Goal: Task Accomplishment & Management: Use online tool/utility

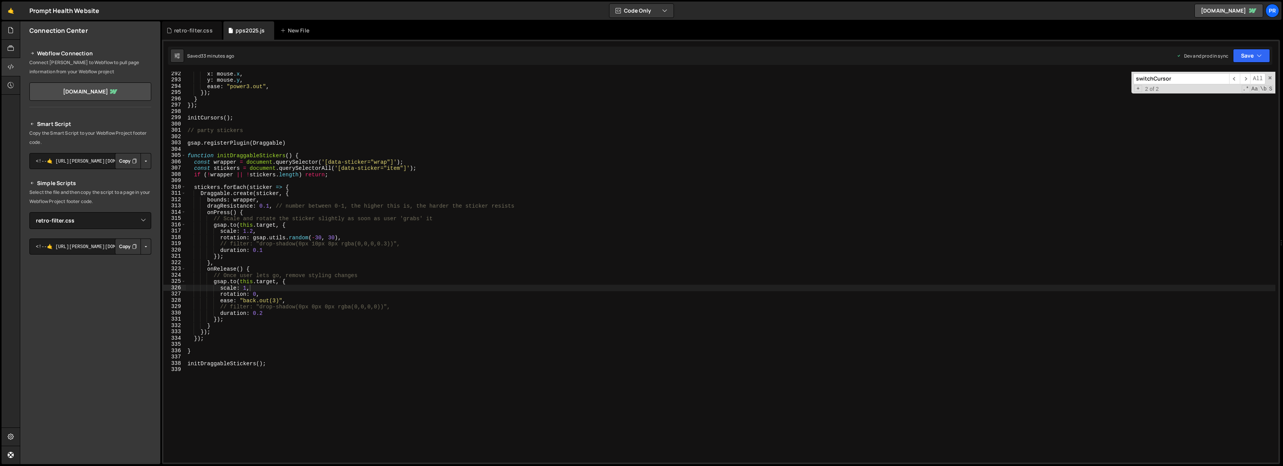
select select "45443"
click at [185, 33] on div "retro-filter.css" at bounding box center [193, 31] width 39 height 8
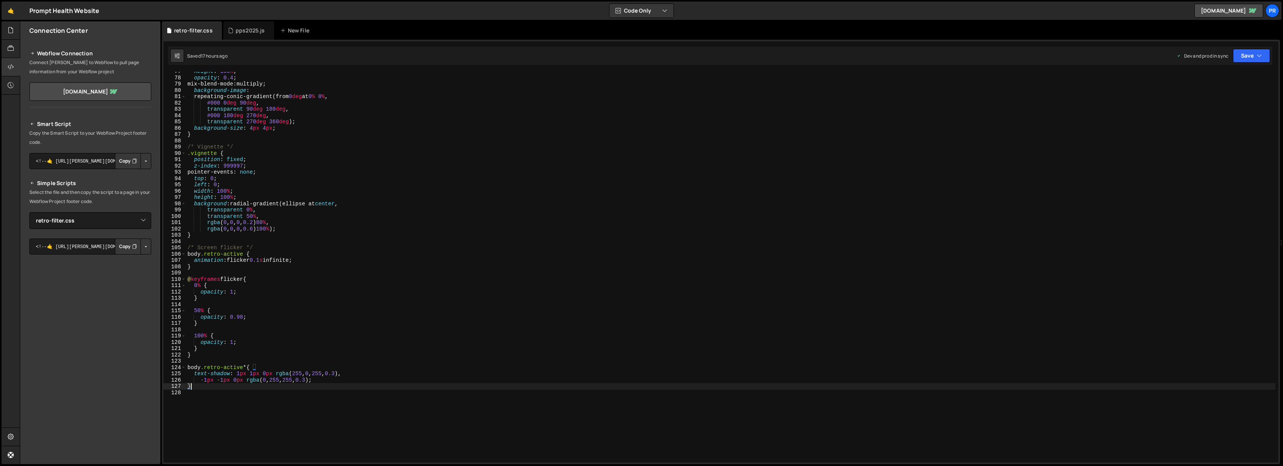
scroll to position [0, 0]
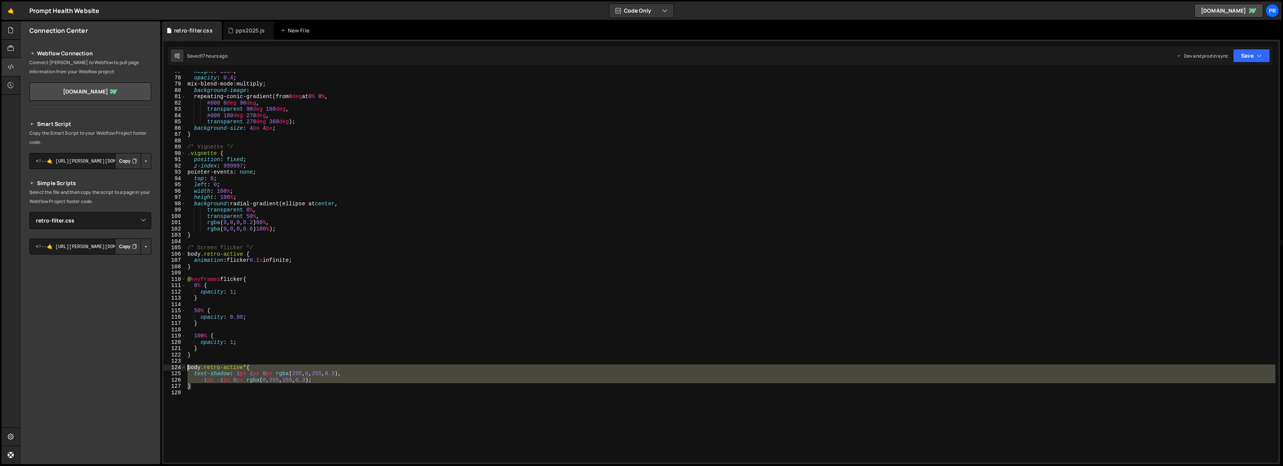
drag, startPoint x: 200, startPoint y: 386, endPoint x: 188, endPoint y: 370, distance: 20.6
click at [188, 370] on div "height : 100 % ; opacity : 0.4 ; mix-blend-mode : multiply ; background-image :…" at bounding box center [730, 270] width 1089 height 404
click at [199, 387] on div "height : 100 % ; opacity : 0.4 ; mix-blend-mode : multiply ; background-image :…" at bounding box center [730, 267] width 1089 height 391
type textarea "}"
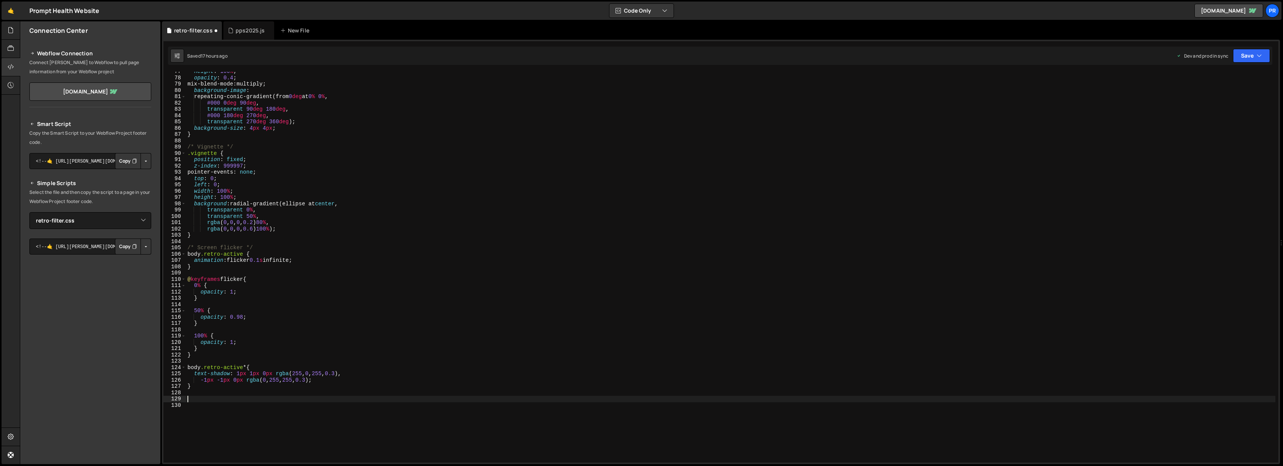
paste textarea "}"
drag, startPoint x: 249, startPoint y: 399, endPoint x: 246, endPoint y: 398, distance: 3.9
click at [246, 398] on div "height : 100 % ; opacity : 0.4 ; mix-blend-mode : multiply ; background-image :…" at bounding box center [730, 270] width 1089 height 404
click at [390, 408] on div "height : 100 % ; opacity : 0.4 ; mix-blend-mode : multiply ; background-image :…" at bounding box center [730, 270] width 1089 height 404
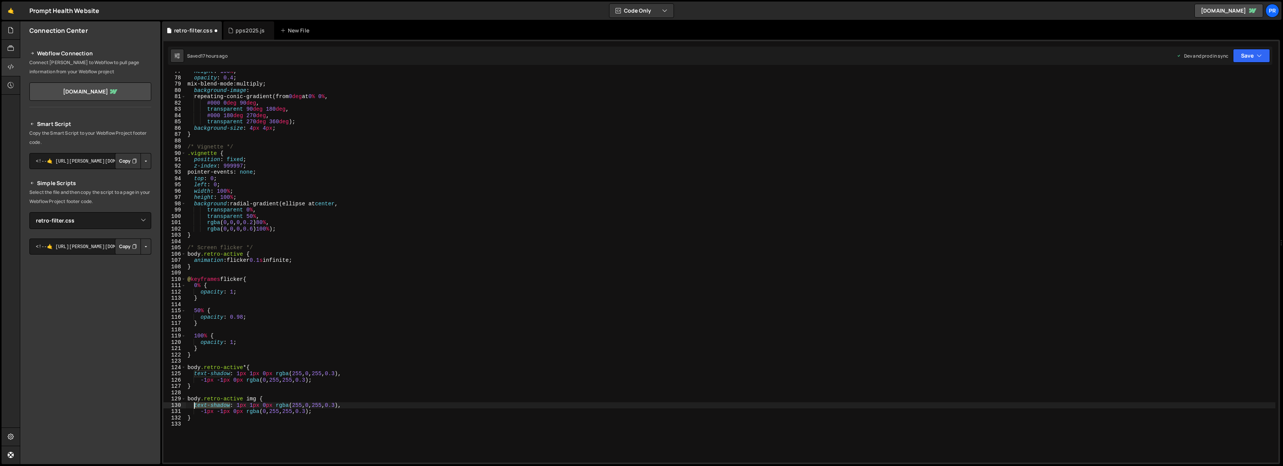
drag, startPoint x: 230, startPoint y: 404, endPoint x: 194, endPoint y: 404, distance: 35.5
click at [194, 404] on div "height : 100 % ; opacity : 0.4 ; mix-blend-mode : multiply ; background-image :…" at bounding box center [730, 270] width 1089 height 404
click at [370, 404] on div "height : 100 % ; opacity : 0.4 ; mix-blend-mode : multiply ; background-image :…" at bounding box center [730, 270] width 1089 height 404
drag, startPoint x: 220, startPoint y: 404, endPoint x: 256, endPoint y: 404, distance: 36.3
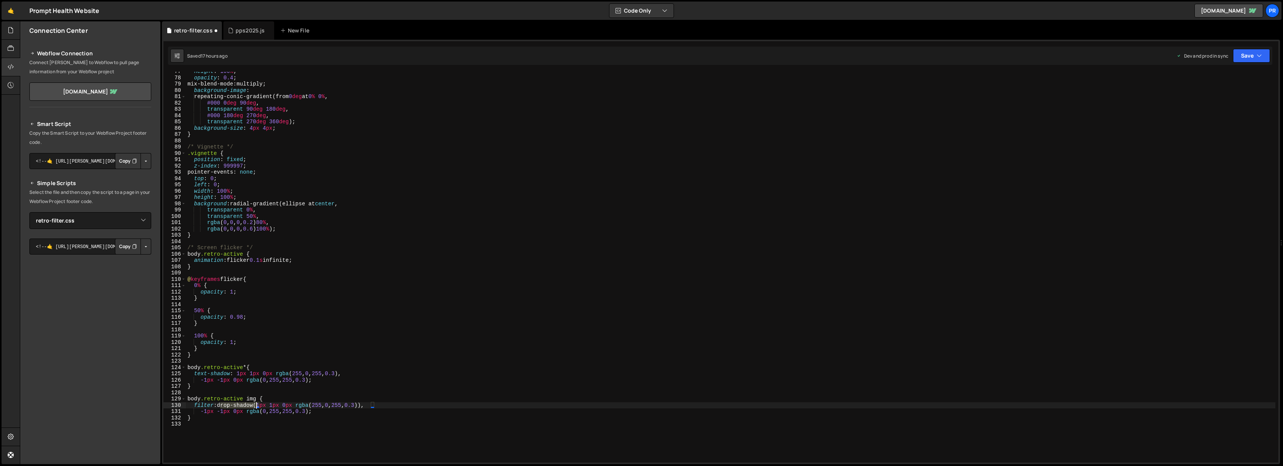
click at [256, 404] on div "height : 100 % ; opacity : 0.4 ; mix-blend-mode : multiply ; background-image :…" at bounding box center [730, 270] width 1089 height 404
click at [385, 406] on div "height : 100 % ; opacity : 0.4 ; mix-blend-mode : multiply ; background-image :…" at bounding box center [730, 270] width 1089 height 404
drag, startPoint x: 200, startPoint y: 412, endPoint x: 167, endPoint y: 410, distance: 33.3
click at [167, 410] on div "filter: drop-shadow(1px 1px 0px rgba(255, 0, 255, 0.3)), 77 78 79 80 81 82 83 8…" at bounding box center [720, 267] width 1115 height 391
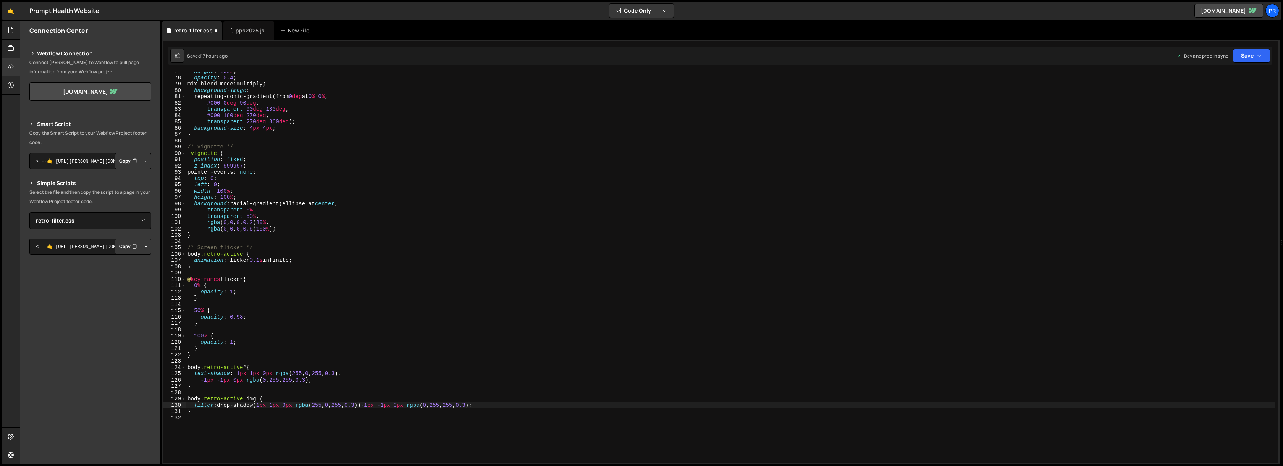
paste textarea "drop-shadow"
click at [1242, 59] on button "Save" at bounding box center [1251, 56] width 37 height 14
click at [1220, 94] on button "Save to Production S Saved 17 hours ago" at bounding box center [1226, 104] width 92 height 25
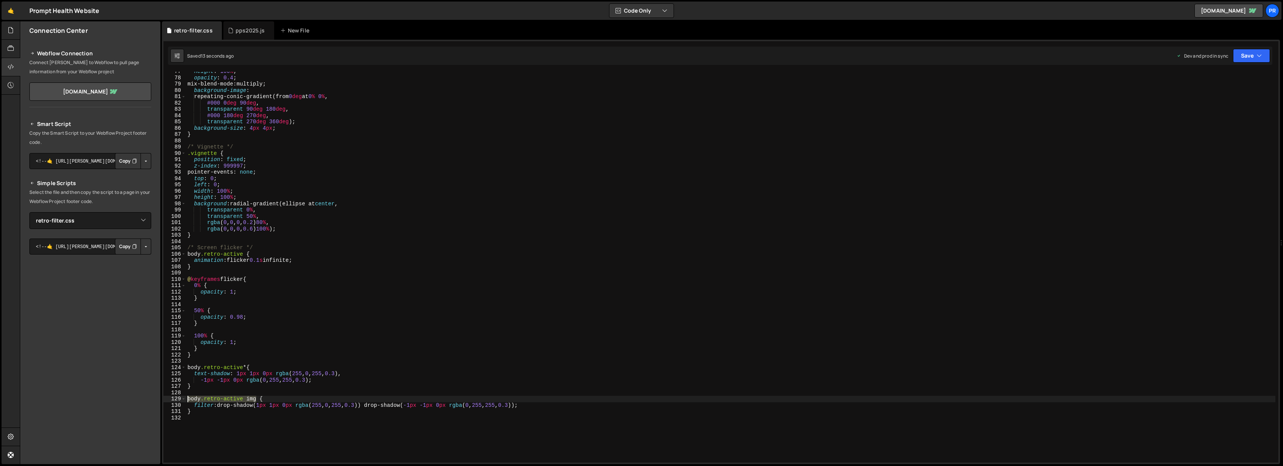
drag, startPoint x: 257, startPoint y: 399, endPoint x: 188, endPoint y: 398, distance: 68.3
click at [188, 398] on div "height : 100 % ; opacity : 0.4 ; mix-blend-mode : multiply ; background-image :…" at bounding box center [730, 270] width 1089 height 404
click at [254, 400] on div "height : 100 % ; opacity : 0.4 ; mix-blend-mode : multiply ; background-image :…" at bounding box center [730, 267] width 1089 height 391
click at [255, 399] on div "height : 100 % ; opacity : 0.4 ; mix-blend-mode : multiply ; background-image :…" at bounding box center [730, 270] width 1089 height 404
paste textarea "body.retro-active img"
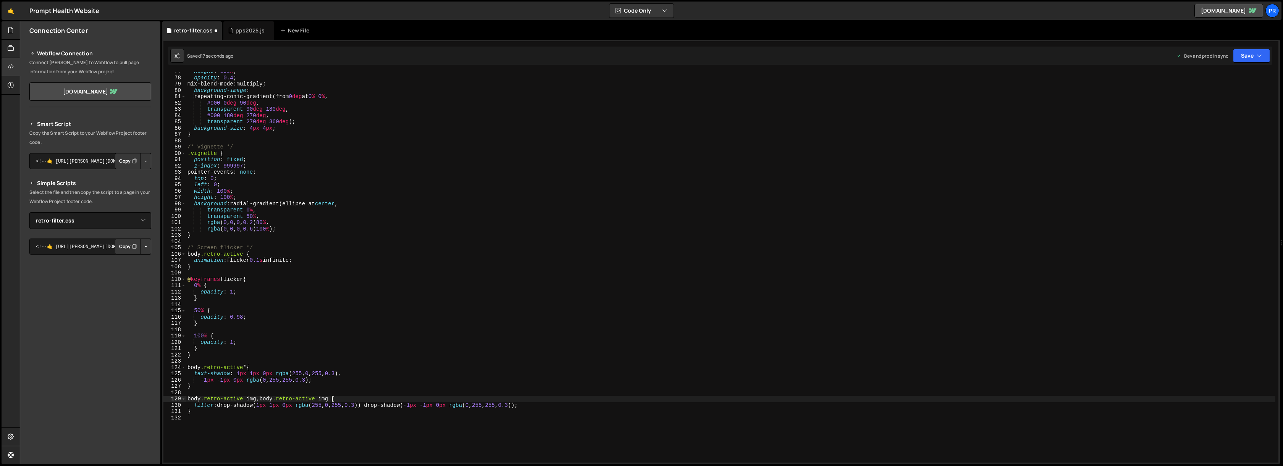
click at [326, 398] on div "height : 100 % ; opacity : 0.4 ; mix-blend-mode : multiply ; background-image :…" at bounding box center [730, 270] width 1089 height 404
drag, startPoint x: 481, startPoint y: 384, endPoint x: 447, endPoint y: 385, distance: 34.4
click at [482, 384] on div "height : 100 % ; opacity : 0.4 ; mix-blend-mode : multiply ; background-image :…" at bounding box center [730, 270] width 1089 height 404
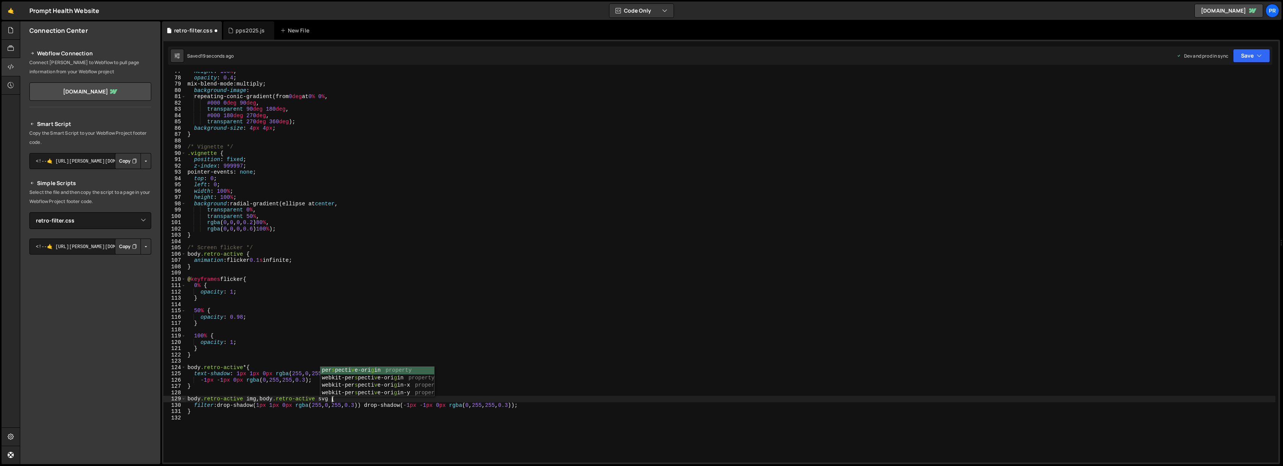
scroll to position [0, 0]
drag, startPoint x: 263, startPoint y: 398, endPoint x: 332, endPoint y: 397, distance: 68.7
click at [332, 397] on div "height : 100 % ; opacity : 0.4 ; mix-blend-mode : multiply ; background-image :…" at bounding box center [730, 270] width 1089 height 404
paste textarea "body.retro-active svg"
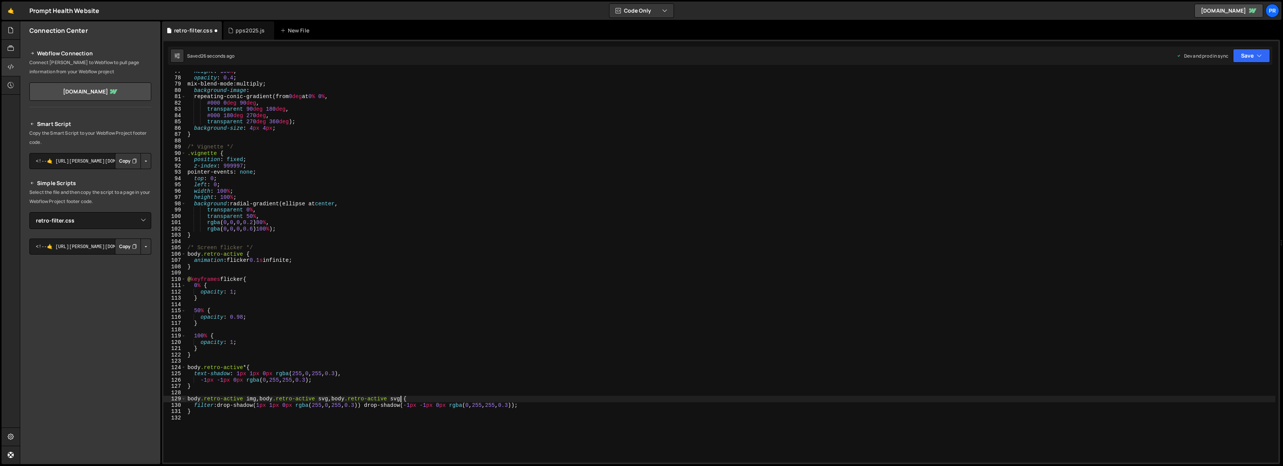
click at [402, 399] on div "height : 100 % ; opacity : 0.4 ; mix-blend-mode : multiply ; background-image :…" at bounding box center [730, 270] width 1089 height 404
click at [604, 401] on div "height : 100 % ; opacity : 0.4 ; mix-blend-mode : multiply ; background-image :…" at bounding box center [730, 270] width 1089 height 404
click at [551, 407] on div "height : 100 % ; opacity : 0.4 ; mix-blend-mode : multiply ; background-image :…" at bounding box center [730, 270] width 1089 height 404
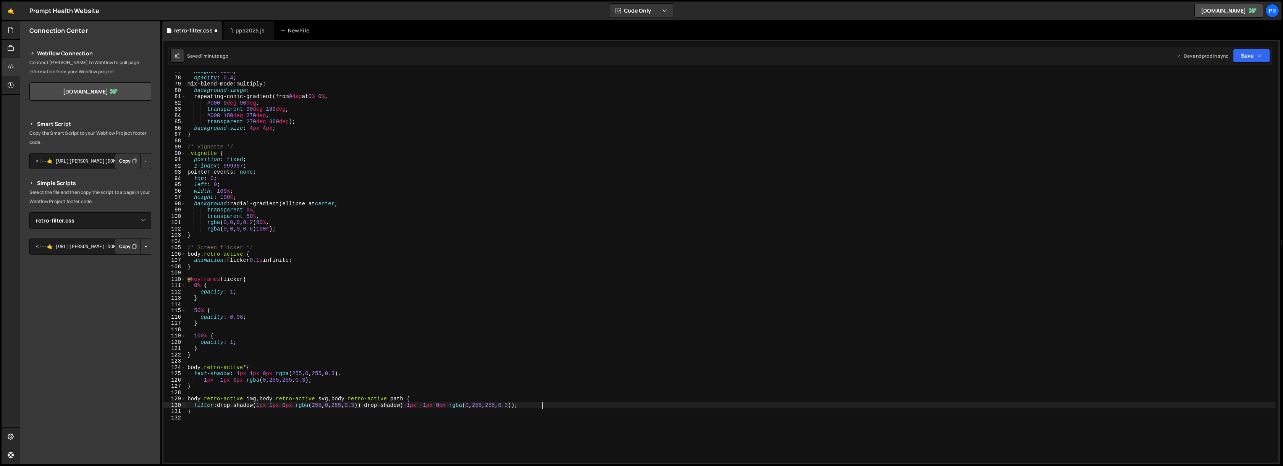
click at [410, 399] on div "height : 100 % ; opacity : 0.4 ; mix-blend-mode : multiply ; background-image :…" at bounding box center [730, 270] width 1089 height 404
drag, startPoint x: 220, startPoint y: 405, endPoint x: 538, endPoint y: 405, distance: 318.4
click at [538, 405] on div "height : 100 % ; opacity : 0.4 ; mix-blend-mode : multiply ; background-image :…" at bounding box center [730, 270] width 1089 height 404
click at [417, 401] on div "height : 100 % ; opacity : 0.4 ; mix-blend-mode : multiply ; background-image :…" at bounding box center [730, 270] width 1089 height 404
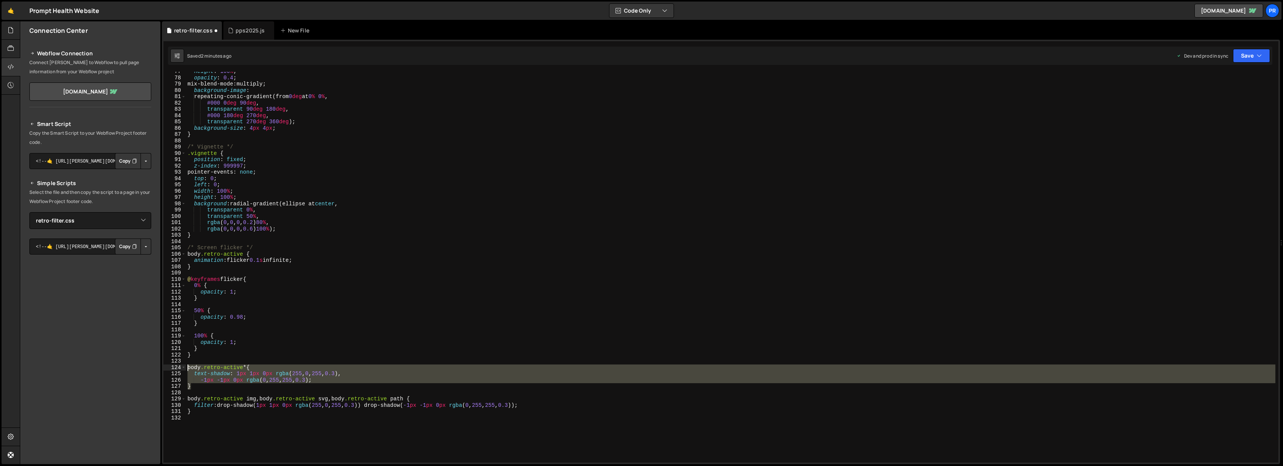
drag, startPoint x: 204, startPoint y: 384, endPoint x: 187, endPoint y: 367, distance: 24.3
click at [187, 367] on div "height : 100 % ; opacity : 0.4 ; mix-blend-mode : multiply ; background-image :…" at bounding box center [730, 270] width 1089 height 404
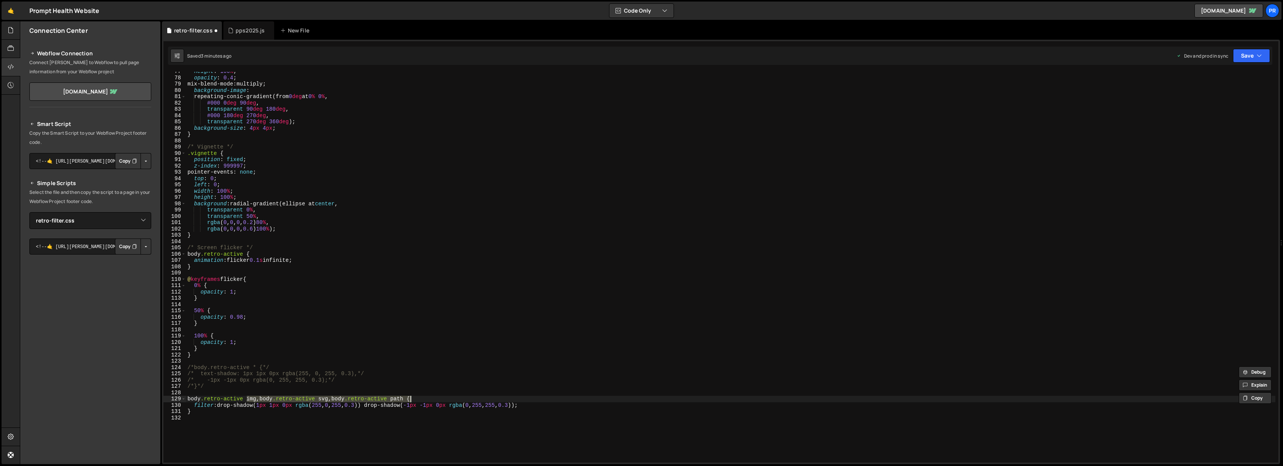
drag, startPoint x: 246, startPoint y: 397, endPoint x: 410, endPoint y: 398, distance: 163.8
click at [410, 398] on div "height : 100 % ; opacity : 0.4 ; mix-blend-mode : multiply ; background-image :…" at bounding box center [730, 270] width 1089 height 404
click at [363, 378] on div "height : 100 % ; opacity : 0.4 ; mix-blend-mode : multiply ; background-image :…" at bounding box center [730, 270] width 1089 height 404
click at [1242, 57] on button "Save" at bounding box center [1251, 56] width 37 height 14
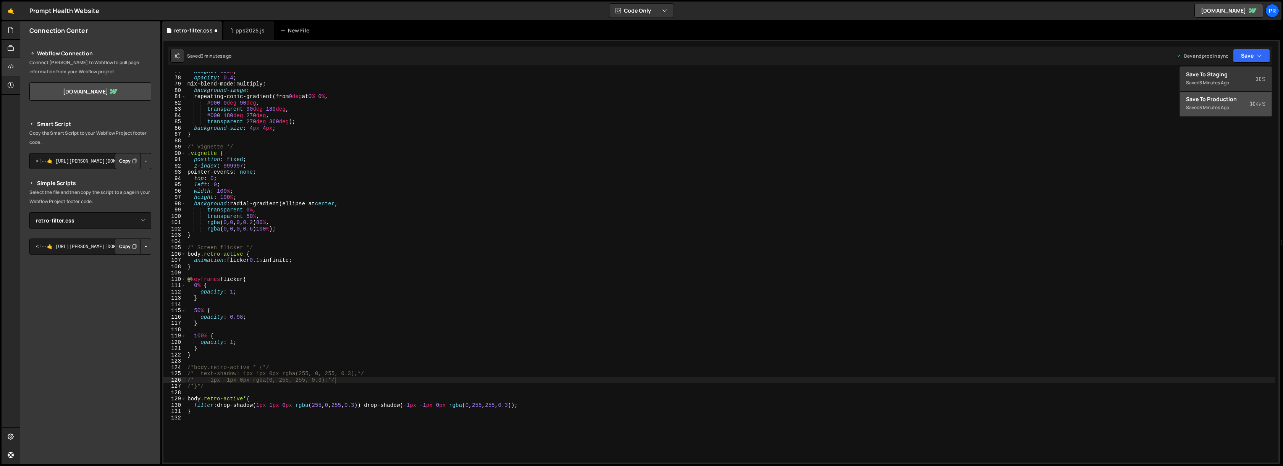
click at [1223, 95] on button "Save to Production S Saved 3 minutes ago" at bounding box center [1226, 104] width 92 height 25
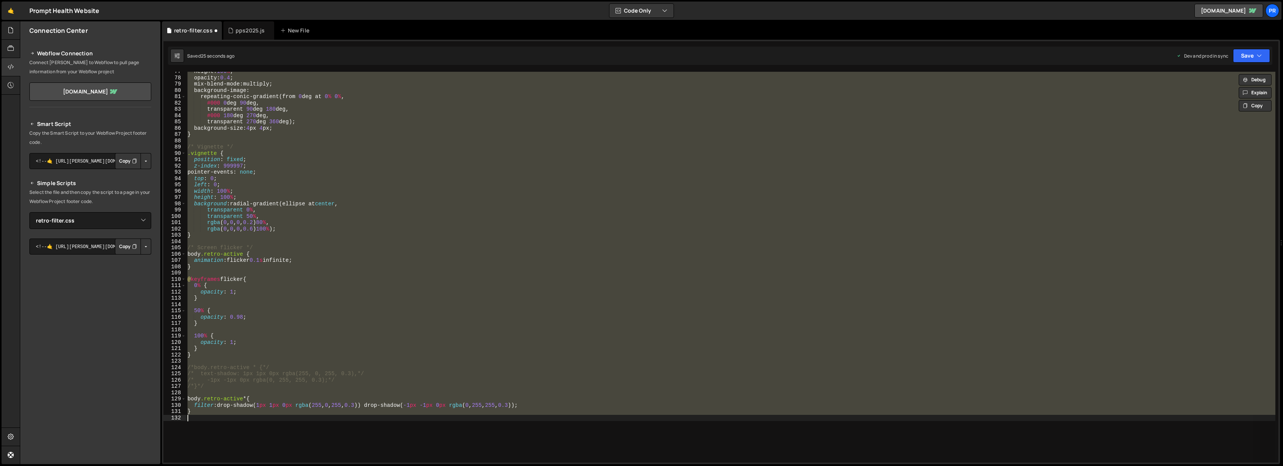
click at [463, 349] on div "height : 100 % ; opacity : 0.4 ; mix-blend-mode : multiply ; background-image :…" at bounding box center [730, 267] width 1089 height 391
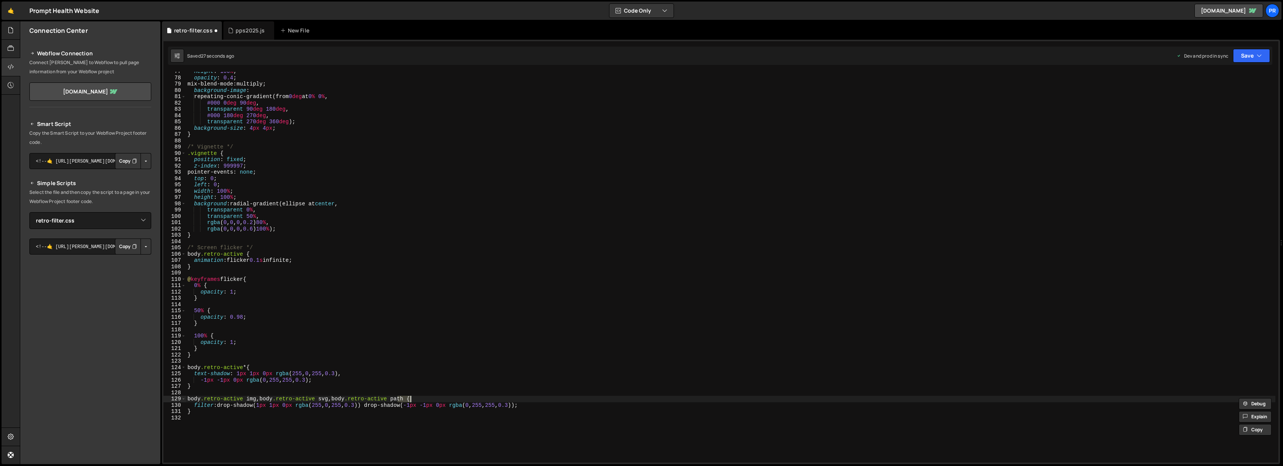
click at [457, 375] on div "height : 100 % ; opacity : 0.4 ; mix-blend-mode : multiply ; background-image :…" at bounding box center [730, 270] width 1089 height 404
drag, startPoint x: 1254, startPoint y: 58, endPoint x: 1226, endPoint y: 104, distance: 54.0
click at [1254, 58] on button "Save" at bounding box center [1251, 56] width 37 height 14
click at [1223, 110] on div "28 seconds ago" at bounding box center [1216, 107] width 34 height 6
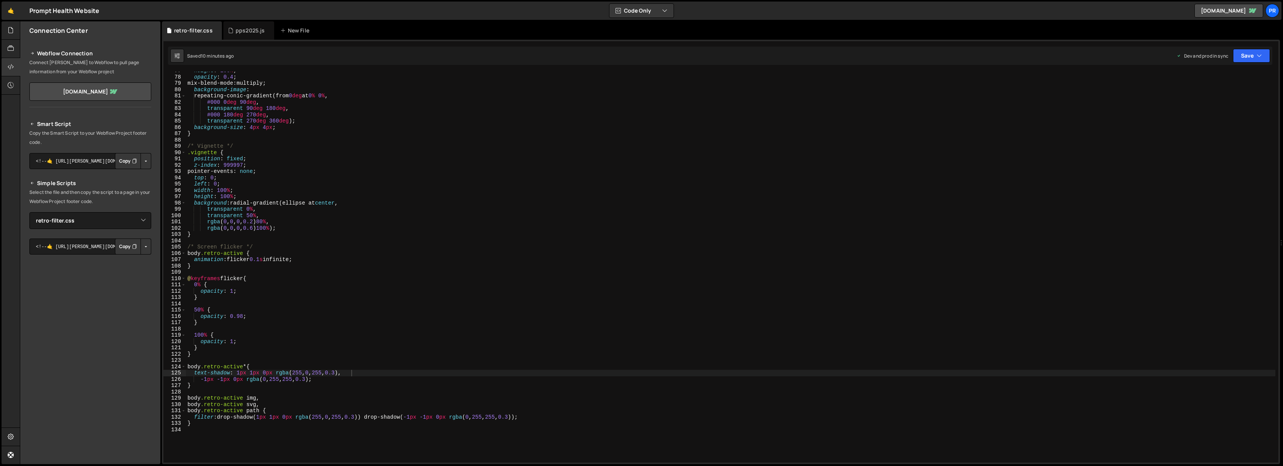
scroll to position [646, 0]
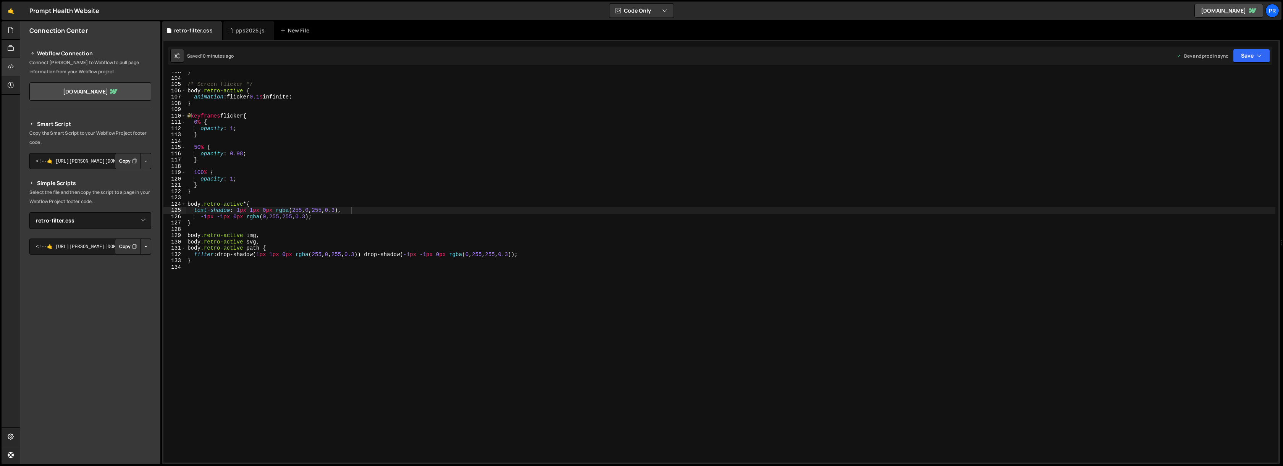
type textarea "}"
click at [234, 263] on div "} /* Screen flicker */ body .retro-active { animation : flicker 0.1 s infinite …" at bounding box center [730, 271] width 1089 height 404
type textarea "/"
click at [245, 36] on div "pps2025.js" at bounding box center [248, 30] width 51 height 18
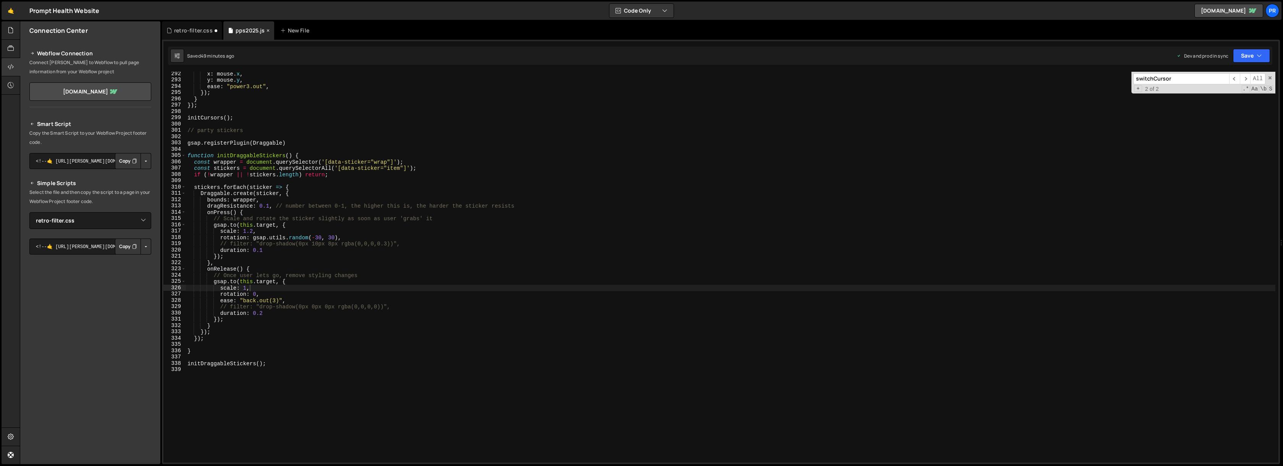
scroll to position [8029, 0]
type textarea "initDraggableStickers();"
click at [289, 361] on div "x : mouse . x , y : mouse . y , ease : "power3.out" , }) ; } }) ; initCursors (…" at bounding box center [730, 273] width 1089 height 404
type textarea "// vimeo embed ////////////////////////////////"
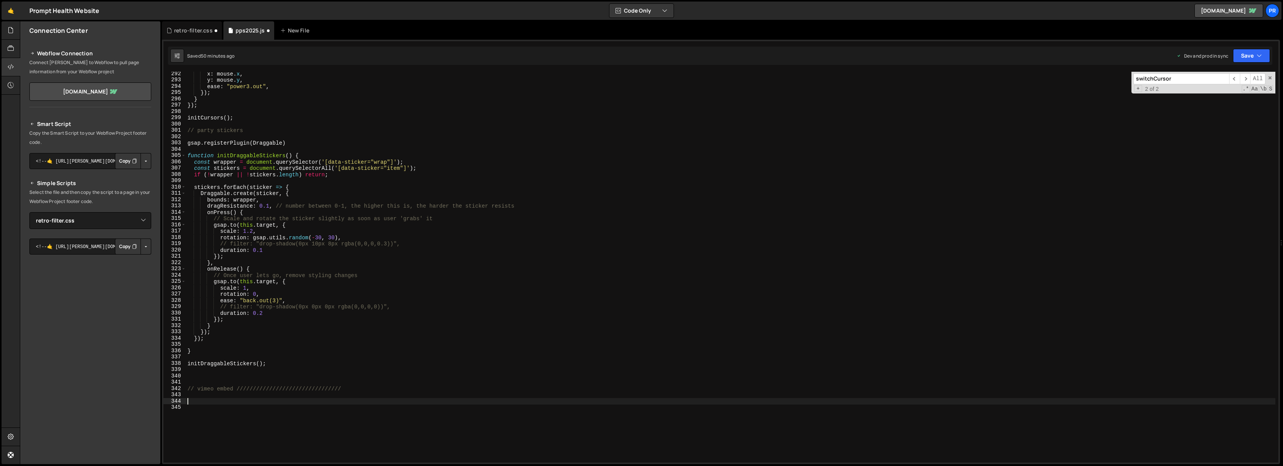
paste textarea "});"
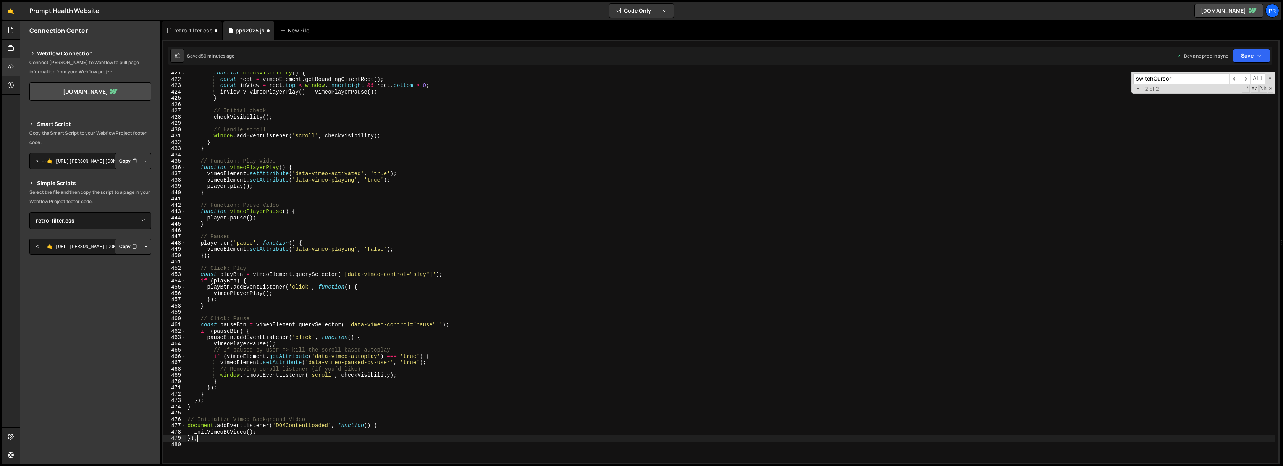
scroll to position [2691, 0]
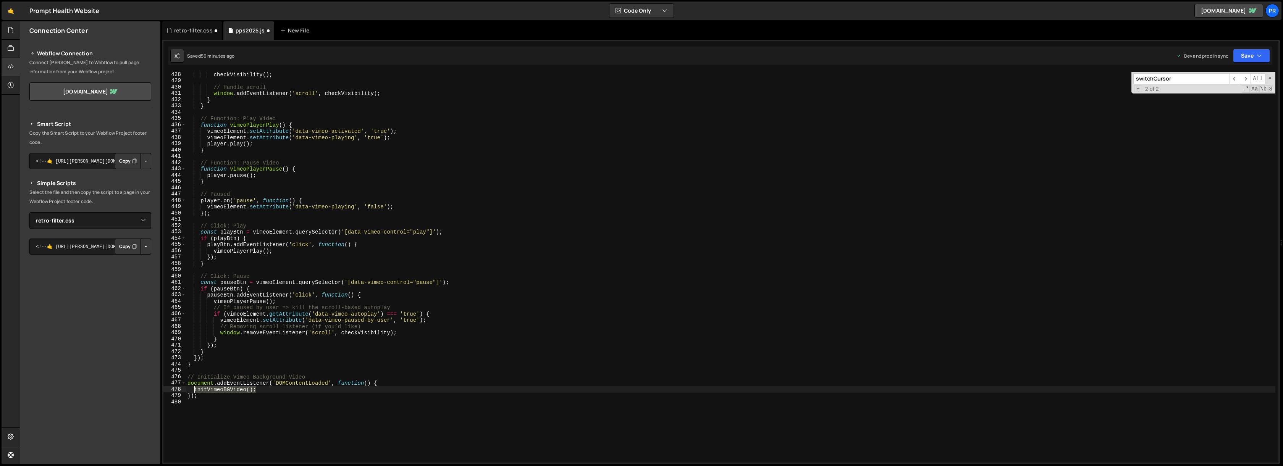
drag, startPoint x: 251, startPoint y: 391, endPoint x: 194, endPoint y: 383, distance: 57.1
click at [193, 387] on div "checkVisibility ( ) ; // Handle scroll window . addEventListener ( 'scroll' , c…" at bounding box center [730, 273] width 1089 height 404
click at [198, 364] on div "checkVisibility ( ) ; // Handle scroll window . addEventListener ( 'scroll' , c…" at bounding box center [730, 273] width 1089 height 404
type textarea "}"
paste textarea "initVimeoBGVideo();"
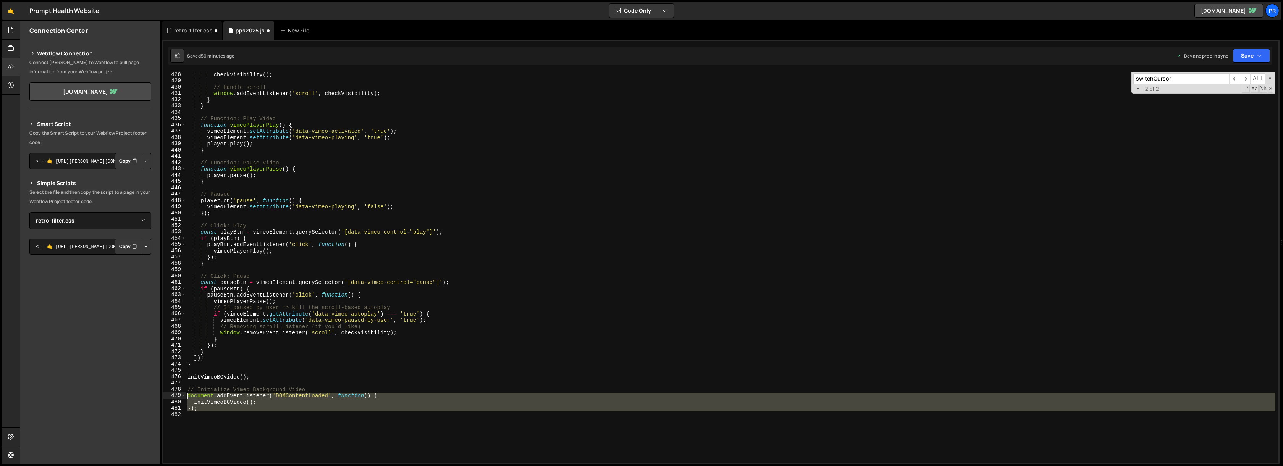
drag, startPoint x: 205, startPoint y: 411, endPoint x: 180, endPoint y: 388, distance: 33.5
click at [180, 388] on div "initVimeoBGVideo(); 428 429 430 431 432 433 434 435 436 437 438 439 440 441 442…" at bounding box center [720, 267] width 1115 height 391
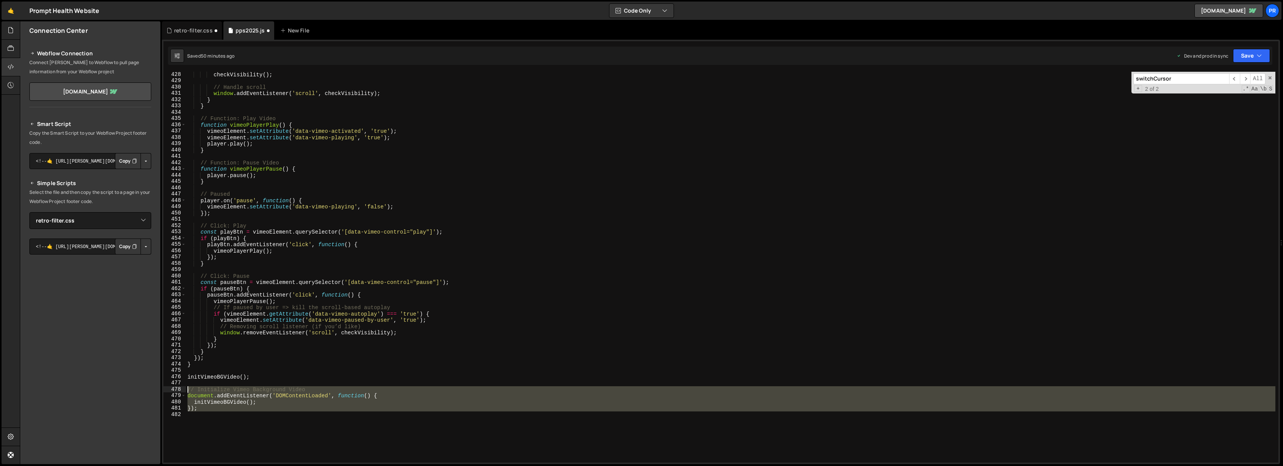
type textarea "// Initialize Vimeo Background Video document.addEventListener('DOMContentLoade…"
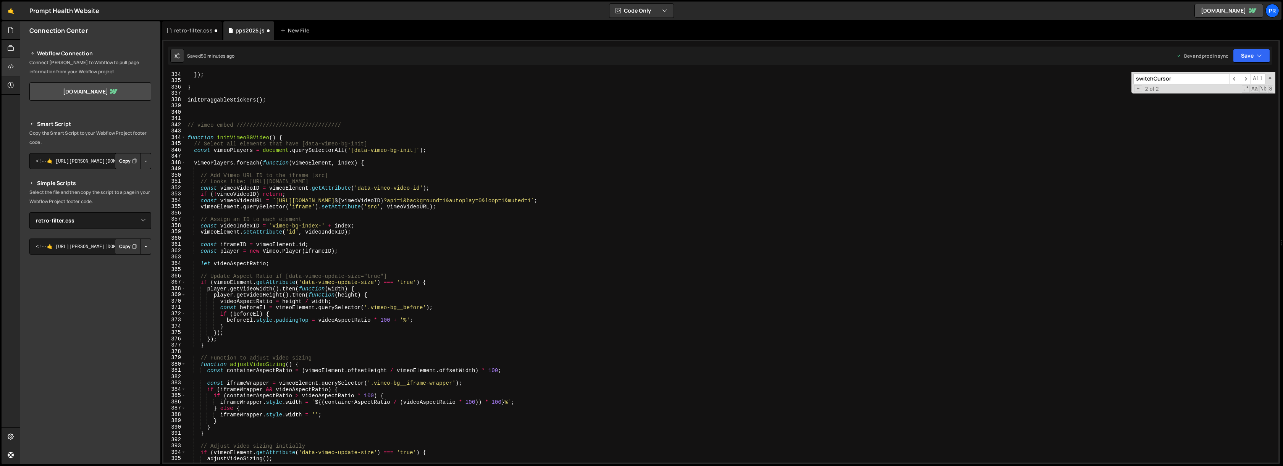
scroll to position [2043, 0]
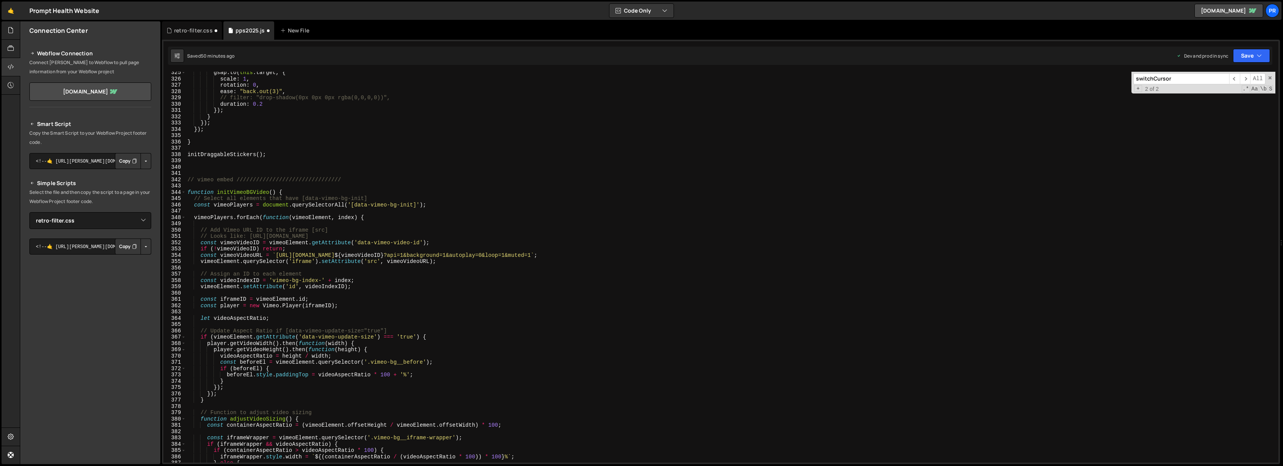
click at [280, 192] on div "gsap . to ( this . target , { scale : 1 , rotation : 0 , ease : "back.out(3)" ,…" at bounding box center [730, 271] width 1089 height 404
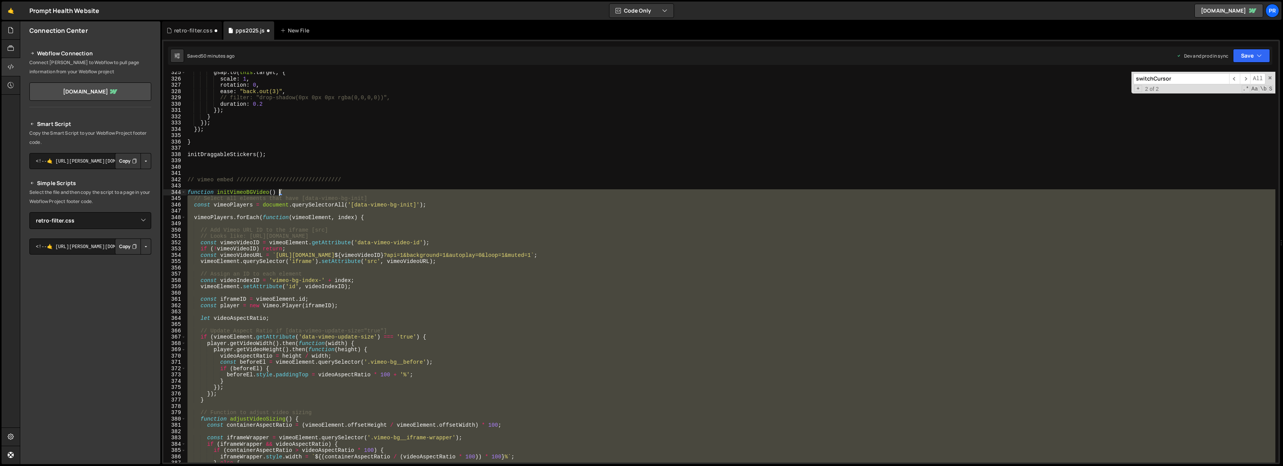
click at [280, 192] on div "gsap . to ( this . target , { scale : 1 , rotation : 0 , ease : "back.out(3)" ,…" at bounding box center [730, 271] width 1089 height 404
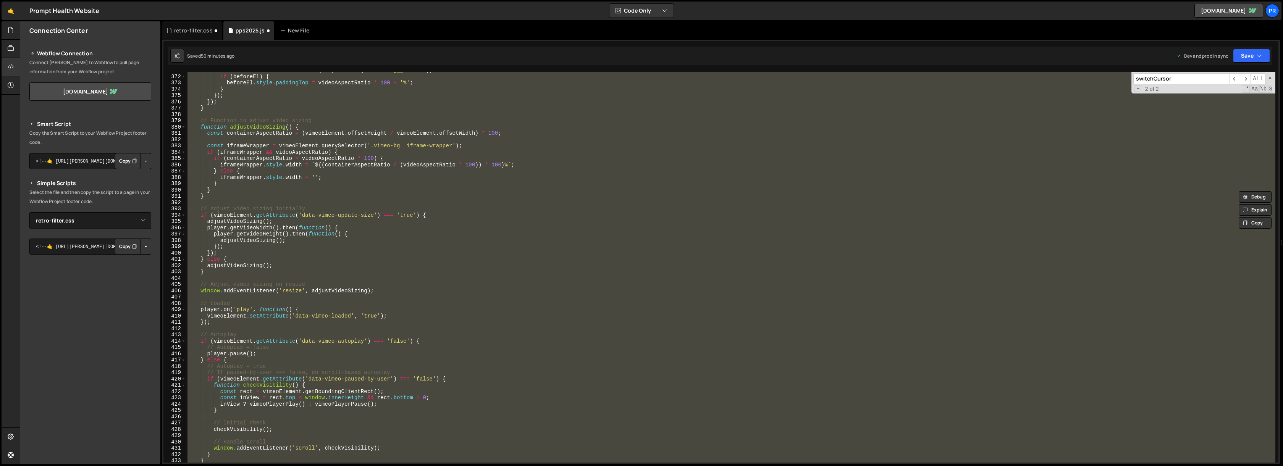
scroll to position [2124, 0]
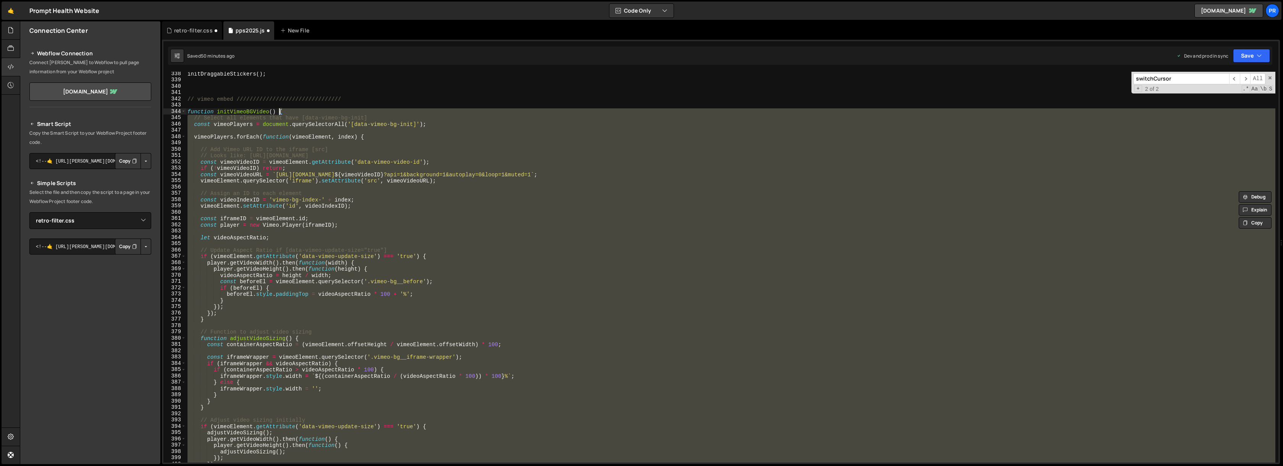
click at [374, 136] on div "initDraggableStickers ( ) ; // vimeo embed //////////////////////////////// fun…" at bounding box center [730, 267] width 1089 height 391
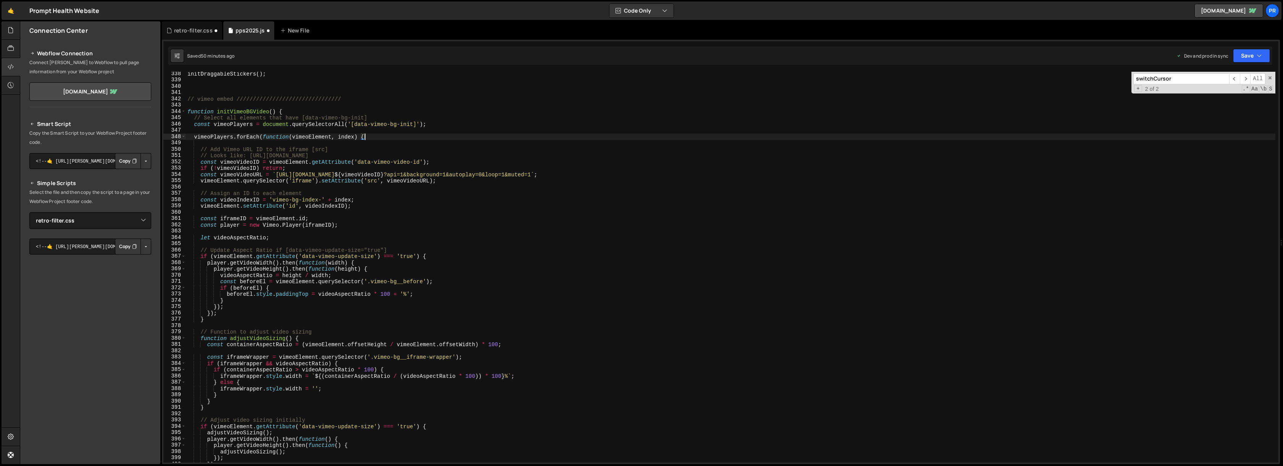
click at [294, 109] on div "initDraggableStickers ( ) ; // vimeo embed //////////////////////////////// fun…" at bounding box center [730, 273] width 1089 height 404
type textarea "function initVimeoBGVideo() {"
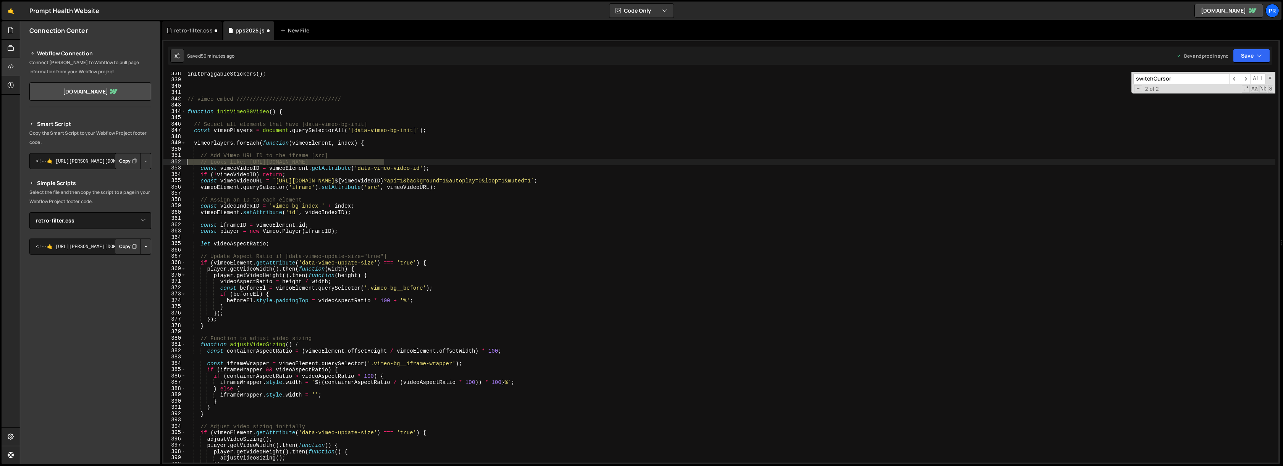
drag, startPoint x: 389, startPoint y: 162, endPoint x: 170, endPoint y: 162, distance: 219.5
click at [169, 162] on div "338 339 340 341 342 343 344 345 346 347 348 349 350 351 352 353 354 355 356 357…" at bounding box center [720, 267] width 1115 height 391
type textarea "// Looks like: [URL][DOMAIN_NAME]"
type textarea "// Add Vimeo URL ID to the iframe [src]"
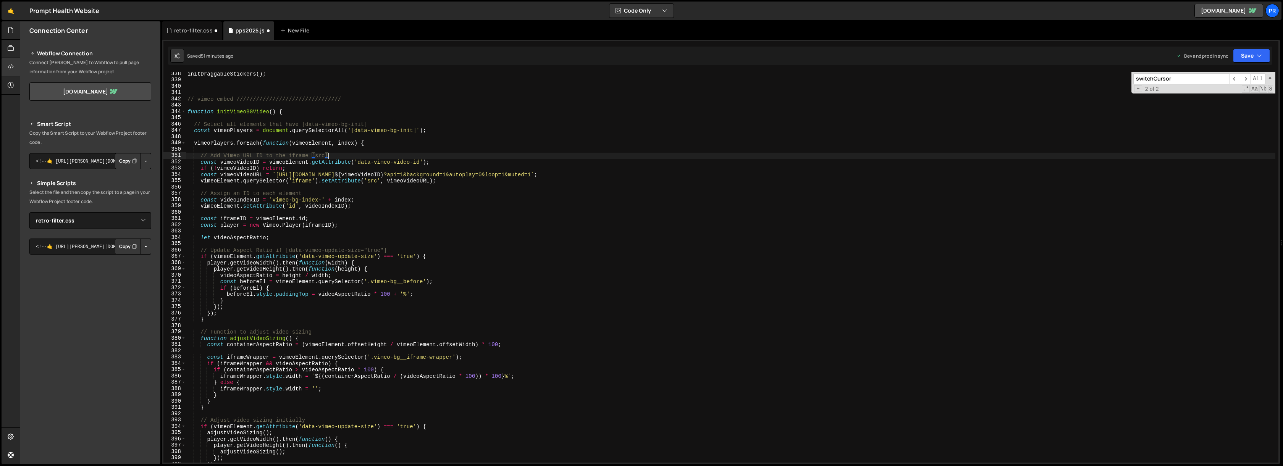
click at [412, 136] on div "initDraggableStickers ( ) ; // vimeo embed //////////////////////////////// fun…" at bounding box center [730, 273] width 1089 height 404
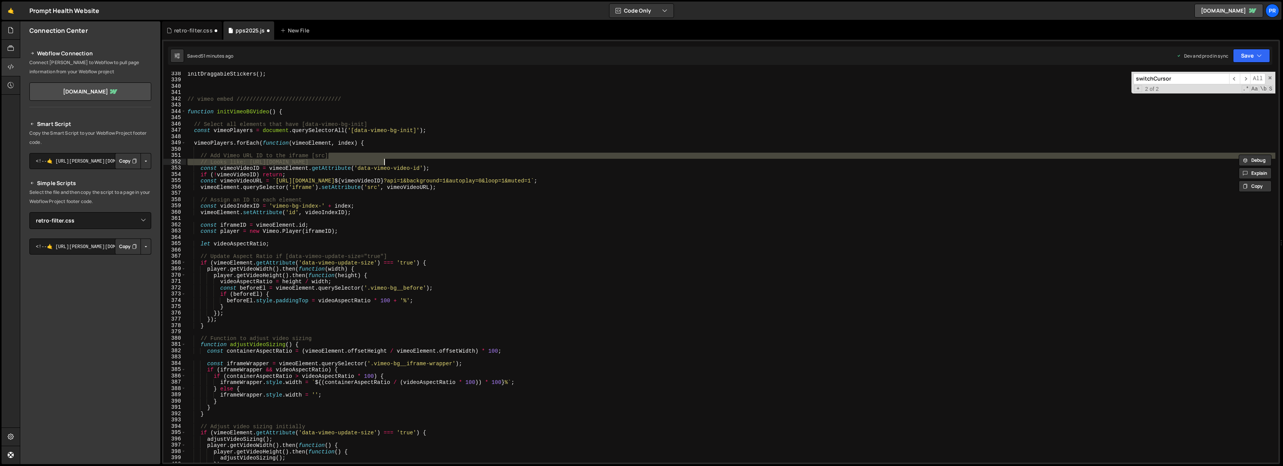
click at [468, 165] on div "initDraggableStickers ( ) ; // vimeo embed //////////////////////////////// fun…" at bounding box center [730, 267] width 1089 height 391
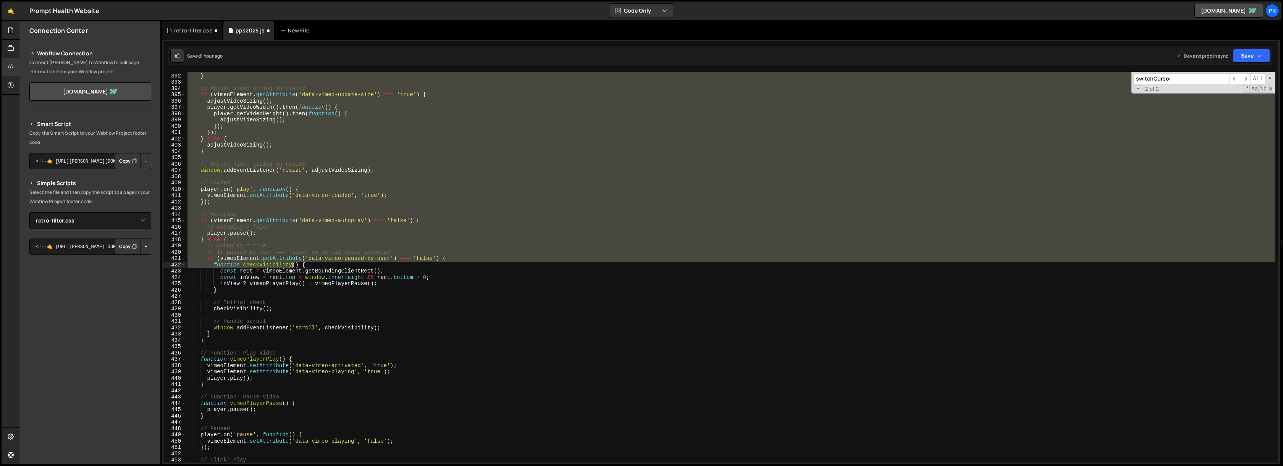
scroll to position [2766, 0]
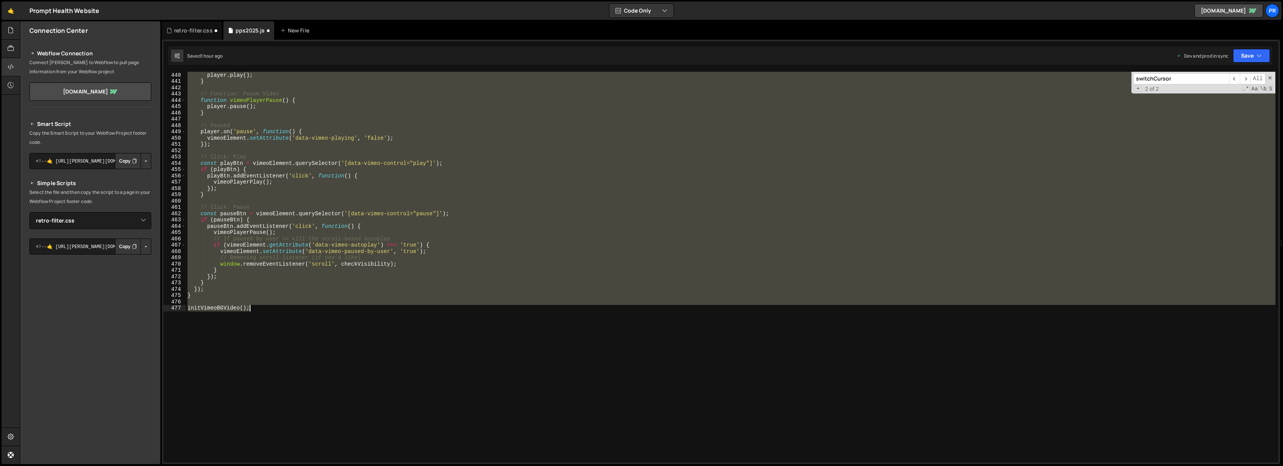
drag, startPoint x: 187, startPoint y: 139, endPoint x: 292, endPoint y: 307, distance: 197.9
click at [292, 307] on div "vimeoElement . setAttribute ( 'data-vimeo-playing' , 'true' ) ; player . play (…" at bounding box center [730, 268] width 1089 height 404
paste textarea "}"
type textarea "});"
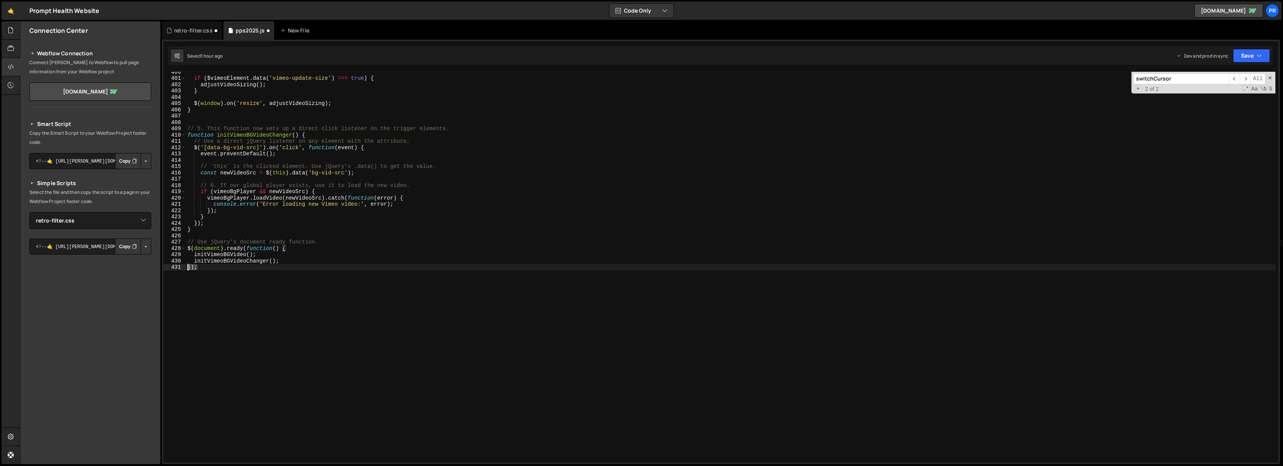
drag, startPoint x: 212, startPoint y: 268, endPoint x: 183, endPoint y: 267, distance: 29.8
click at [184, 267] on div "}); 400 401 402 403 404 405 406 407 408 409 410 411 412 413 414 415 416 417 418…" at bounding box center [720, 267] width 1115 height 391
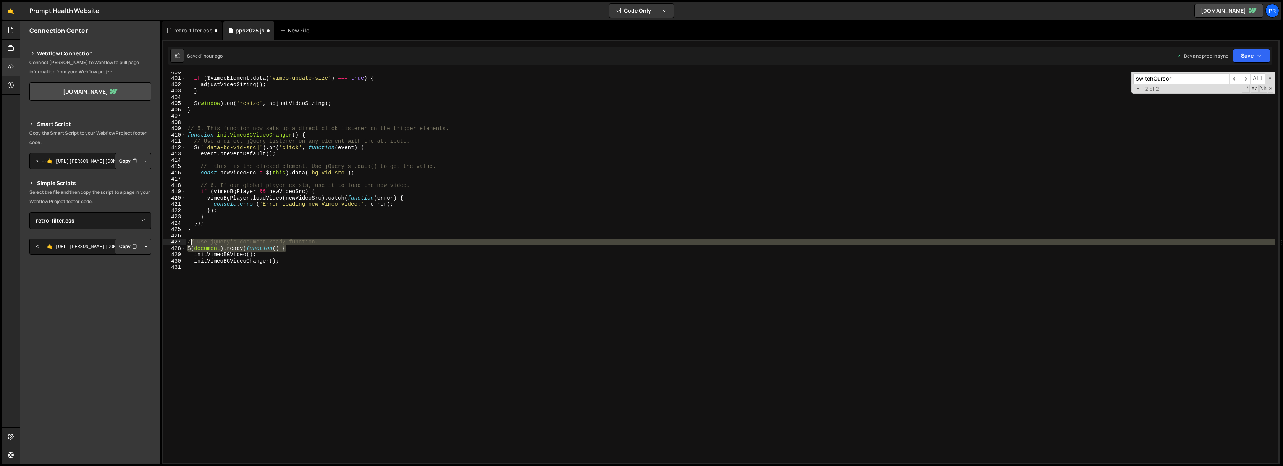
drag, startPoint x: 305, startPoint y: 248, endPoint x: 184, endPoint y: 241, distance: 121.6
click at [184, 241] on div "400 401 402 403 404 405 406 407 408 409 410 411 412 413 414 415 416 417 418 419…" at bounding box center [720, 267] width 1115 height 391
type textarea "// Use jQuery's document ready function. $(document).ready(function() {"
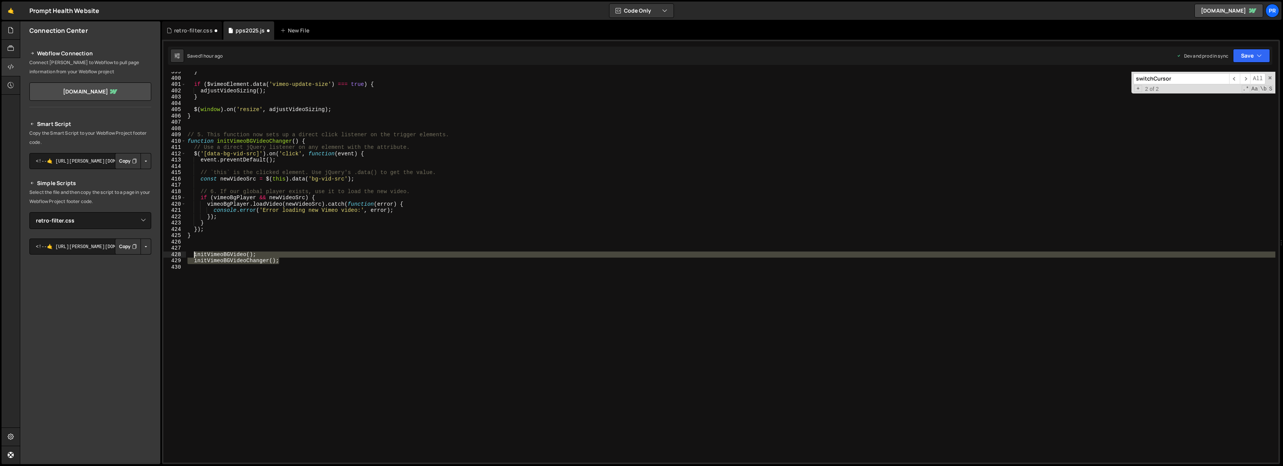
drag, startPoint x: 283, startPoint y: 262, endPoint x: 193, endPoint y: 254, distance: 90.5
click at [193, 254] on div "} if ( $vimeoElement . data ( 'vimeo-update-size' ) === true ) { adjustVideoSiz…" at bounding box center [730, 271] width 1089 height 404
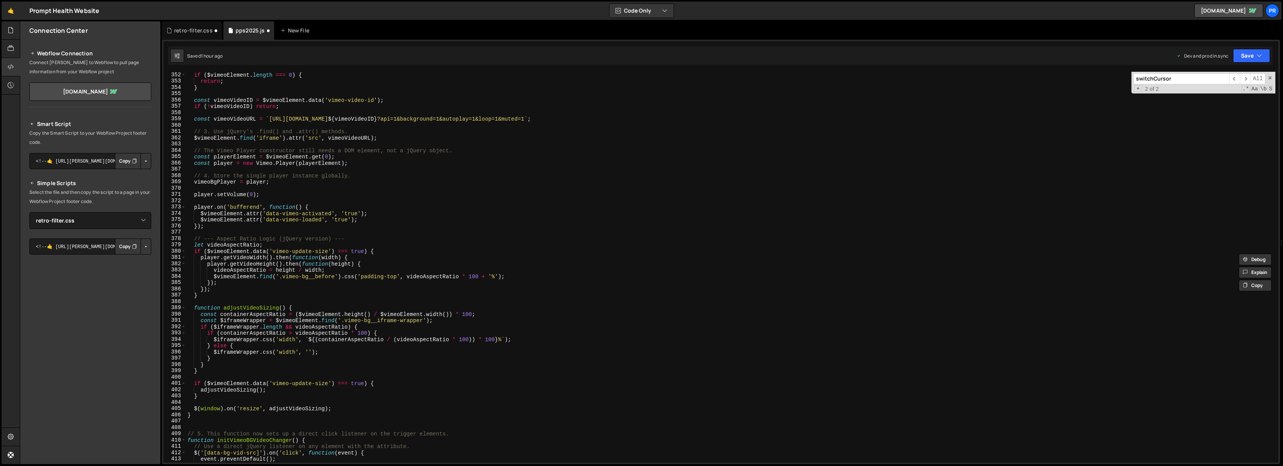
scroll to position [2211, 0]
drag, startPoint x: 354, startPoint y: 240, endPoint x: 177, endPoint y: 241, distance: 177.5
click at [177, 241] on div "initVimeoBGVideo(); initVimeoBGVideoChanger(); 352 353 354 355 356 357 358 359 …" at bounding box center [720, 267] width 1115 height 391
click at [330, 236] on div "if ( $vimeoElement . length === 0 ) { return ; } const vimeoVideoID = $vimeoEle…" at bounding box center [730, 274] width 1089 height 404
drag, startPoint x: 325, startPoint y: 239, endPoint x: 277, endPoint y: 239, distance: 47.7
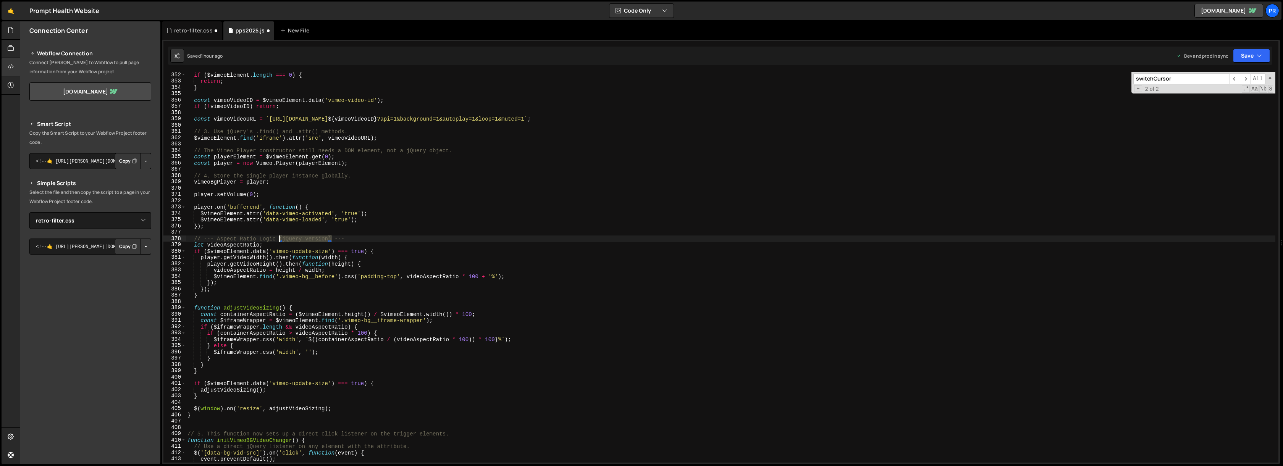
click at [278, 239] on div "if ( $vimeoElement . length === 0 ) { return ; } const vimeoVideoID = $vimeoEle…" at bounding box center [730, 274] width 1089 height 404
type textarea "// --- Aspect Ratio Logic ---"
drag, startPoint x: 329, startPoint y: 238, endPoint x: 157, endPoint y: 241, distance: 172.6
click at [158, 241] on div "Files New File Create your first file Get started by starting a Javascript or C…" at bounding box center [651, 242] width 1263 height 443
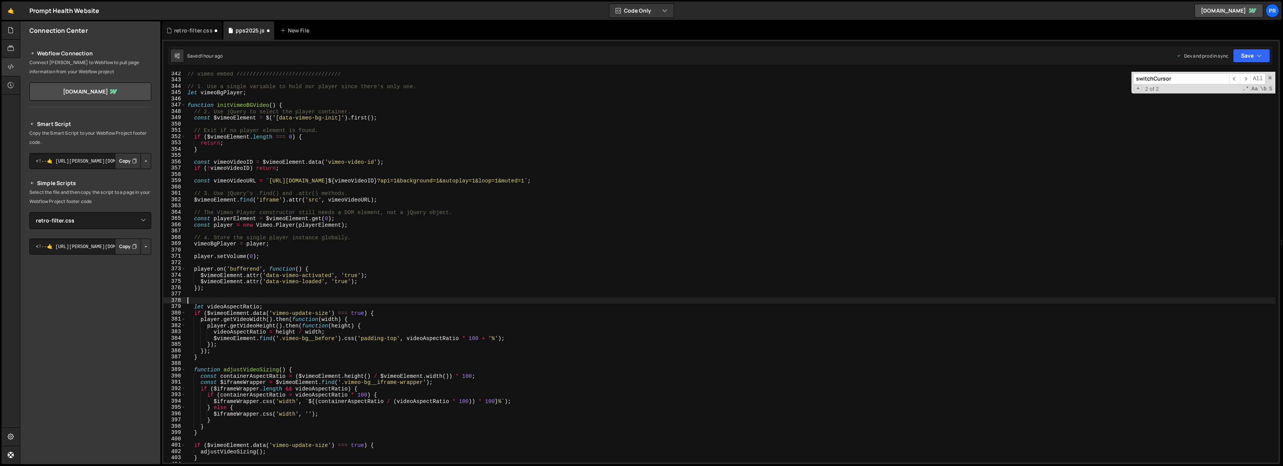
scroll to position [2149, 0]
drag, startPoint x: 460, startPoint y: 215, endPoint x: 165, endPoint y: 210, distance: 295.6
click at [165, 210] on div "342 343 344 345 346 347 348 349 350 351 352 353 354 355 356 357 358 359 360 361…" at bounding box center [720, 267] width 1115 height 391
type textarea "// The Vimeo Player constructor still needs a DOM element, not a jQuery object."
click at [352, 239] on div "// vimeo embed //////////////////////////////// // 1. Use a single variable to …" at bounding box center [730, 273] width 1089 height 404
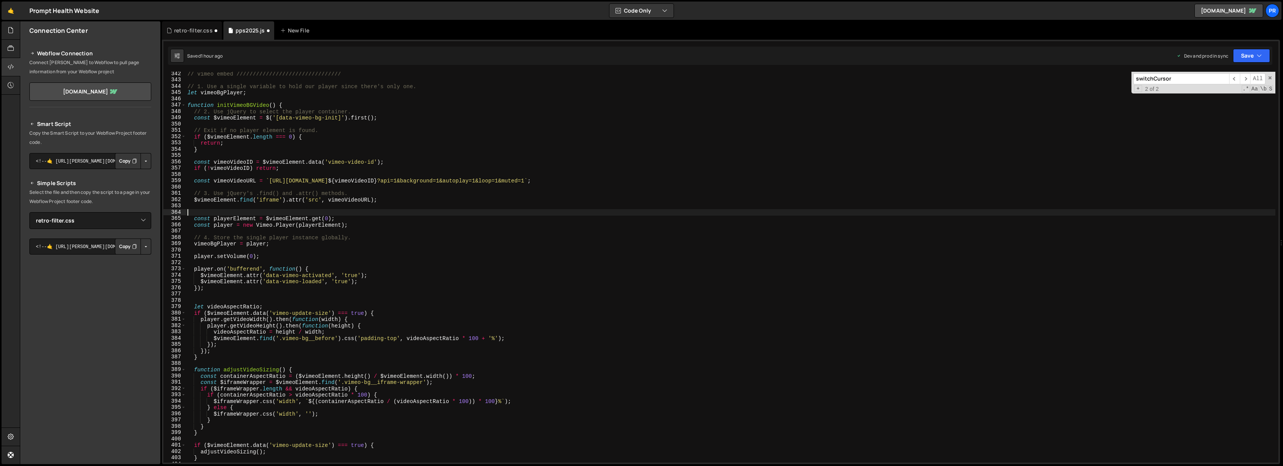
type textarea "// 4. Store the single player instance globally."
drag, startPoint x: 353, startPoint y: 239, endPoint x: 146, endPoint y: 238, distance: 206.6
click at [146, 238] on div "Files New File Create your first file Get started by starting a Javascript or C…" at bounding box center [651, 242] width 1263 height 443
drag, startPoint x: 355, startPoint y: 193, endPoint x: 174, endPoint y: 194, distance: 180.6
click at [176, 193] on div "342 343 344 345 346 347 348 349 350 351 352 353 354 355 356 357 358 359 360 361…" at bounding box center [720, 267] width 1115 height 391
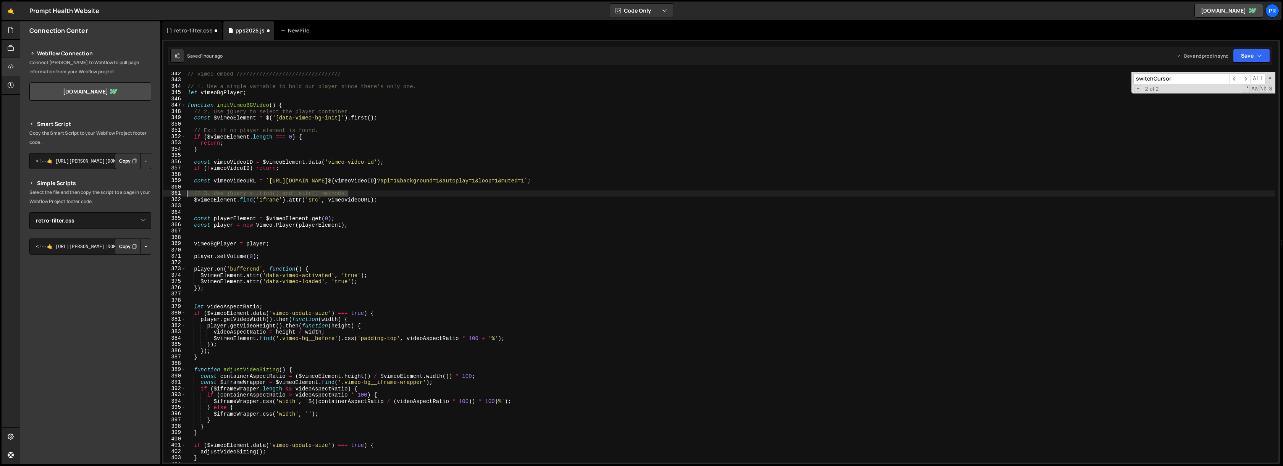
type textarea "// 3. Use jQuery's .find() and .attr() methods."
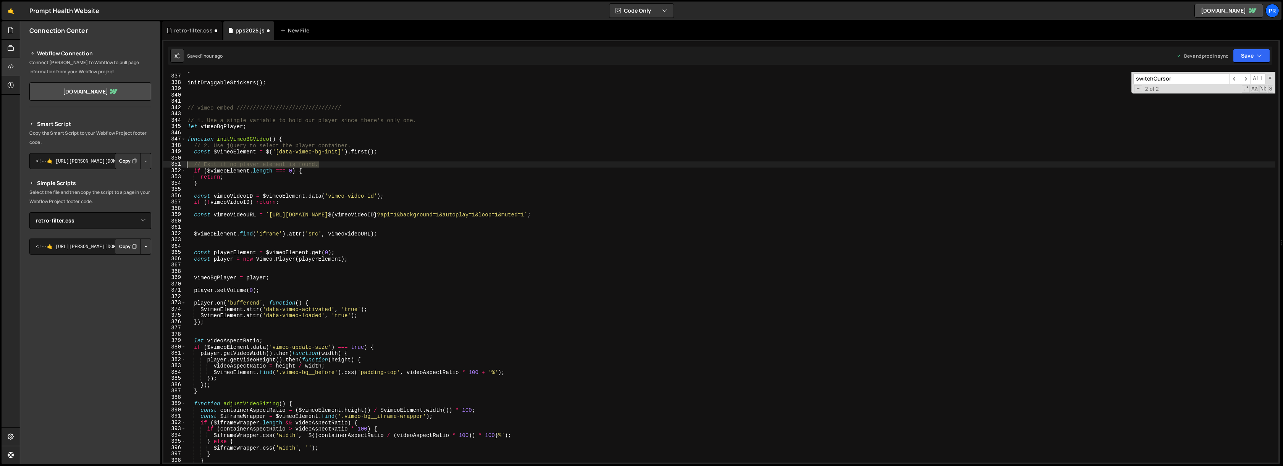
drag, startPoint x: 322, startPoint y: 165, endPoint x: 167, endPoint y: 166, distance: 155.0
click at [174, 165] on div "336 337 338 339 340 341 342 343 344 345 346 347 348 349 350 351 352 353 354 355…" at bounding box center [720, 267] width 1115 height 391
type textarea "// Exit if no player element is found."
drag, startPoint x: 356, startPoint y: 145, endPoint x: 160, endPoint y: 144, distance: 195.9
click at [160, 144] on div "Files New File Create your first file Get started by starting a Javascript or C…" at bounding box center [651, 242] width 1263 height 443
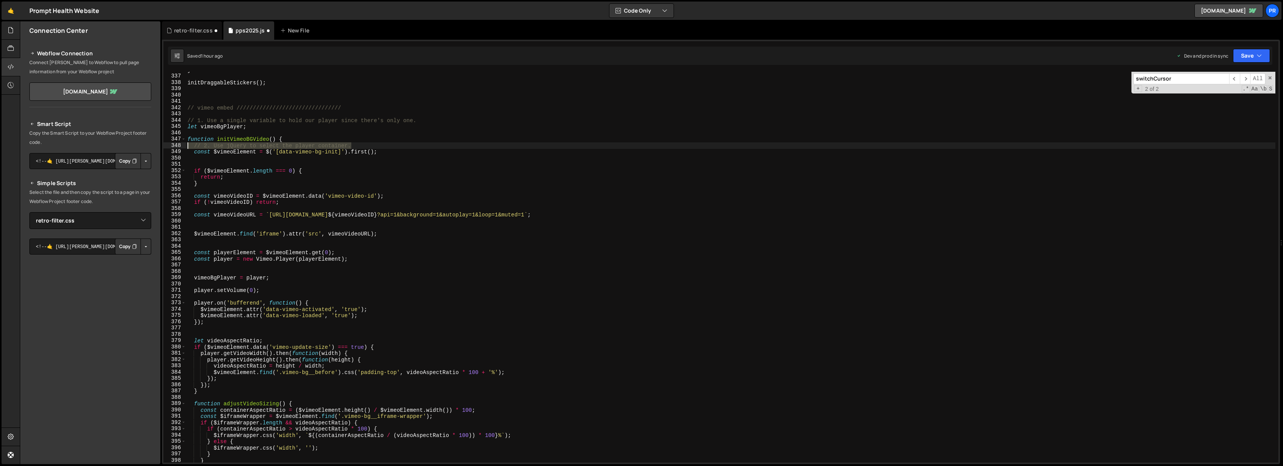
type textarea "// 2. Use jQuery to select the player container."
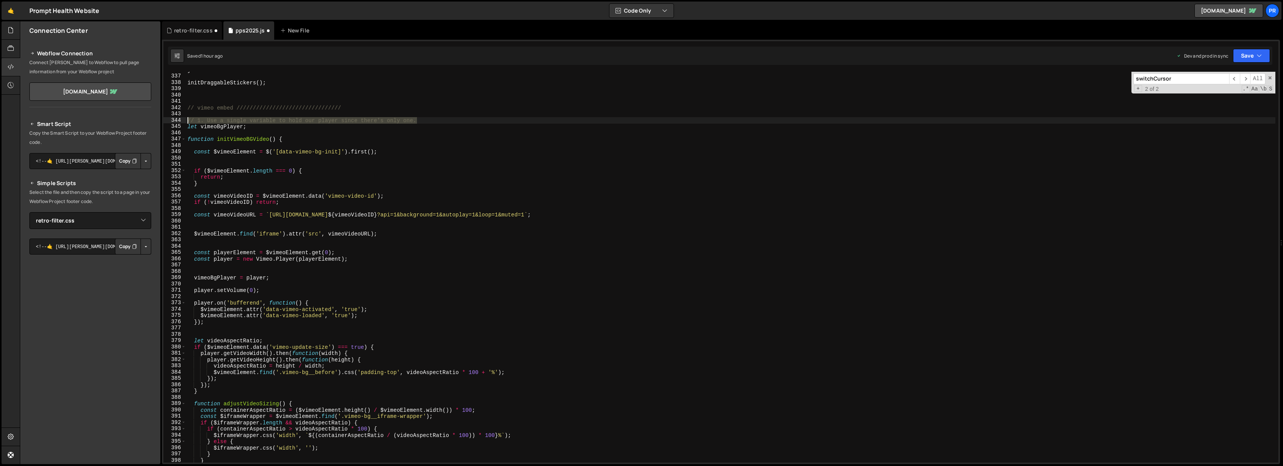
drag, startPoint x: 421, startPoint y: 121, endPoint x: 179, endPoint y: 118, distance: 241.7
click at [179, 118] on div "336 337 338 339 340 341 342 343 344 345 346 347 348 349 350 351 352 353 354 355…" at bounding box center [720, 267] width 1115 height 391
type textarea "// 1. Use a single variable to hold our player since there's only one."
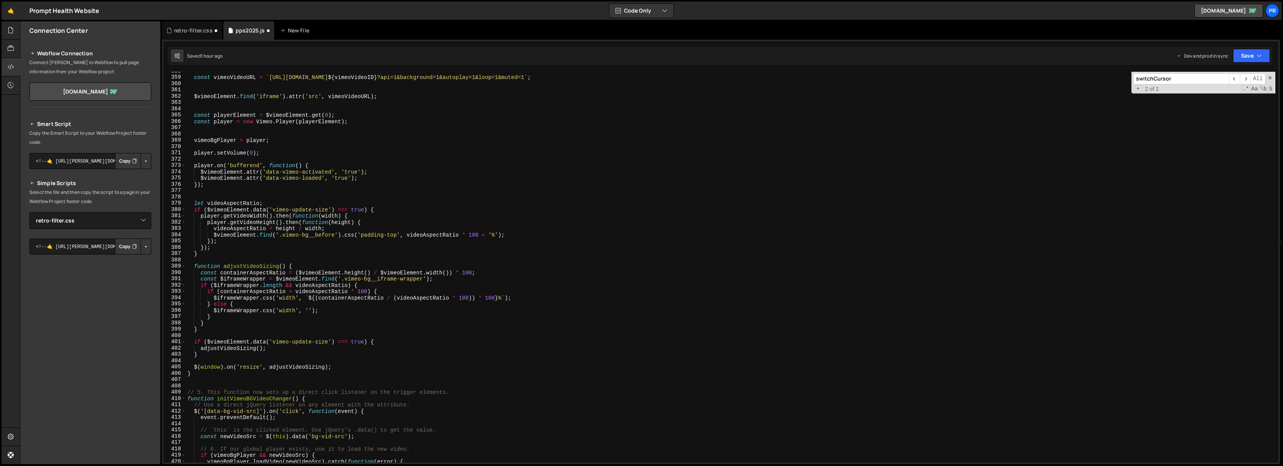
scroll to position [2346, 0]
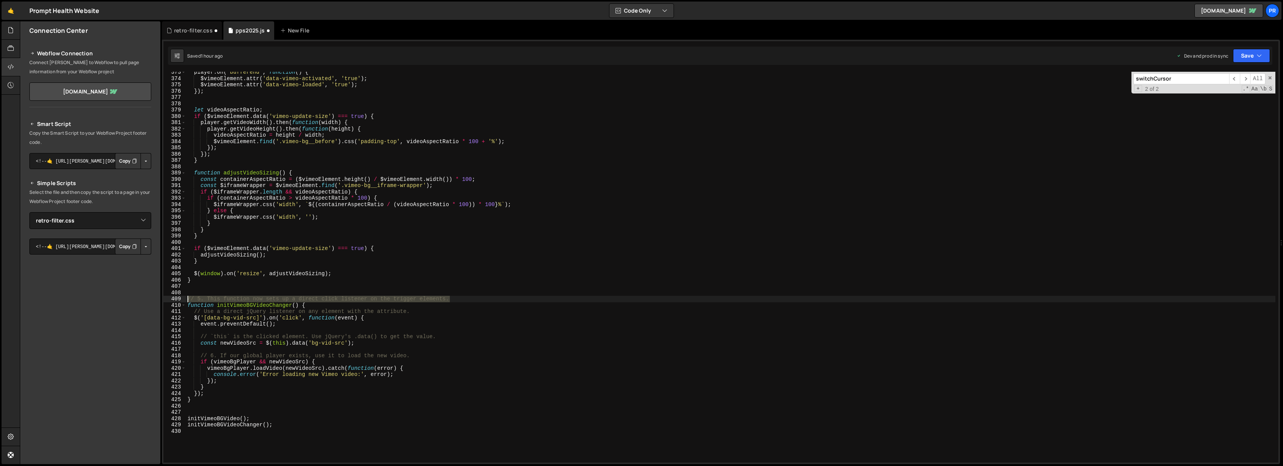
drag, startPoint x: 453, startPoint y: 300, endPoint x: 169, endPoint y: 298, distance: 284.1
click at [169, 298] on div "373 374 375 376 377 378 379 380 381 382 383 384 385 386 387 388 389 390 391 392…" at bounding box center [720, 267] width 1115 height 391
type textarea "// 5. This function now sets up a direct click listener on the trigger elements."
drag, startPoint x: 413, startPoint y: 314, endPoint x: 163, endPoint y: 312, distance: 249.3
click at [164, 312] on div "373 374 375 376 377 378 379 380 381 382 383 384 385 386 387 388 389 390 391 392…" at bounding box center [720, 267] width 1115 height 391
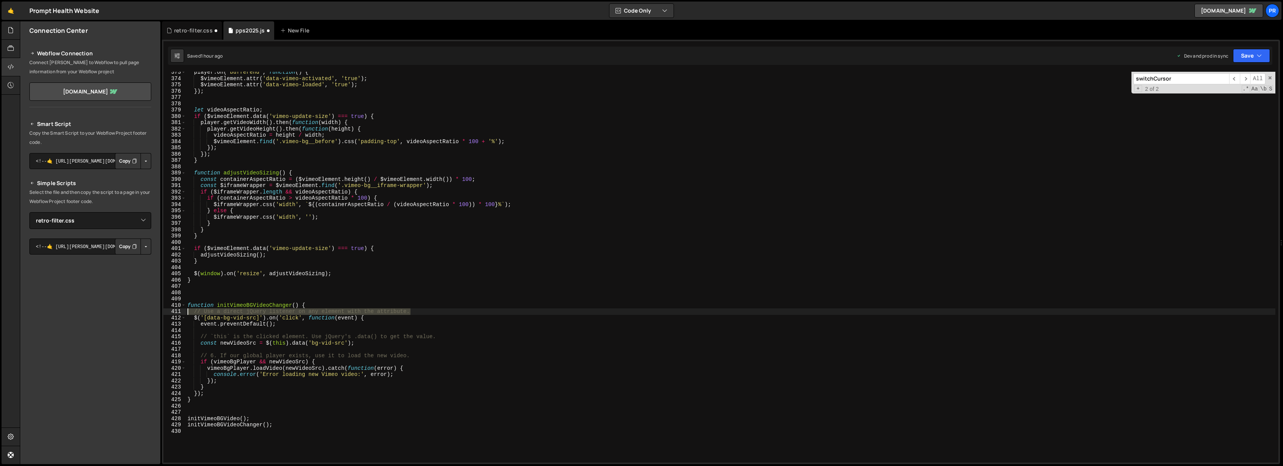
type textarea "// Use a direct jQuery listener on any element with the attribute."
drag, startPoint x: 443, startPoint y: 339, endPoint x: 169, endPoint y: 336, distance: 273.8
click at [169, 336] on div "373 374 375 376 377 378 379 380 381 382 383 384 385 386 387 388 389 390 391 392…" at bounding box center [720, 267] width 1115 height 391
type textarea "// `this` is the clicked element. Use jQuery's .data() to get the value."
drag, startPoint x: 413, startPoint y: 356, endPoint x: 165, endPoint y: 355, distance: 247.8
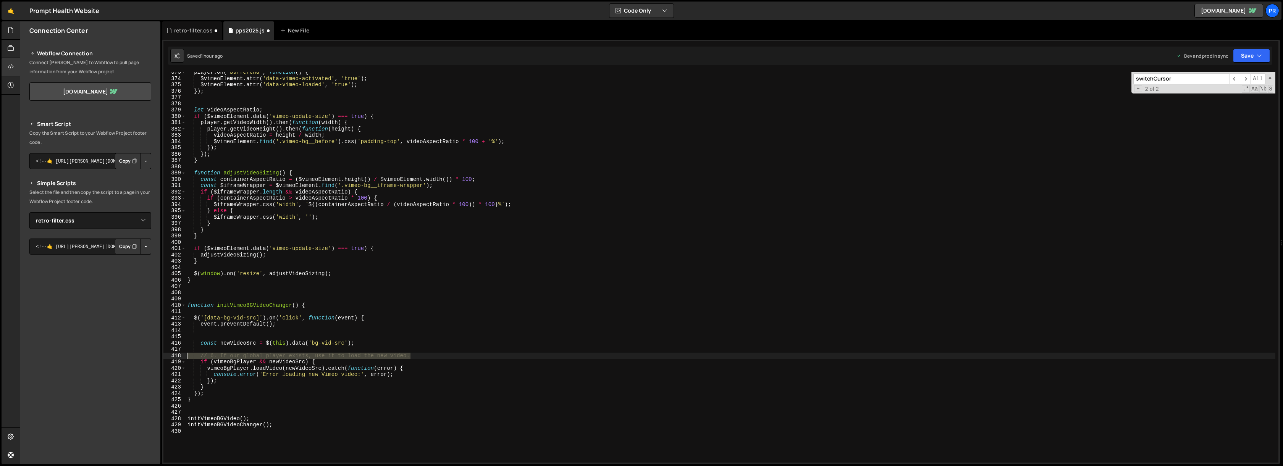
click at [165, 355] on div "373 374 375 376 377 378 379 380 381 382 383 384 385 386 387 388 389 390 391 392…" at bounding box center [720, 267] width 1115 height 391
type textarea "// 6. If our global player exists, use it to load the new video."
click at [363, 303] on div "player . on ( 'bufferend' , function ( ) { $vimeoElement . attr ( 'data-vimeo-a…" at bounding box center [730, 271] width 1089 height 404
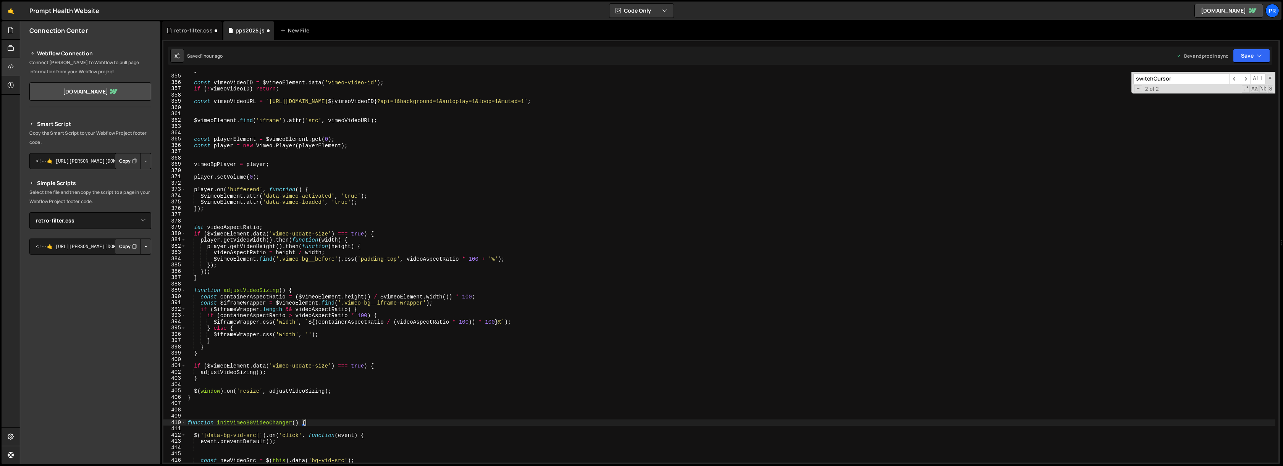
scroll to position [2209, 0]
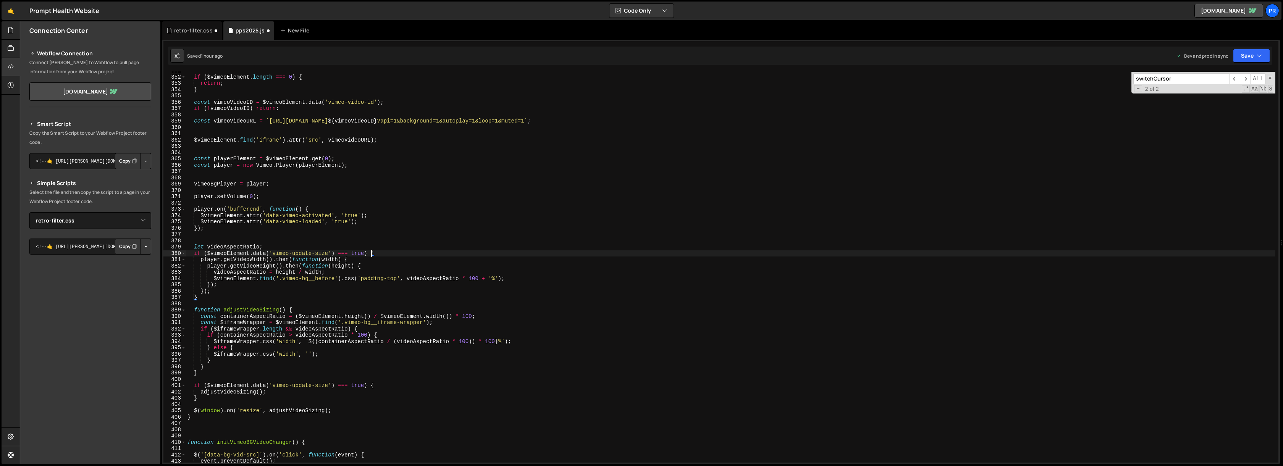
click at [373, 253] on div "if ( $vimeoElement . length === 0 ) { return ; } const vimeoVideoID = $vimeoEle…" at bounding box center [730, 270] width 1089 height 404
type textarea "if ($[DOMAIN_NAME]('vimeo-update-size') === true) { player.getVideoWidth().then…"
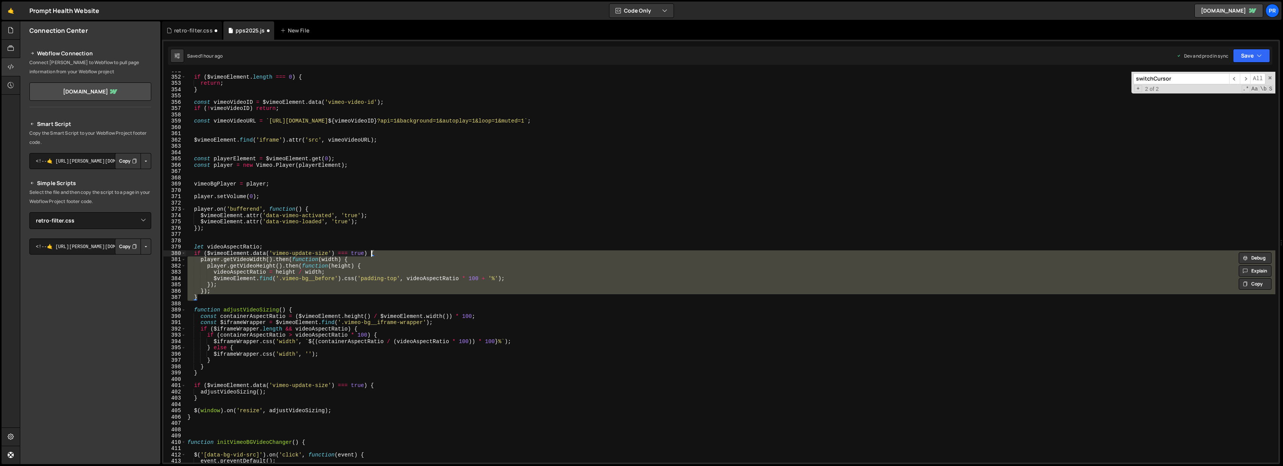
click at [301, 244] on div "if ( $vimeoElement . length === 0 ) { return ; } const vimeoVideoID = $vimeoEle…" at bounding box center [730, 270] width 1089 height 404
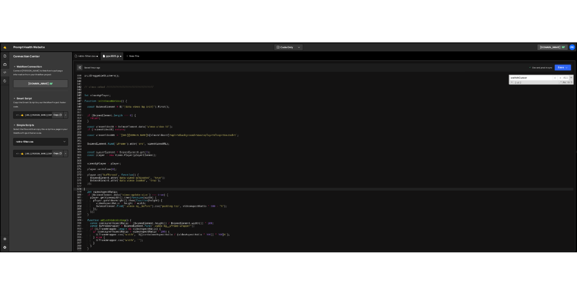
scroll to position [2127, 0]
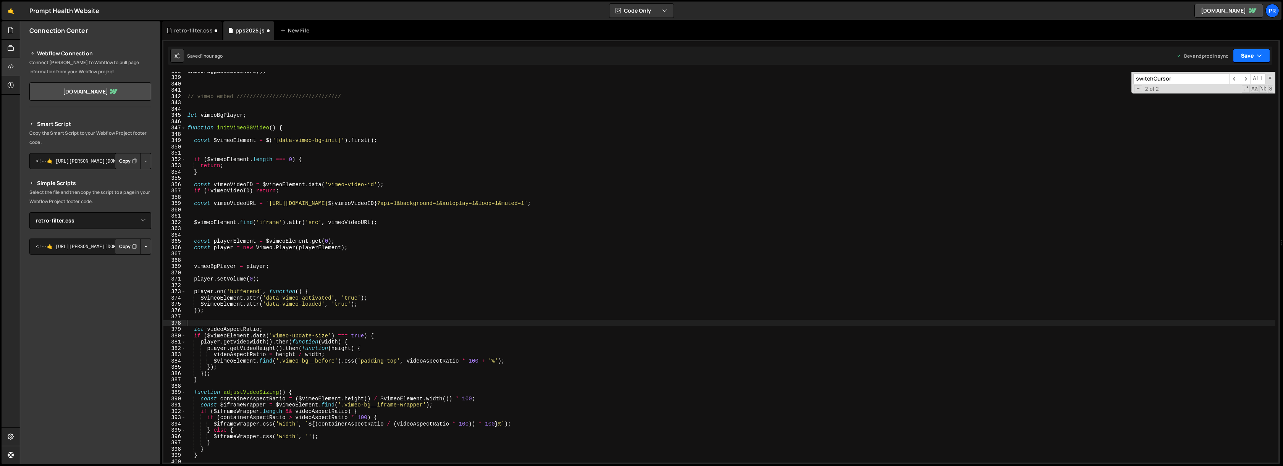
click at [1248, 59] on button "Save" at bounding box center [1251, 56] width 37 height 14
click at [1232, 108] on div "Saved 1 hour ago" at bounding box center [1225, 107] width 79 height 9
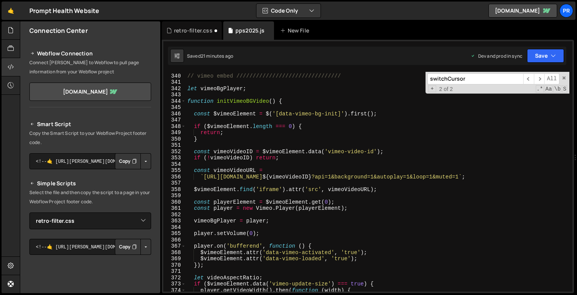
scroll to position [2132, 0]
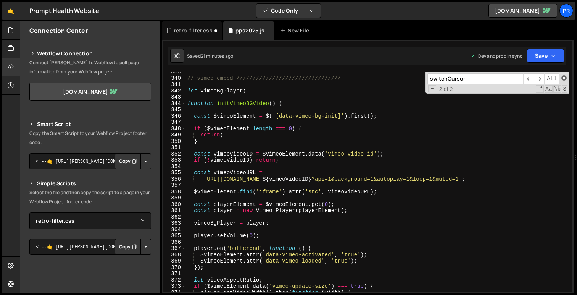
click at [564, 76] on span at bounding box center [564, 77] width 5 height 5
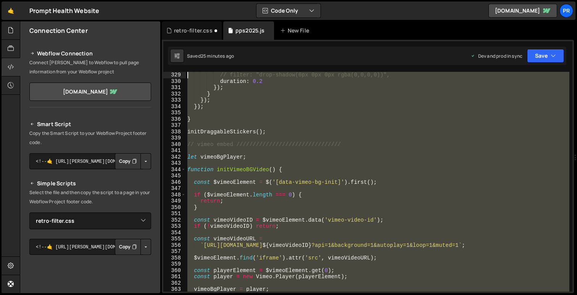
scroll to position [2035, 0]
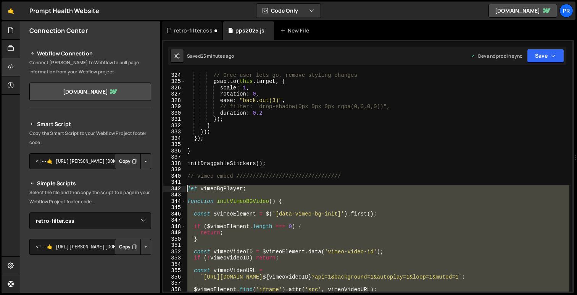
drag, startPoint x: 278, startPoint y: 256, endPoint x: 178, endPoint y: 189, distance: 120.4
click at [178, 189] on div "'%'); 324 325 326 327 328 329 330 331 332 333 334 335 336 337 338 339 340 341 3…" at bounding box center [367, 182] width 409 height 220
paste textarea "});"
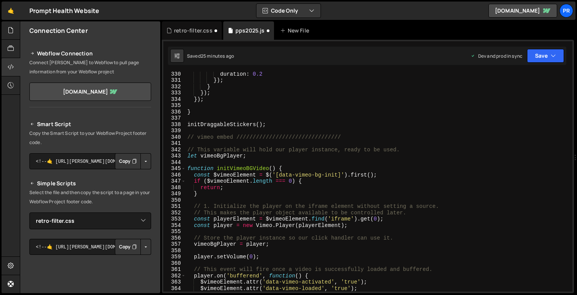
scroll to position [2066, 0]
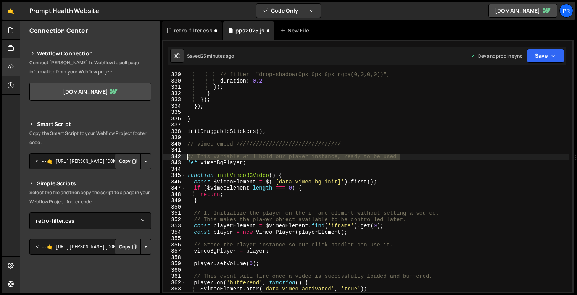
drag, startPoint x: 409, startPoint y: 158, endPoint x: 155, endPoint y: 154, distance: 253.9
click at [155, 154] on div "Files New File Create your first file Get started by starting a Javascript or C…" at bounding box center [298, 157] width 557 height 272
type textarea "// This variable will hold our player instance, ready to be used."
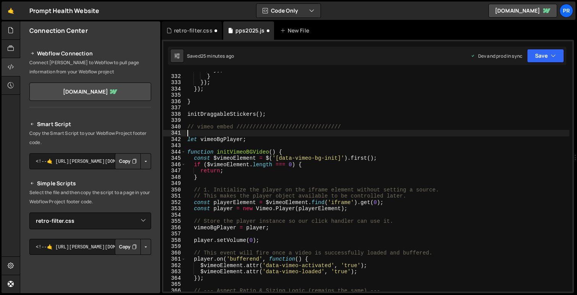
scroll to position [2089, 0]
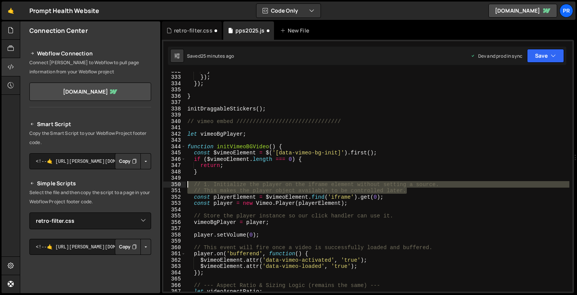
drag, startPoint x: 412, startPoint y: 192, endPoint x: 167, endPoint y: 184, distance: 244.9
click at [167, 184] on div "332 333 334 335 336 337 338 339 340 341 342 343 344 345 346 347 348 349 350 351…" at bounding box center [367, 182] width 409 height 220
type textarea "// 1. Initialize the player on the iframe element without setting a source. // …"
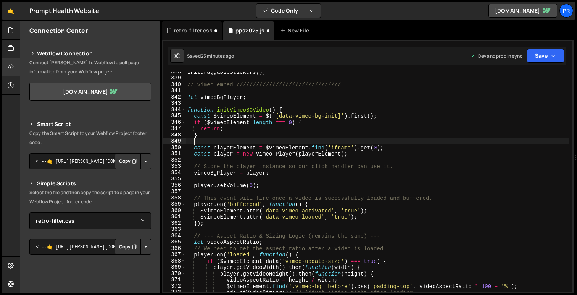
scroll to position [2138, 0]
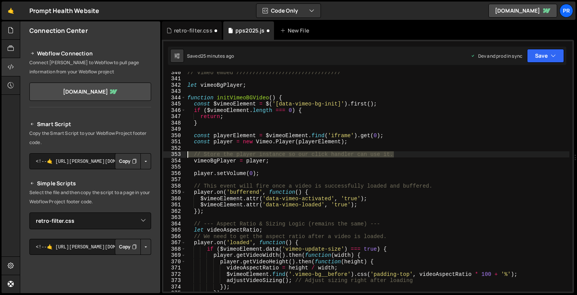
drag, startPoint x: 399, startPoint y: 153, endPoint x: 176, endPoint y: 154, distance: 223.0
click at [176, 154] on div "340 341 342 343 344 345 346 347 348 349 350 351 352 353 354 355 356 357 358 359…" at bounding box center [367, 182] width 409 height 220
type textarea "// Store the player instance so our click handler can use it."
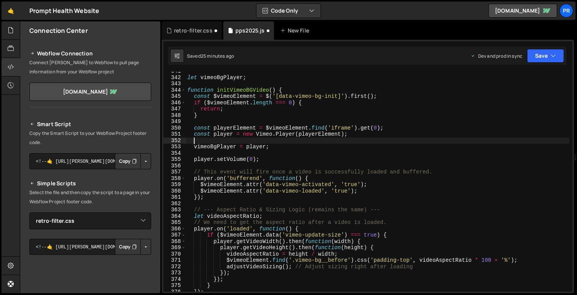
scroll to position [2146, 0]
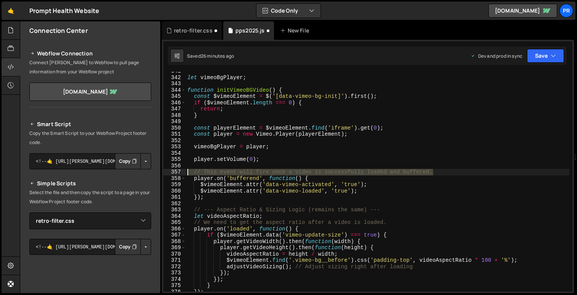
drag, startPoint x: 441, startPoint y: 173, endPoint x: 175, endPoint y: 173, distance: 265.4
click at [175, 173] on div "341 342 343 344 345 346 347 348 349 350 351 352 353 354 355 356 357 358 359 360…" at bounding box center [367, 182] width 409 height 220
type textarea "// This event will fire once a video is successfully loaded and buffered."
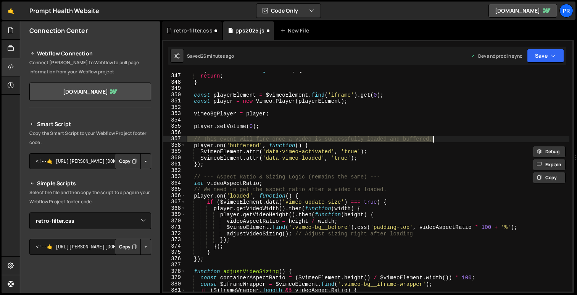
scroll to position [2187, 0]
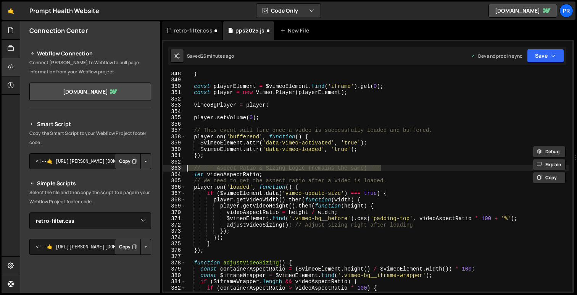
drag, startPoint x: 389, startPoint y: 169, endPoint x: 167, endPoint y: 166, distance: 222.2
click at [167, 166] on div "// This event will fire once a video is successfully loaded and buffered. 348 3…" at bounding box center [367, 182] width 409 height 220
type textarea "// --- Aspect Ratio & Sizing Logic (remains the same) ---"
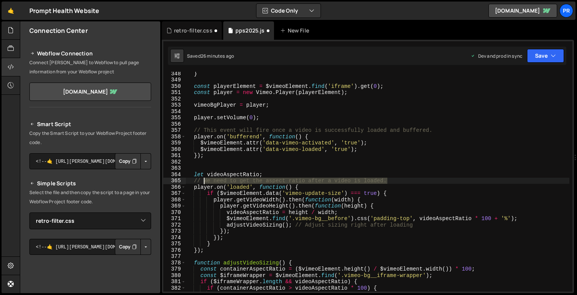
drag, startPoint x: 391, startPoint y: 182, endPoint x: 205, endPoint y: 180, distance: 186.3
click at [205, 180] on div "} const playerElement = $vimeoElement . find ( 'iframe' ) . get ( 0 ) ; const p…" at bounding box center [378, 186] width 384 height 232
click at [213, 184] on div "} const playerElement = $vimeoElement . find ( 'iframe' ) . get ( 0 ) ; const p…" at bounding box center [378, 182] width 384 height 220
drag, startPoint x: 242, startPoint y: 181, endPoint x: 204, endPoint y: 181, distance: 37.8
click at [204, 181] on div "} const playerElement = $vimeoElement . find ( 'iframe' ) . get ( 0 ) ; const p…" at bounding box center [378, 186] width 384 height 232
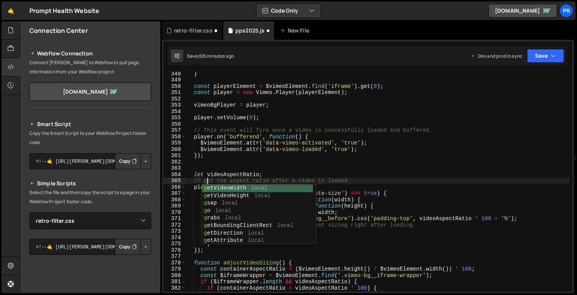
scroll to position [0, 1]
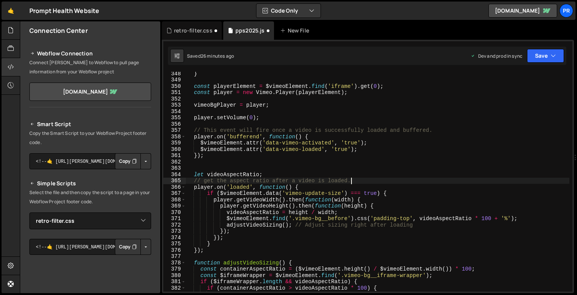
click at [359, 182] on div "} const playerElement = $vimeoElement . find ( 'iframe' ) . get ( 0 ) ; const p…" at bounding box center [378, 186] width 384 height 232
type textarea "// get the aspect ratio after a video is loaded"
click at [333, 170] on div "} const playerElement = $vimeoElement . find ( 'iframe' ) . get ( 0 ) ; const p…" at bounding box center [378, 186] width 384 height 232
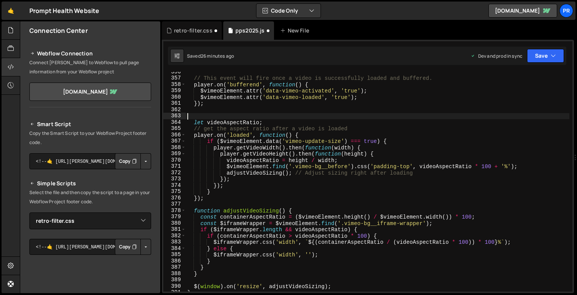
scroll to position [2244, 0]
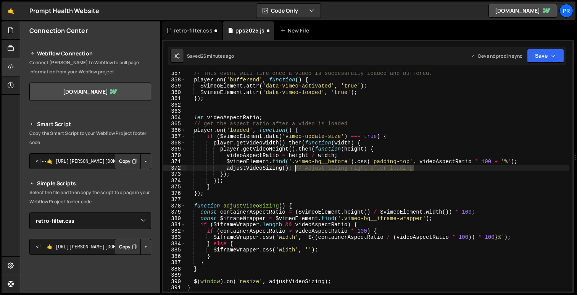
drag, startPoint x: 422, startPoint y: 169, endPoint x: 293, endPoint y: 168, distance: 128.7
click at [293, 168] on div "// This event will fire once a video is successfully loaded and buffered. playe…" at bounding box center [378, 186] width 384 height 232
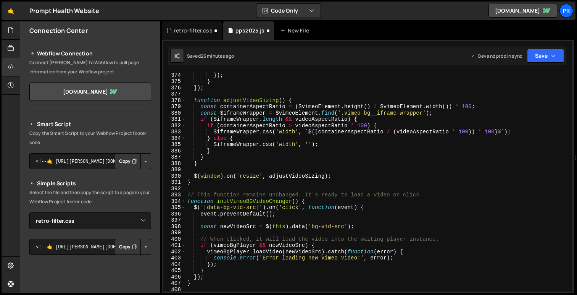
scroll to position [2350, 0]
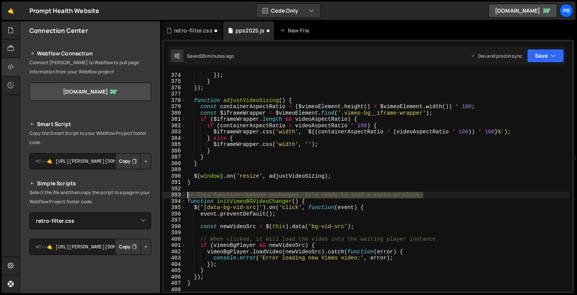
drag, startPoint x: 427, startPoint y: 196, endPoint x: 185, endPoint y: 195, distance: 242.5
click at [185, 195] on div "adjustVideoSizing(); 373 374 375 376 377 378 379 380 381 382 383 384 385 386 38…" at bounding box center [367, 182] width 409 height 220
type textarea "// This function remains unchanged. It's ready to load a video on click."
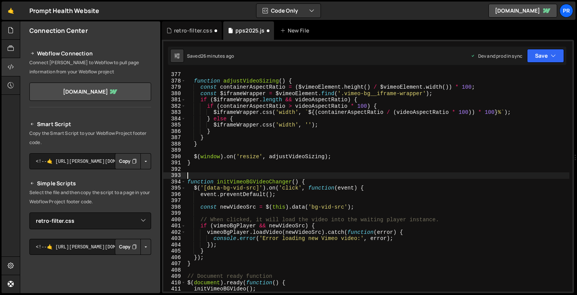
scroll to position [2371, 0]
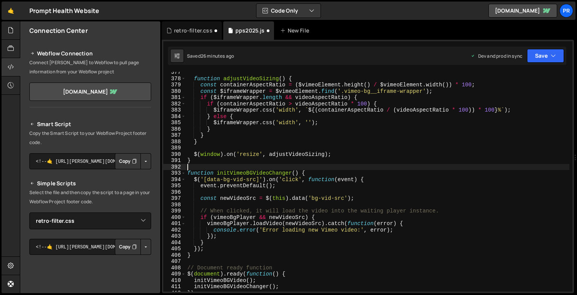
type textarea "// This function remains unchanged. It's ready to load a video on click."
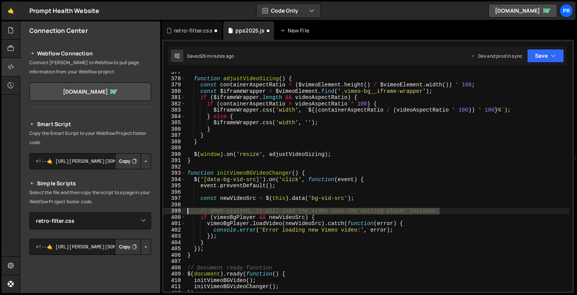
drag, startPoint x: 451, startPoint y: 211, endPoint x: 164, endPoint y: 208, distance: 287.5
click at [164, 208] on div "377 378 379 380 381 382 383 384 385 386 387 388 389 390 391 392 393 394 395 396…" at bounding box center [367, 182] width 409 height 220
type textarea "// When clicked, it will load the video into the waiting player instance."
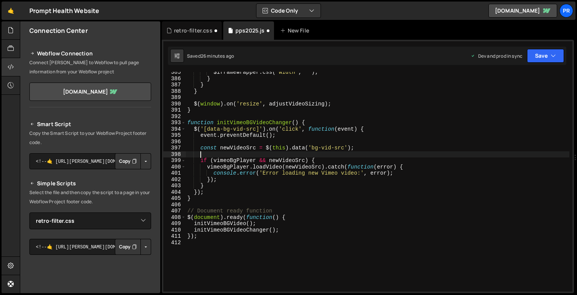
scroll to position [2428, 0]
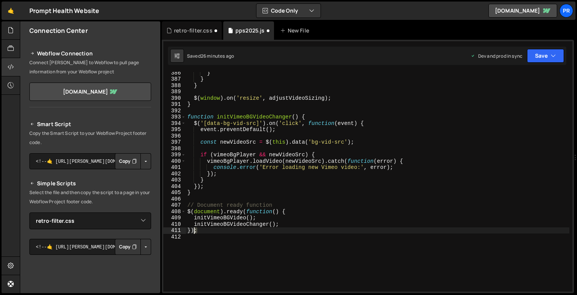
drag, startPoint x: 206, startPoint y: 229, endPoint x: 155, endPoint y: 230, distance: 50.4
click at [155, 230] on div "Files New File Create your first file Get started by starting a Javascript or C…" at bounding box center [298, 157] width 557 height 272
type textarea "});"
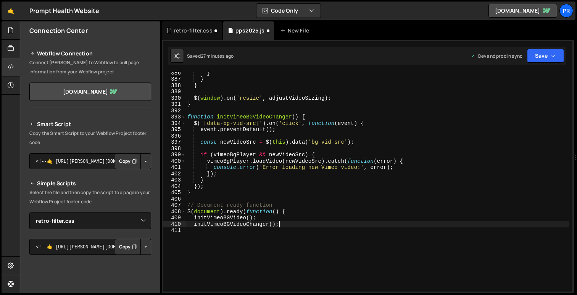
click at [286, 213] on div "} } } $ ( window ) . on ( 'resize' , adjustVideoSizing ) ; } function initVimeo…" at bounding box center [378, 185] width 384 height 232
type textarea "$(document).ready(function() {"
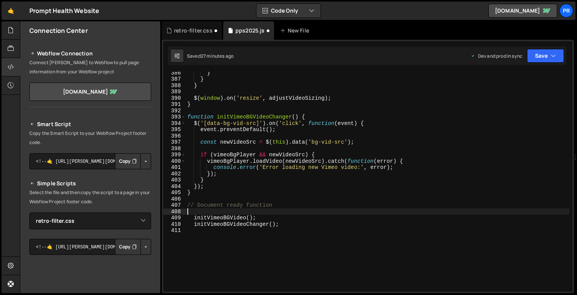
type textarea "// Document ready function"
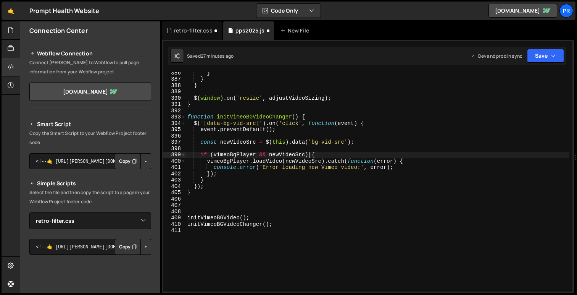
click at [310, 158] on div "} } } $ ( window ) . on ( 'resize' , adjustVideoSizing ) ; } function initVimeo…" at bounding box center [378, 185] width 384 height 232
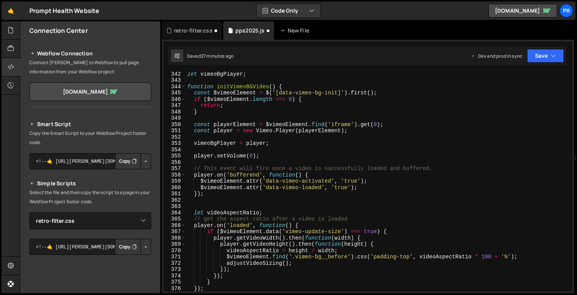
scroll to position [2148, 0]
click at [437, 169] on div "let vimeoBgPlayer ; function initVimeoBGVideo ( ) { const $vimeoElement = $ ( '…" at bounding box center [378, 188] width 384 height 232
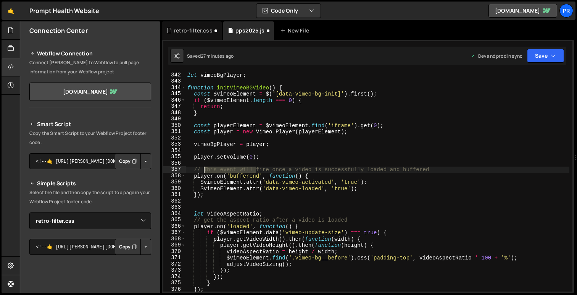
drag, startPoint x: 256, startPoint y: 170, endPoint x: 203, endPoint y: 168, distance: 52.7
click at [203, 168] on div "let vimeoBgPlayer ; function initVimeoBGVideo ( ) { const $vimeoElement = $ ( '…" at bounding box center [378, 188] width 384 height 232
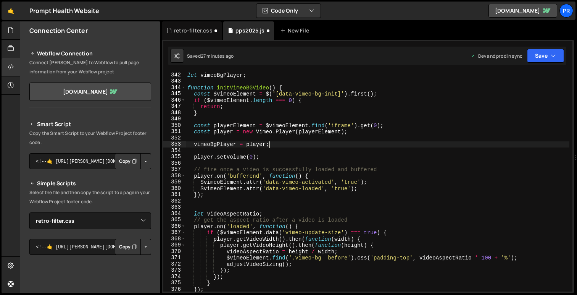
click at [275, 141] on div "let vimeoBgPlayer ; function initVimeoBGVideo ( ) { const $vimeoElement = $ ( '…" at bounding box center [378, 188] width 384 height 232
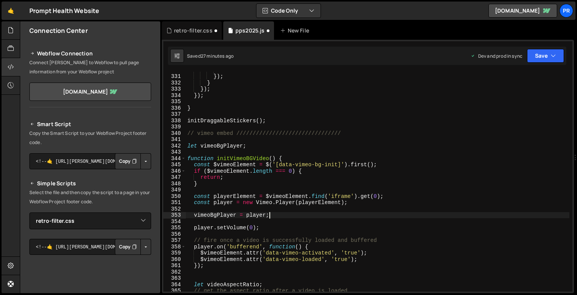
scroll to position [2077, 0]
click at [555, 55] on icon "button" at bounding box center [553, 56] width 5 height 8
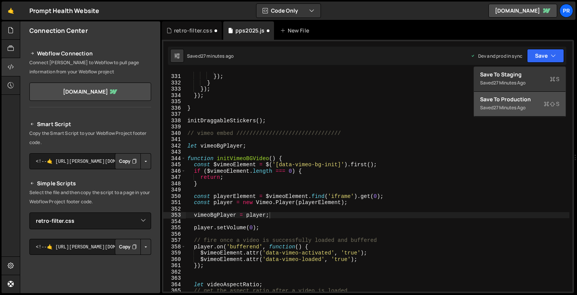
click at [542, 104] on div "Saved 27 minutes ago" at bounding box center [519, 107] width 79 height 9
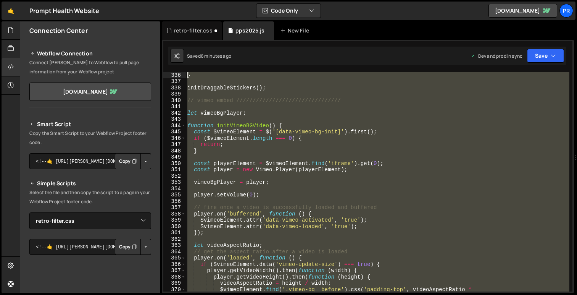
scroll to position [2047, 0]
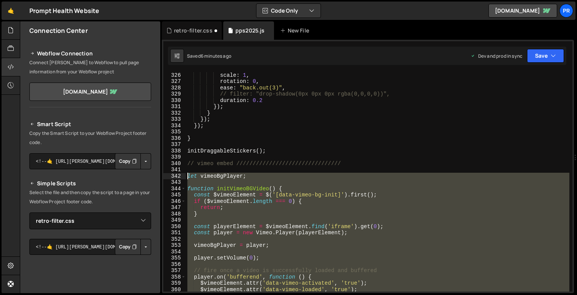
drag, startPoint x: 278, startPoint y: 263, endPoint x: 183, endPoint y: 176, distance: 128.9
click at [183, 176] on div "initVimeoBGVideoChanger(); 326 327 328 329 330 331 332 333 334 335 336 337 338 …" at bounding box center [367, 182] width 409 height 220
paste textarea "});"
type textarea "});"
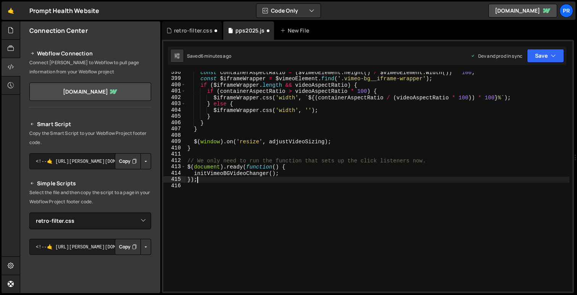
scroll to position [2508, 0]
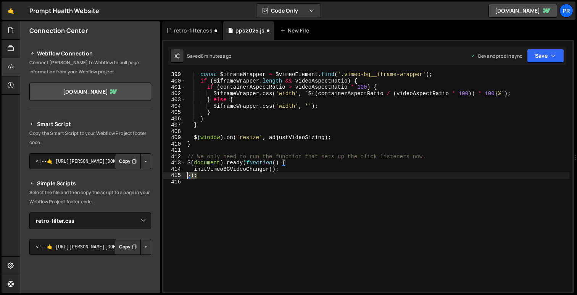
drag, startPoint x: 203, startPoint y: 174, endPoint x: 170, endPoint y: 174, distance: 32.8
click at [170, 174] on div "}); 399 400 401 402 403 404 405 406 407 408 409 410 411 412 413 414 415 416 con…" at bounding box center [367, 182] width 409 height 220
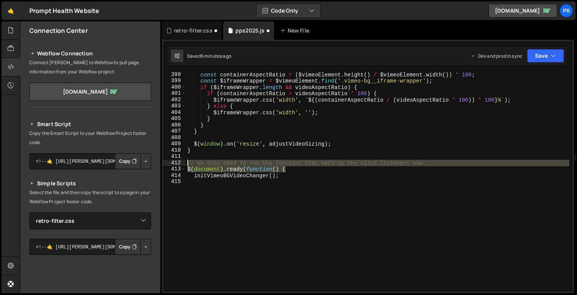
drag, startPoint x: 292, startPoint y: 170, endPoint x: 178, endPoint y: 165, distance: 114.3
click at [178, 165] on div "initVimeoBGVideoChanger(); 398 399 400 401 402 403 404 405 406 407 408 409 410 …" at bounding box center [367, 182] width 409 height 220
type textarea "// We only need to run the function that sets up the click listeners now. $(doc…"
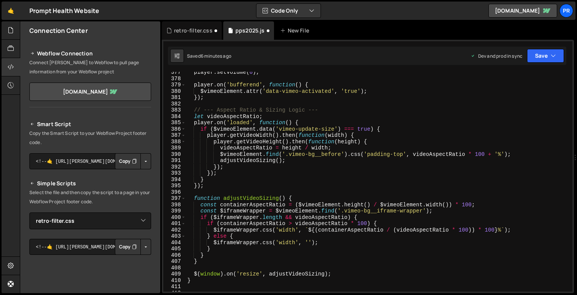
scroll to position [2368, 0]
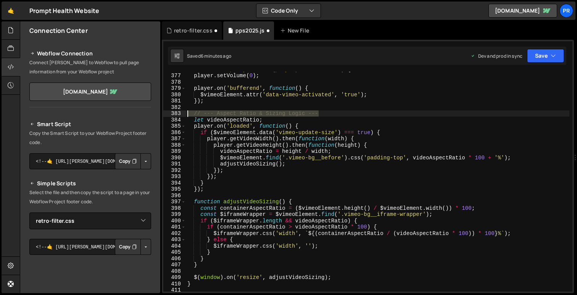
drag, startPoint x: 323, startPoint y: 113, endPoint x: 166, endPoint y: 111, distance: 157.0
click at [166, 111] on div "initVimeoBGVideoChanger(); 376 377 378 379 380 381 382 383 384 385 386 387 388 …" at bounding box center [367, 182] width 409 height 220
type textarea "// --- Aspect Ratio & Sizing Logic ---"
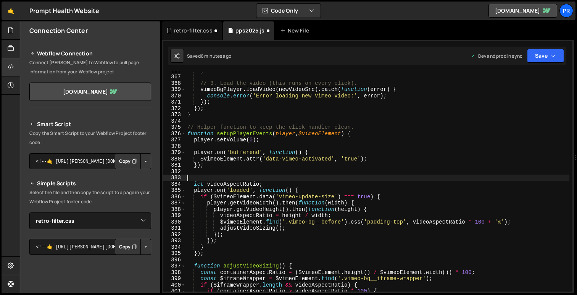
scroll to position [2293, 0]
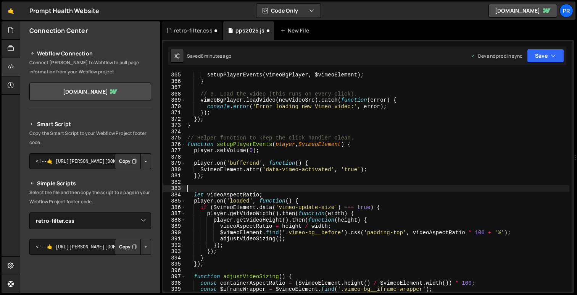
click at [360, 139] on div "setupPlayerEvents ( vimeoBgPlayer , $vimeoElement ) ; } // 3. Load the video (t…" at bounding box center [378, 188] width 384 height 232
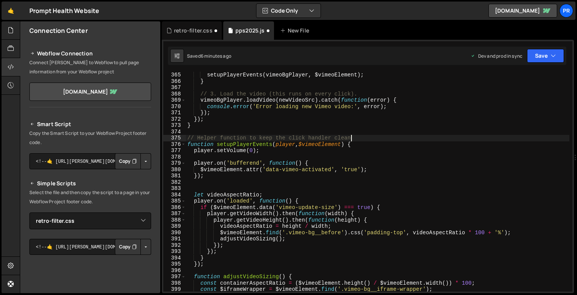
click at [200, 138] on div "setupPlayerEvents ( vimeoBgPlayer , $vimeoElement ) ; } // 3. Load the video (t…" at bounding box center [378, 188] width 384 height 232
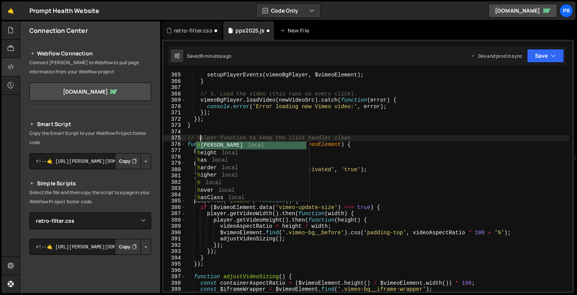
scroll to position [0, 1]
click at [254, 128] on div "setupPlayerEvents ( vimeoBgPlayer , $vimeoElement ) ; } // 3. Load the video (t…" at bounding box center [378, 188] width 384 height 232
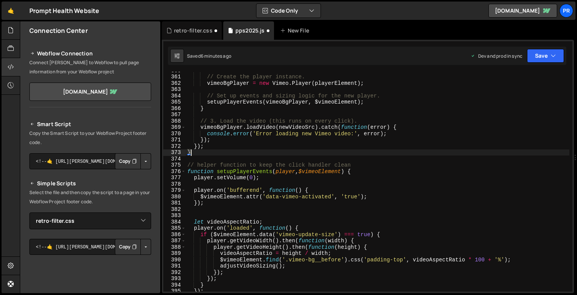
scroll to position [2257, 0]
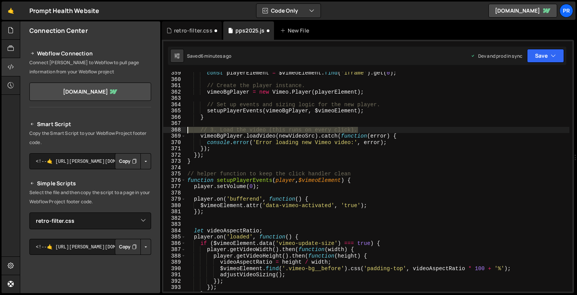
drag, startPoint x: 359, startPoint y: 128, endPoint x: 164, endPoint y: 128, distance: 195.5
click at [164, 128] on div "} 359 360 361 362 363 364 365 366 367 368 369 370 371 372 373 374 375 376 377 3…" at bounding box center [367, 182] width 409 height 220
type textarea "// 3. Load the video (this runs on every click)."
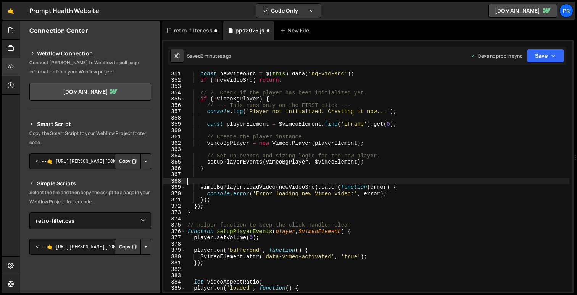
scroll to position [2206, 0]
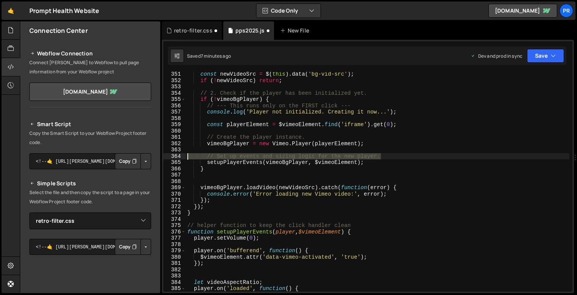
drag, startPoint x: 388, startPoint y: 156, endPoint x: 172, endPoint y: 156, distance: 216.5
click at [172, 156] on div "351 352 353 354 355 356 357 358 359 360 361 362 363 364 365 366 367 368 369 370…" at bounding box center [367, 182] width 409 height 220
type textarea "// Set up events and sizing logic for the new player."
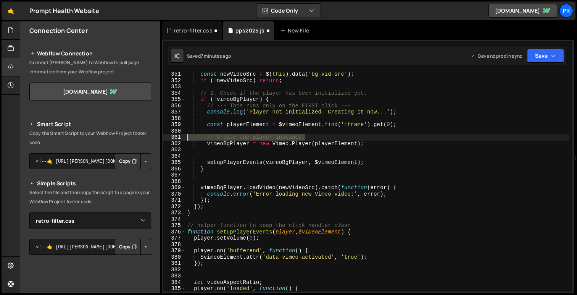
drag, startPoint x: 310, startPoint y: 135, endPoint x: 170, endPoint y: 135, distance: 140.1
click at [170, 135] on div "351 352 353 354 355 356 357 358 359 360 361 362 363 364 365 366 367 368 369 370…" at bounding box center [367, 182] width 409 height 220
type textarea "// Create the player instance."
click at [205, 153] on div "const newVideoSrc = $ ( this ) . data ( 'bg-vid-src' ) ; if ( ! newVideoSrc ) r…" at bounding box center [378, 187] width 384 height 232
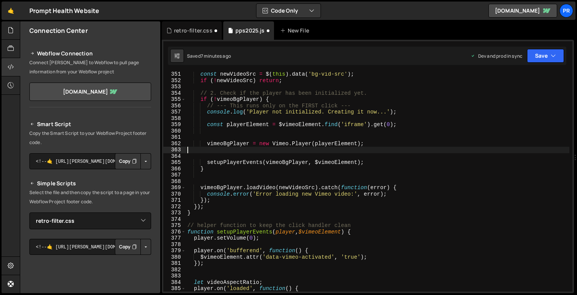
type textarea "vimeoBgPlayer = new Vimeo.Player(playerElement);"
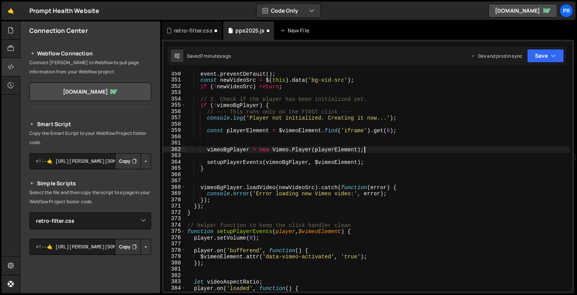
scroll to position [2200, 0]
click at [221, 141] on div "event . preventDefault ( ) ; const newVideoSrc = $ ( this ) . data ( 'bg-vid-sr…" at bounding box center [378, 187] width 384 height 232
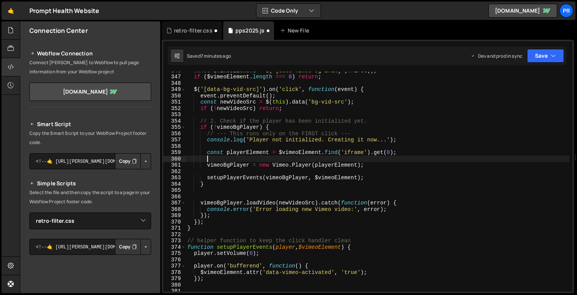
scroll to position [2178, 0]
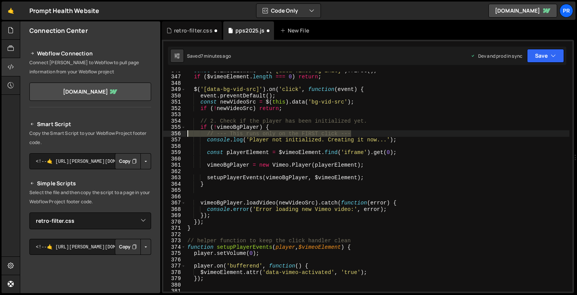
drag, startPoint x: 362, startPoint y: 132, endPoint x: 185, endPoint y: 133, distance: 176.4
click at [185, 133] on div "346 347 348 349 350 351 352 353 354 355 356 357 358 359 360 361 362 363 364 365…" at bounding box center [367, 182] width 409 height 220
type textarea "// --- This runs only on the FIRST click ---"
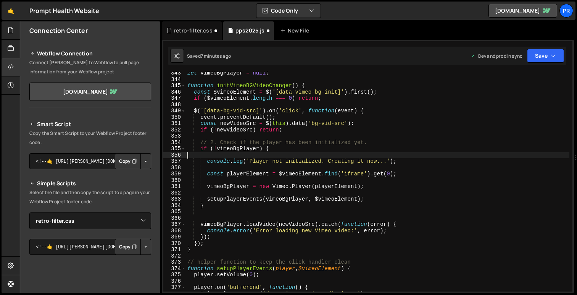
scroll to position [2153, 0]
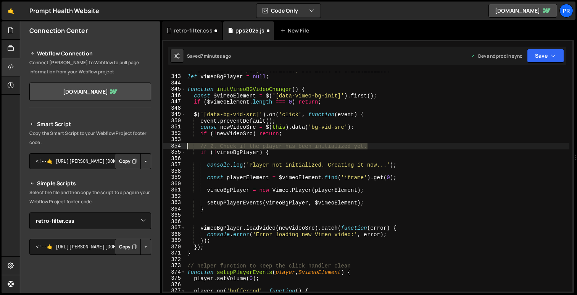
drag, startPoint x: 372, startPoint y: 146, endPoint x: 174, endPoint y: 146, distance: 197.8
click at [174, 146] on div "342 343 344 345 346 347 348 349 350 351 352 353 354 355 356 357 358 359 360 361…" at bounding box center [367, 182] width 409 height 220
type textarea "// 2. Check if the player has been initialized yet."
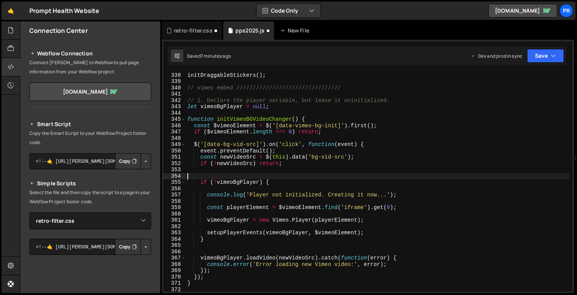
scroll to position [2116, 0]
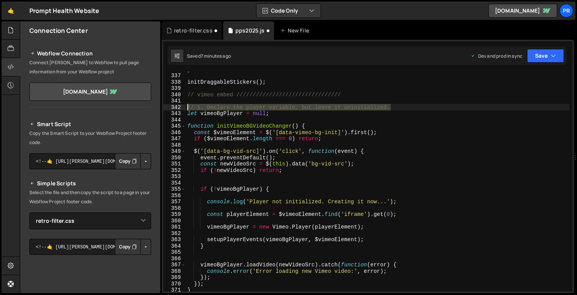
drag, startPoint x: 395, startPoint y: 108, endPoint x: 169, endPoint y: 107, distance: 226.4
click at [169, 107] on div "336 337 338 339 340 341 342 343 344 345 346 347 348 349 350 351 352 353 354 355…" at bounding box center [367, 182] width 409 height 220
type textarea "// 1. Declare the player variable, but leave it uninitialized."
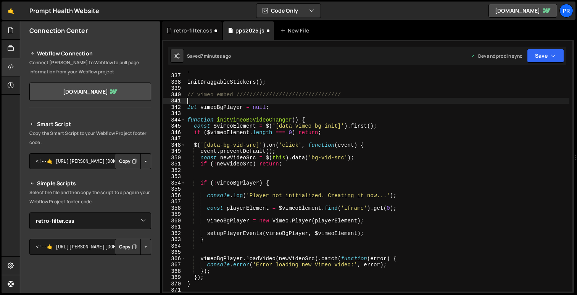
click at [213, 88] on div "} initDraggableStickers ( ) ; // vimeo embed //////////////////////////////// l…" at bounding box center [378, 182] width 384 height 232
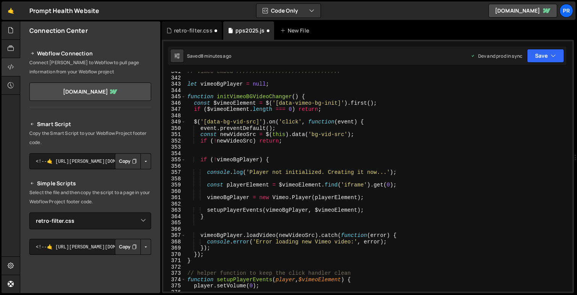
scroll to position [2138, 0]
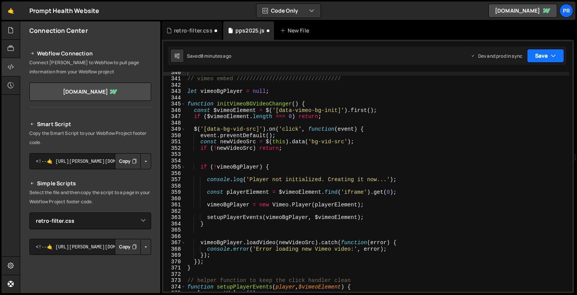
click at [549, 58] on button "Save" at bounding box center [545, 56] width 37 height 14
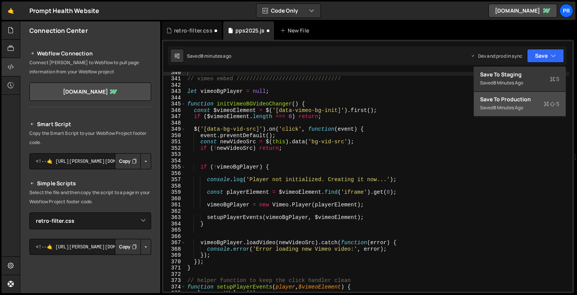
click at [538, 100] on div "Save to Production S" at bounding box center [519, 99] width 79 height 8
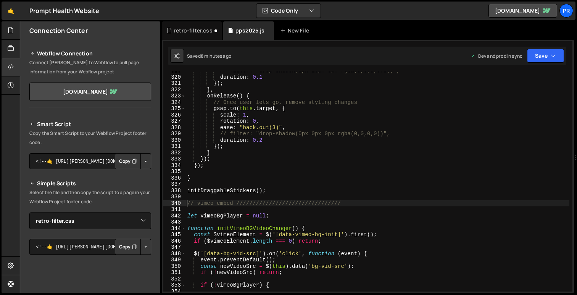
scroll to position [1940, 0]
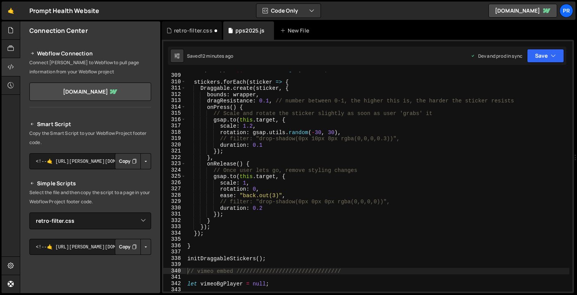
click at [234, 190] on div "if ( ! wrapper || ! stickers . length ) return ; stickers . forEach ( sticker =…" at bounding box center [378, 182] width 384 height 232
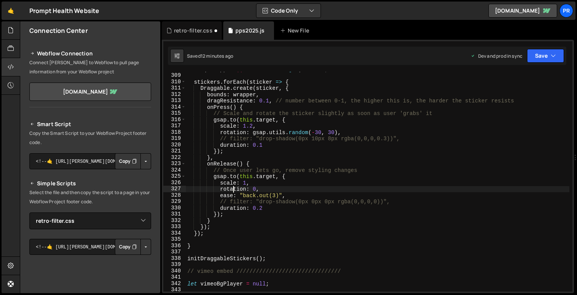
type textarea "initVimeoBGVideoChanger();"
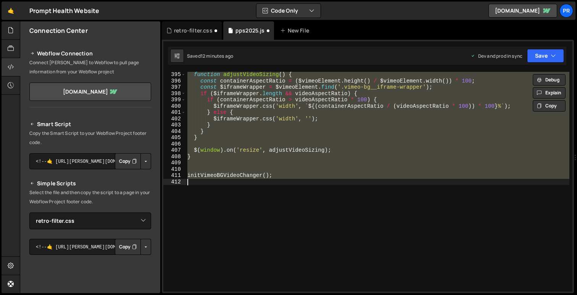
scroll to position [2019, 0]
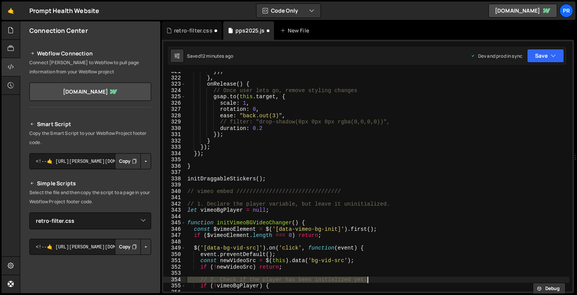
type textarea "// --- This runs only on the FIRST click ---"
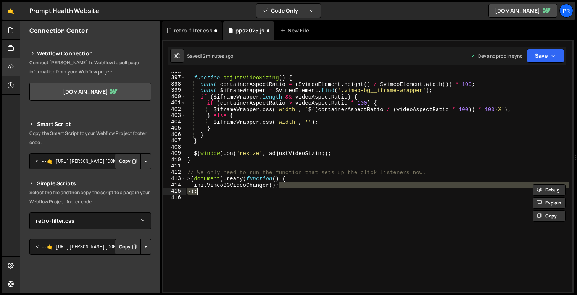
scroll to position [2464, 0]
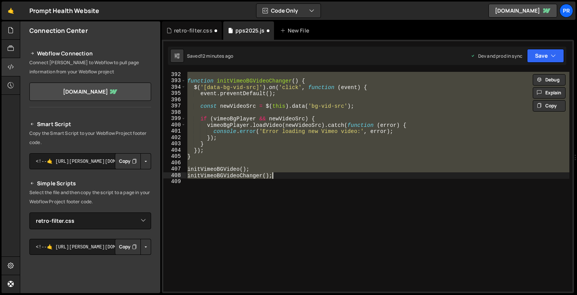
type textarea "initVimeoBGVideoChanger();"
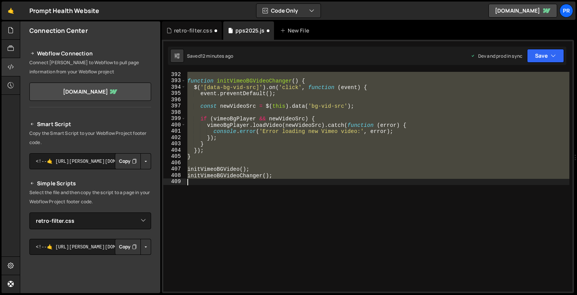
click at [234, 191] on div "function initVimeoBGVideoChanger ( ) { $ ( '[data-bg-vid-src]' ) . on ( 'click'…" at bounding box center [378, 182] width 384 height 220
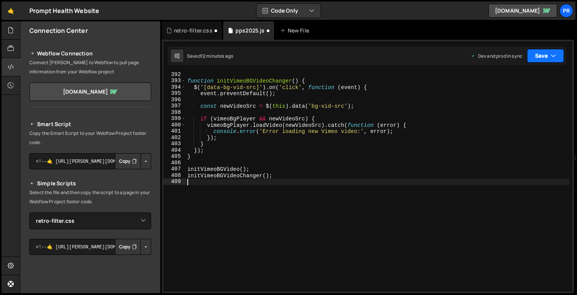
click at [549, 57] on button "Save" at bounding box center [545, 56] width 37 height 14
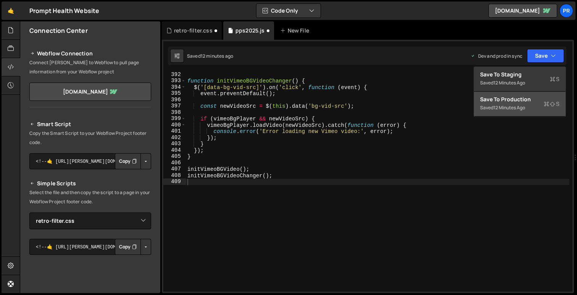
click at [519, 104] on div "Saved 12 minutes ago" at bounding box center [519, 107] width 79 height 9
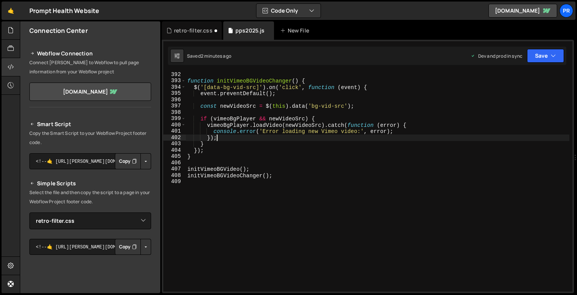
click at [241, 141] on div "function initVimeoBGVideoChanger ( ) { $ ( '[data-bg-vid-src]' ) . on ( 'click'…" at bounding box center [378, 187] width 384 height 232
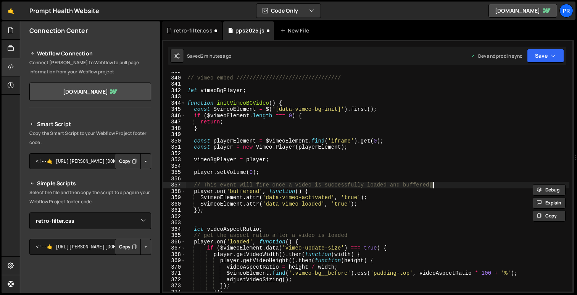
scroll to position [2473, 0]
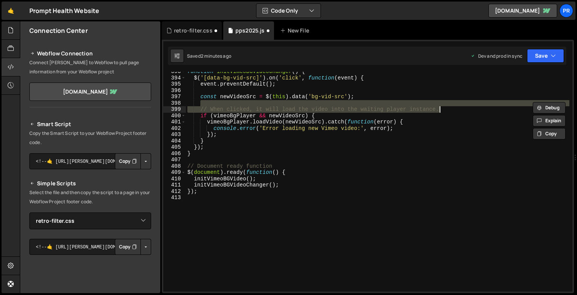
type textarea "// This function remains unchanged. It's ready to load a video on click."
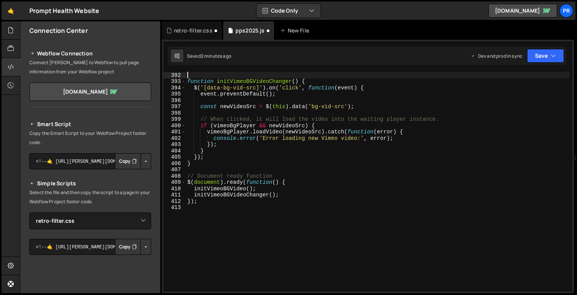
scroll to position [2463, 0]
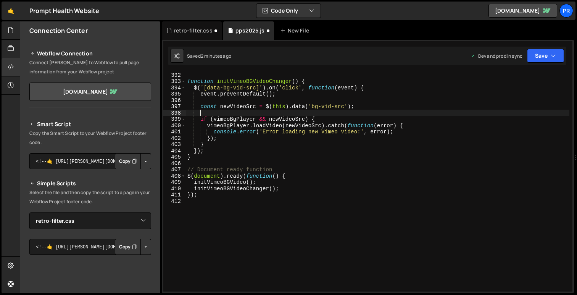
type textarea "initVimeoBGVideoChanger();"
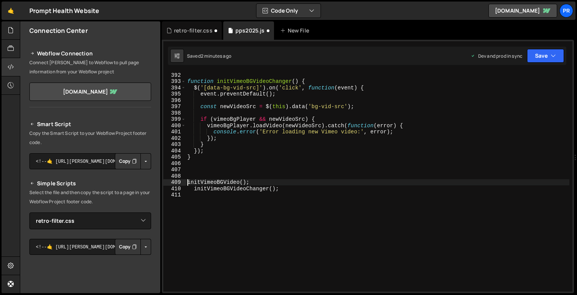
type textarea "initVimeoBGVideoChanger();"
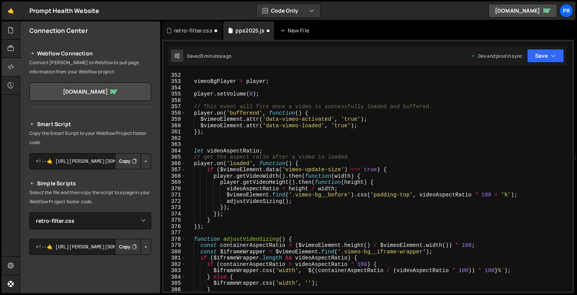
scroll to position [2216, 0]
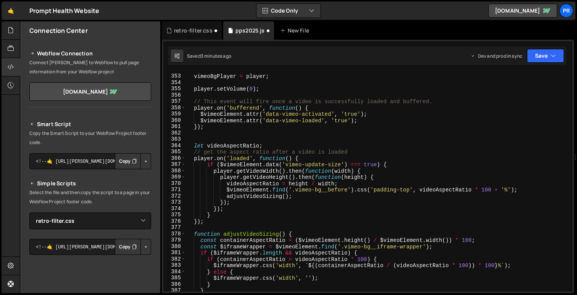
click at [241, 140] on div "vimeoBgPlayer = player ; player . setVolume ( 0 ) ; // This event will fire onc…" at bounding box center [378, 183] width 384 height 232
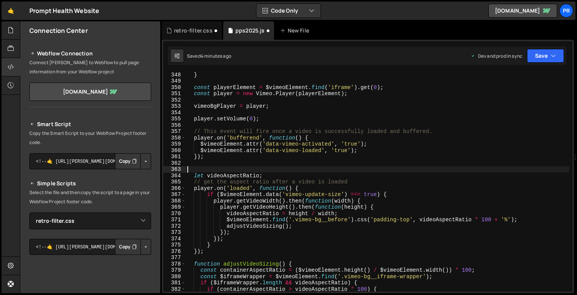
scroll to position [2184, 0]
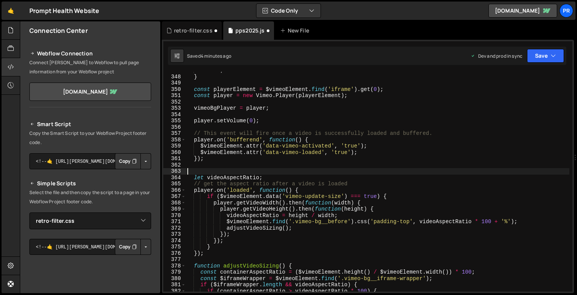
click at [234, 118] on div "return ; } const playerElement = $vimeoElement . find ( 'iframe' ) . get ( 0 ) …" at bounding box center [378, 183] width 384 height 232
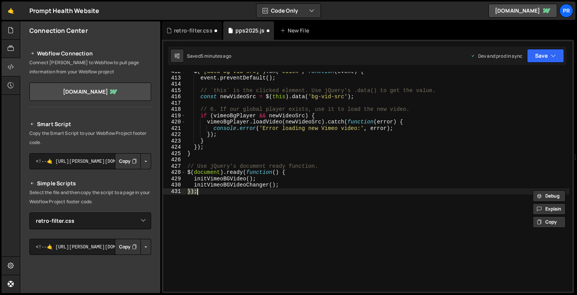
scroll to position [2898, 0]
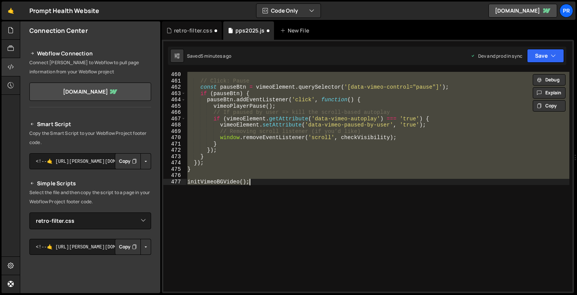
type textarea "initVimeoBGVideoChanger(); });"
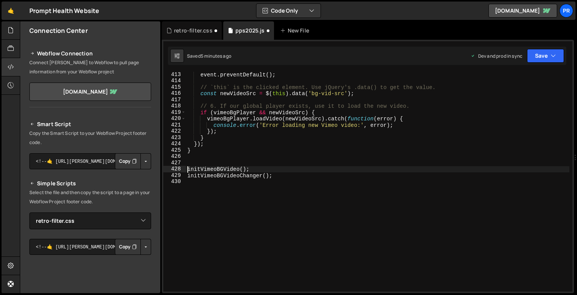
type textarea "// --- Aspect Ratio Logic ---"
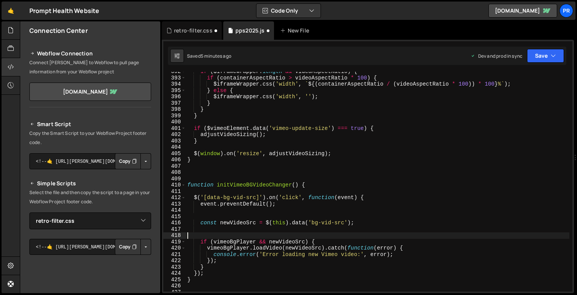
scroll to position [2467, 0]
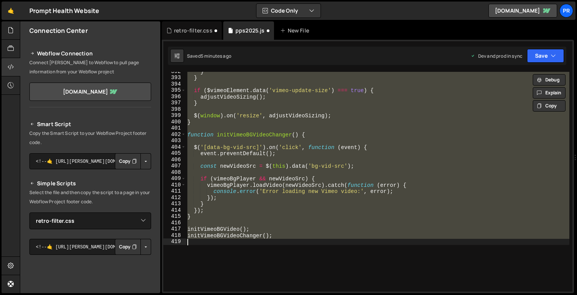
type textarea "initVimeoBGVideoChanger(); });"
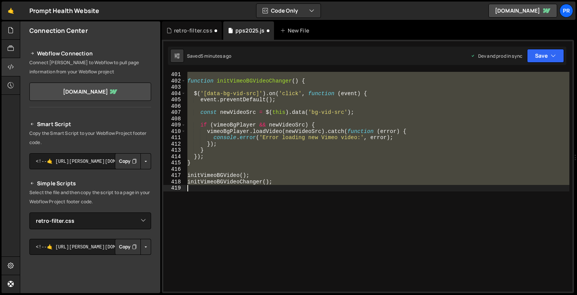
scroll to position [2520, 0]
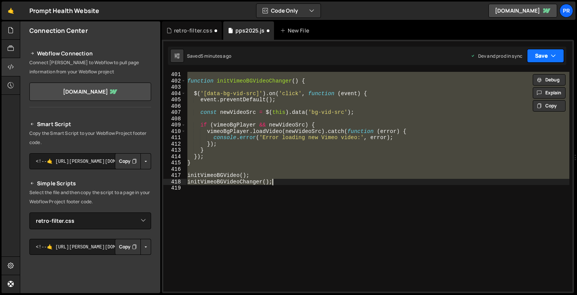
click at [537, 60] on button "Save" at bounding box center [545, 56] width 37 height 14
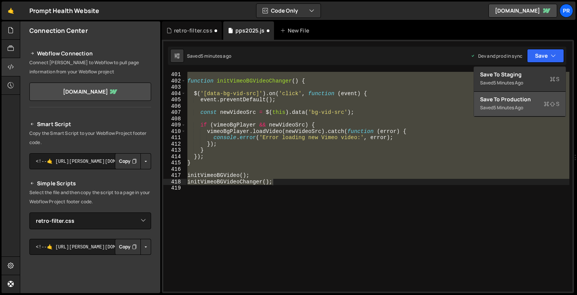
click at [520, 103] on div "Saved 5 minutes ago" at bounding box center [519, 107] width 79 height 9
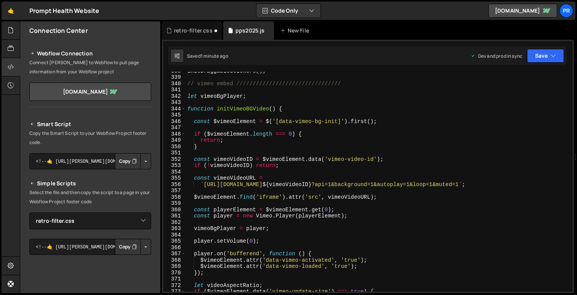
scroll to position [2127, 0]
type textarea "let vimeoBgPlayer;"
click at [268, 94] on div "initDraggableStickers ( ) ; // vimeo embed //////////////////////////////// let…" at bounding box center [378, 184] width 384 height 232
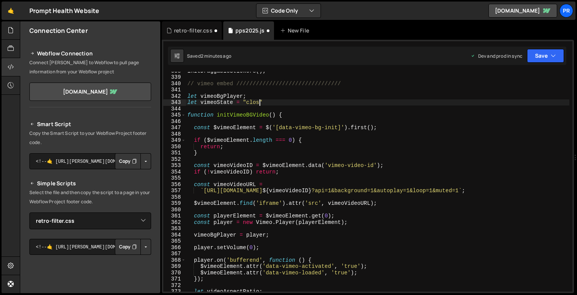
scroll to position [0, 5]
drag, startPoint x: 234, startPoint y: 102, endPoint x: 217, endPoint y: 102, distance: 16.8
click at [217, 102] on div "initDraggableStickers ( ) ; // vimeo embed //////////////////////////////// let…" at bounding box center [378, 184] width 384 height 232
drag, startPoint x: 216, startPoint y: 102, endPoint x: 206, endPoint y: 102, distance: 9.5
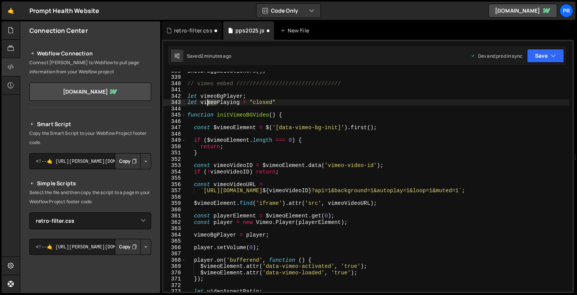
click at [206, 102] on div "initDraggableStickers ( ) ; // vimeo embed //////////////////////////////// let…" at bounding box center [378, 184] width 384 height 232
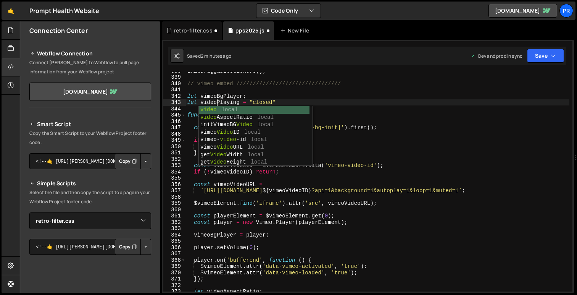
scroll to position [0, 2]
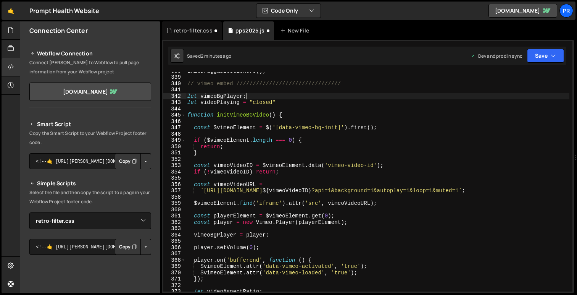
drag, startPoint x: 278, startPoint y: 99, endPoint x: 257, endPoint y: 99, distance: 20.2
click at [257, 99] on div "initDraggableStickers ( ) ; // vimeo embed //////////////////////////////// let…" at bounding box center [378, 184] width 384 height 232
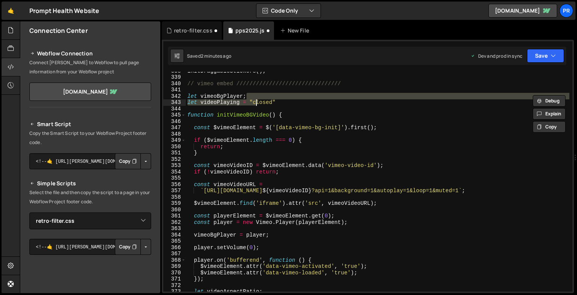
click at [252, 102] on div "initDraggableStickers ( ) ; // vimeo embed //////////////////////////////// let…" at bounding box center [378, 182] width 384 height 220
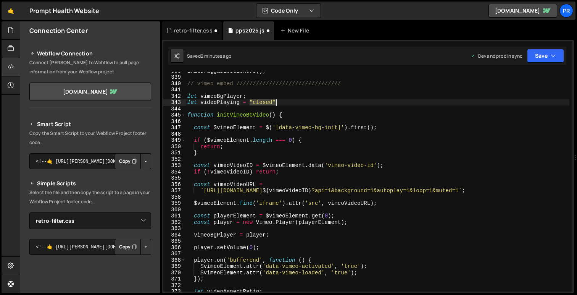
drag, startPoint x: 250, startPoint y: 102, endPoint x: 276, endPoint y: 102, distance: 25.6
click at [276, 102] on div "initDraggableStickers ( ) ; // vimeo embed //////////////////////////////// let…" at bounding box center [378, 184] width 384 height 232
click at [281, 98] on div "initDraggableStickers ( ) ; // vimeo embed //////////////////////////////// let…" at bounding box center [378, 184] width 384 height 232
click at [254, 115] on div "initDraggableStickers ( ) ; // vimeo embed //////////////////////////////// let…" at bounding box center [378, 184] width 384 height 232
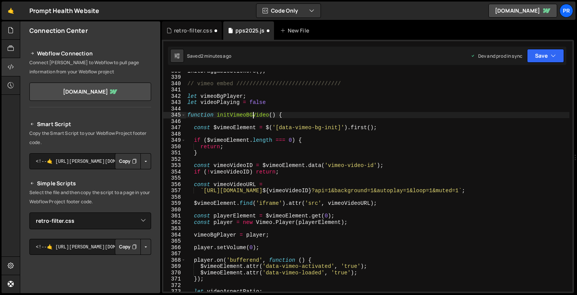
click at [254, 115] on div "initDraggableStickers ( ) ; // vimeo embed //////////////////////////////// let…" at bounding box center [378, 184] width 384 height 232
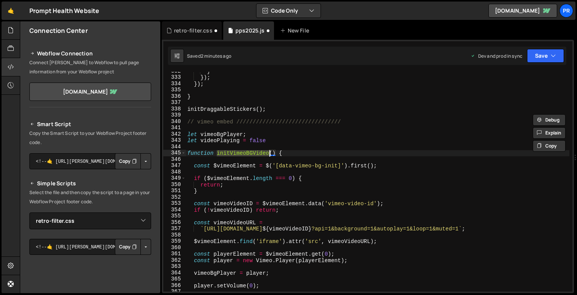
scroll to position [2089, 0]
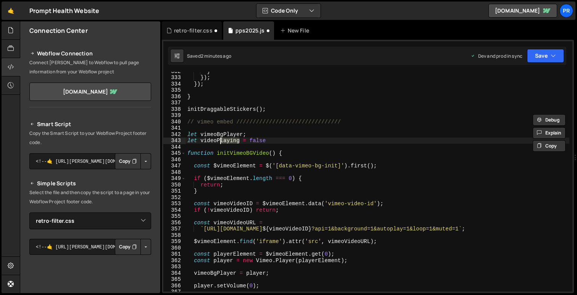
drag, startPoint x: 239, startPoint y: 141, endPoint x: 217, endPoint y: 140, distance: 22.2
click at [218, 140] on div "} }) ; }) ; } initDraggableStickers ( ) ; // vimeo embed //////////////////////…" at bounding box center [378, 184] width 384 height 232
click at [283, 141] on div "} }) ; }) ; } initDraggableStickers ( ) ; // vimeo embed //////////////////////…" at bounding box center [378, 184] width 384 height 232
click at [221, 141] on div "} }) ; }) ; } initDraggableStickers ( ) ; // vimeo embed //////////////////////…" at bounding box center [378, 184] width 384 height 232
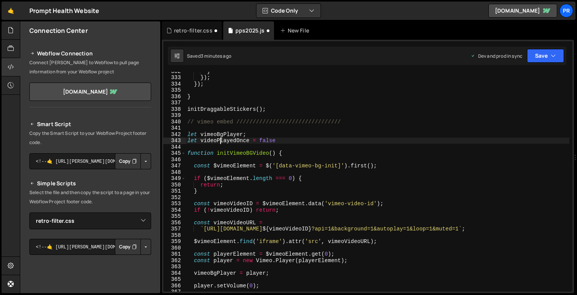
click at [221, 141] on div "} }) ; }) ; } initDraggableStickers ( ) ; // vimeo embed //////////////////////…" at bounding box center [378, 184] width 384 height 232
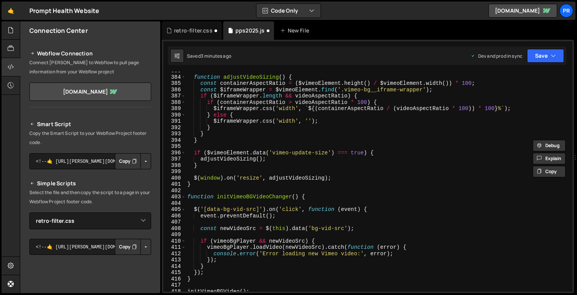
scroll to position [2463, 0]
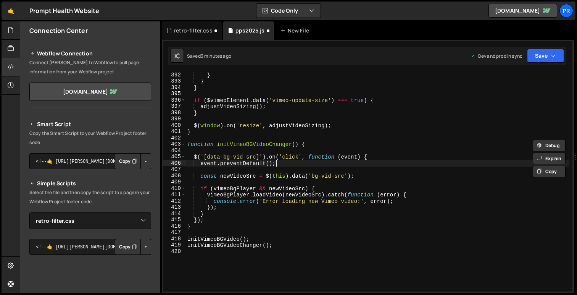
click at [299, 165] on div "} } } if ( $vimeoElement . data ( 'vimeo-update-size' ) === true ) { adjustVide…" at bounding box center [378, 188] width 384 height 232
type textarea "event.preventDefault();"
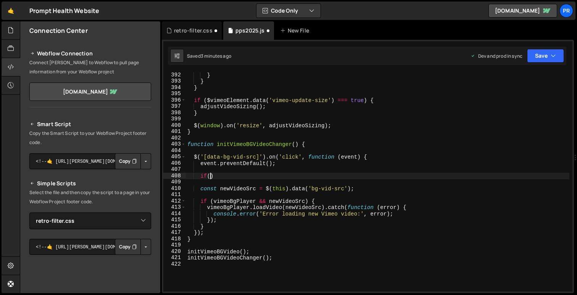
scroll to position [0, 1]
paste textarea "videoPlayedOnce"
type textarea "if(videoPlayedOnce === false){"
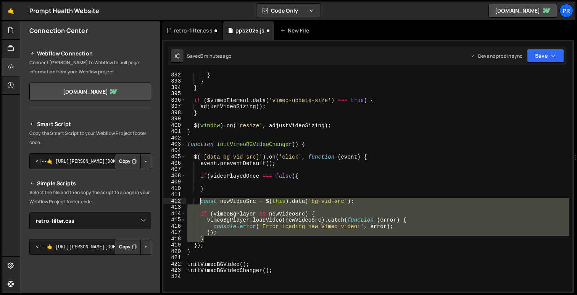
drag, startPoint x: 216, startPoint y: 238, endPoint x: 200, endPoint y: 202, distance: 40.0
click at [200, 202] on div "} } } if ( $vimeoElement . data ( 'vimeo-update-size' ) === true ) { adjustVide…" at bounding box center [378, 188] width 384 height 232
type textarea "const newVideoSrc = $(this).data('bg-vid-src');"
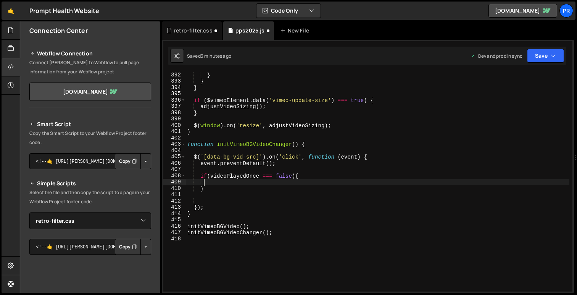
click at [205, 182] on div "} } } if ( $vimeoElement . data ( 'vimeo-update-size' ) === true ) { adjustVide…" at bounding box center [378, 188] width 384 height 232
paste textarea "}"
type textarea "}"
paste textarea "}"
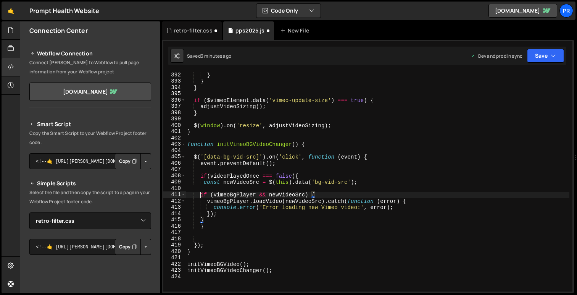
click at [201, 194] on div "} } } if ( $vimeoElement . data ( 'vimeo-update-size' ) === true ) { adjustVide…" at bounding box center [378, 188] width 384 height 232
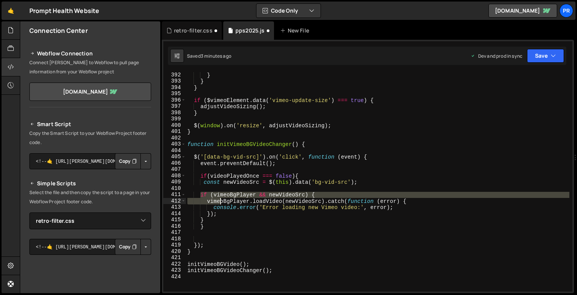
drag, startPoint x: 201, startPoint y: 195, endPoint x: 221, endPoint y: 201, distance: 20.9
click at [221, 201] on div "} } } if ( $vimeoElement . data ( 'vimeo-update-size' ) === true ) { adjustVide…" at bounding box center [378, 188] width 384 height 232
click at [225, 216] on div "} } } if ( $vimeoElement . data ( 'vimeo-update-size' ) === true ) { adjustVide…" at bounding box center [378, 188] width 384 height 232
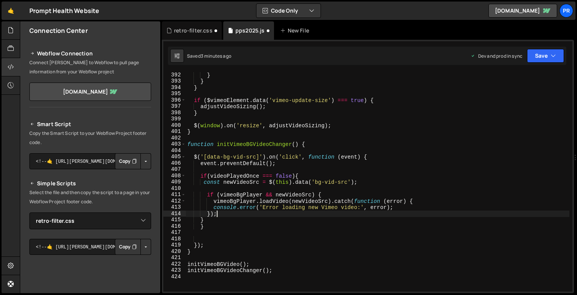
click at [299, 174] on div "} } } if ( $vimeoElement . data ( 'vimeo-update-size' ) === true ) { adjustVide…" at bounding box center [378, 188] width 384 height 232
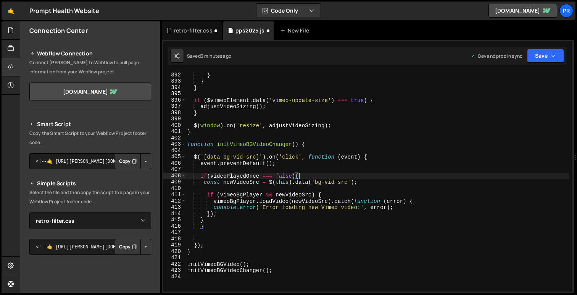
click at [299, 174] on div "} } } if ( $vimeoElement . data ( 'vimeo-update-size' ) === true ) { adjustVide…" at bounding box center [378, 188] width 384 height 232
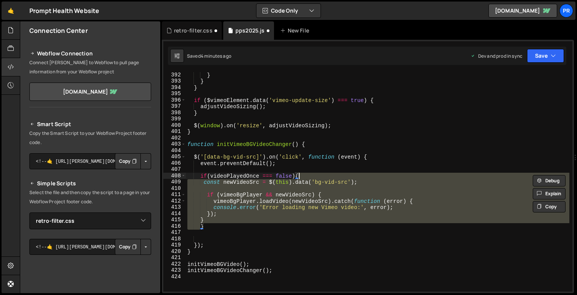
click at [202, 225] on div "} } } if ( $vimeoElement . data ( 'vimeo-update-size' ) === true ) { adjustVide…" at bounding box center [378, 182] width 384 height 220
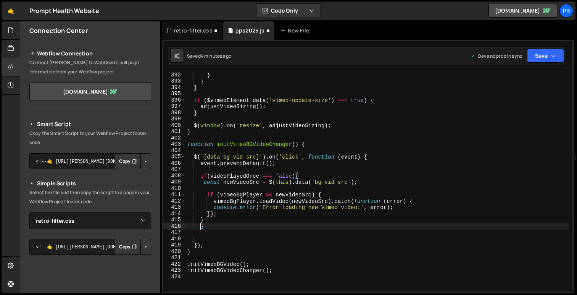
click at [202, 225] on div "} } } if ( $vimeoElement . data ( 'vimeo-update-size' ) === true ) { adjustVide…" at bounding box center [378, 188] width 384 height 232
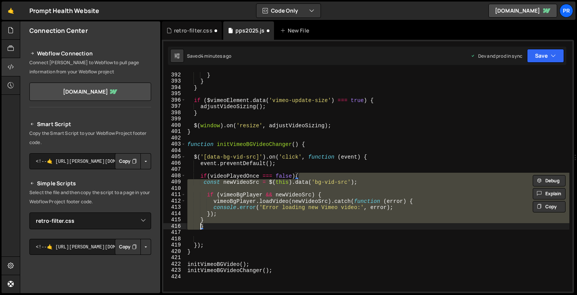
click at [208, 226] on div "} } } if ( $vimeoElement . data ( 'vimeo-update-size' ) === true ) { adjustVide…" at bounding box center [378, 188] width 384 height 232
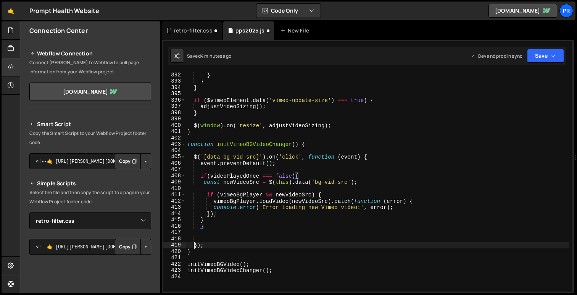
click at [195, 245] on div "} } } if ( $vimeoElement . data ( 'vimeo-update-size' ) === true ) { adjustVide…" at bounding box center [378, 188] width 384 height 232
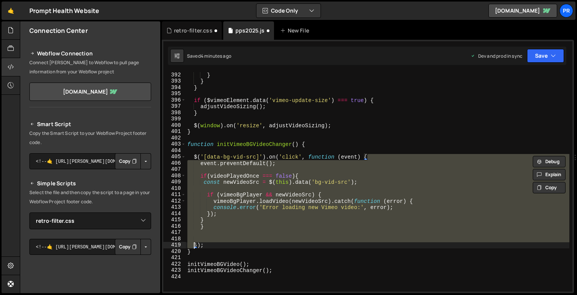
type textarea "if (vimeoBgPlayer && newVideoSrc) {"
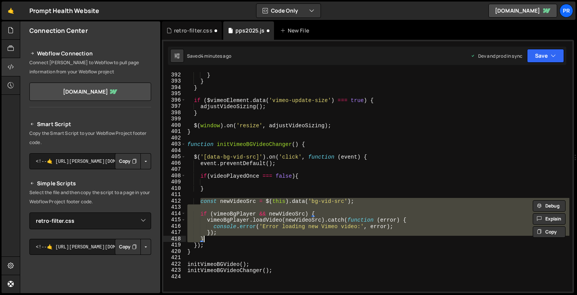
click at [226, 238] on div "} } } if ( $vimeoElement . data ( 'vimeo-update-size' ) === true ) { adjustVide…" at bounding box center [378, 182] width 384 height 220
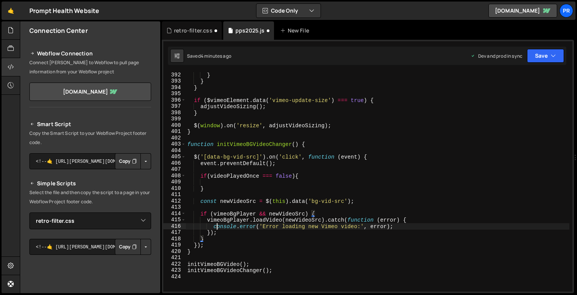
click at [216, 226] on div "} } } if ( $vimeoElement . data ( 'vimeo-update-size' ) === true ) { adjustVide…" at bounding box center [378, 188] width 384 height 232
click at [203, 237] on div "} } } if ( $vimeoElement . data ( 'vimeo-update-size' ) === true ) { adjustVide…" at bounding box center [378, 188] width 384 height 232
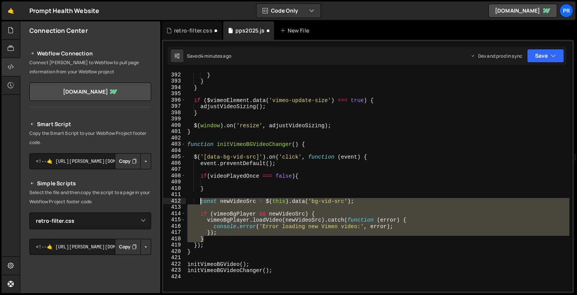
drag, startPoint x: 205, startPoint y: 239, endPoint x: 201, endPoint y: 201, distance: 38.0
click at [201, 201] on div "} } } if ( $vimeoElement . data ( 'vimeo-update-size' ) === true ) { adjustVide…" at bounding box center [378, 188] width 384 height 232
type textarea "const newVideoSrc = $(this).data('bg-vid-src');"
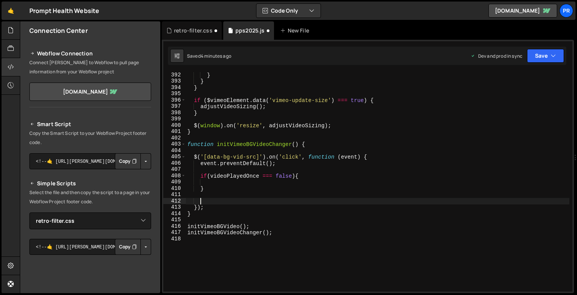
click at [299, 175] on div "} } } if ( $vimeoElement . data ( 'vimeo-update-size' ) === true ) { adjustVide…" at bounding box center [378, 188] width 384 height 232
type textarea "if(videoPlayedOnce === false){"
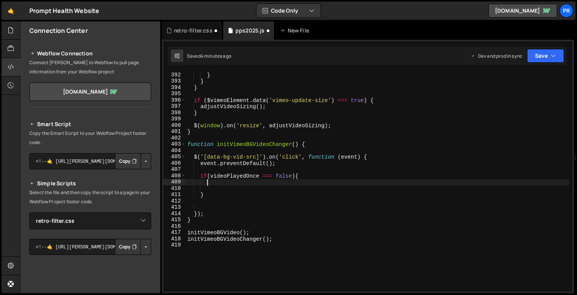
paste textarea "}"
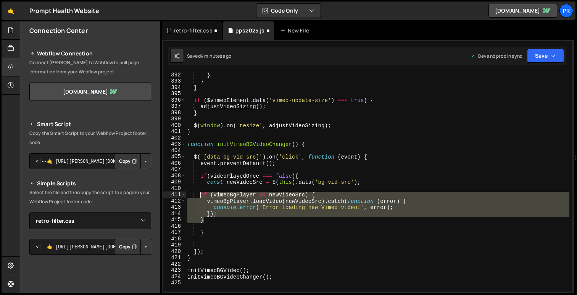
drag, startPoint x: 213, startPoint y: 221, endPoint x: 200, endPoint y: 196, distance: 28.0
click at [200, 196] on div "} } } if ( $vimeoElement . data ( 'vimeo-update-size' ) === true ) { adjustVide…" at bounding box center [378, 188] width 384 height 232
type textarea "if (vimeoBgPlayer && newVideoSrc) { vimeoBgPlayer.loadVideo(newVideoSrc).catch(…"
click at [237, 225] on div "} } } if ( $vimeoElement . data ( 'vimeo-update-size' ) === true ) { adjustVide…" at bounding box center [378, 188] width 384 height 232
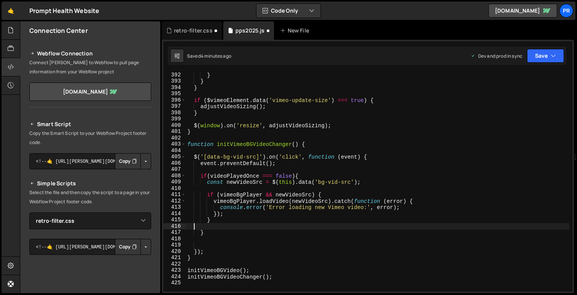
scroll to position [0, 0]
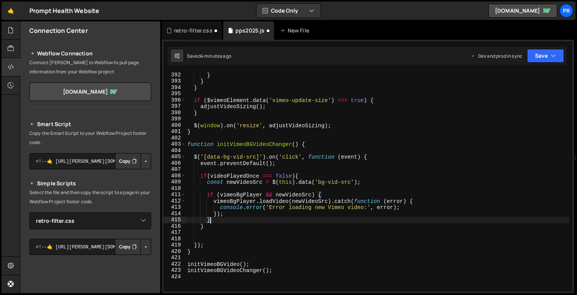
click at [226, 176] on div "} } } if ( $vimeoElement . data ( 'vimeo-update-size' ) === true ) { adjustVide…" at bounding box center [378, 188] width 384 height 232
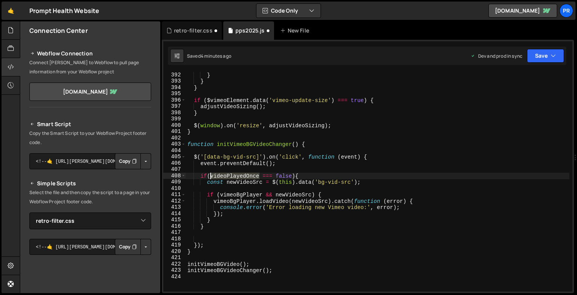
click at [226, 176] on div "} } } if ( $vimeoElement . data ( 'vimeo-update-size' ) === true ) { adjustVide…" at bounding box center [378, 188] width 384 height 232
click at [223, 225] on div "} } } if ( $vimeoElement . data ( 'vimeo-update-size' ) === true ) { adjustVide…" at bounding box center [378, 188] width 384 height 232
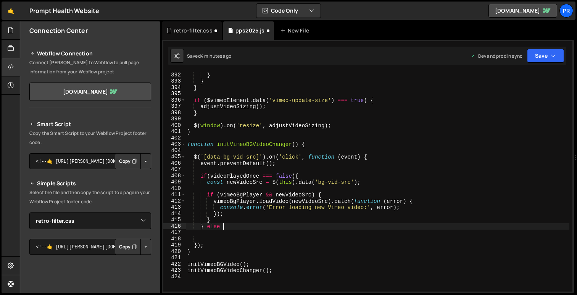
type textarea "} else {"
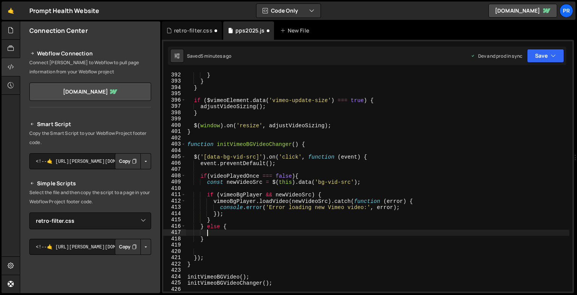
paste textarea "videoPlayedOnce"
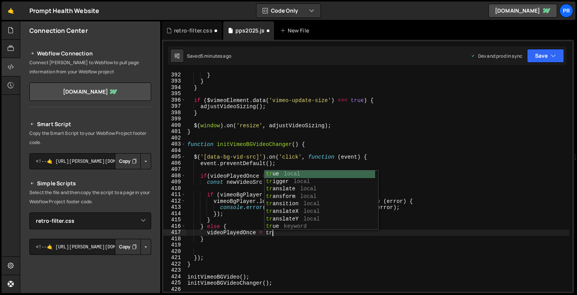
scroll to position [0, 6]
type textarea "videoPlayedOnce = true"
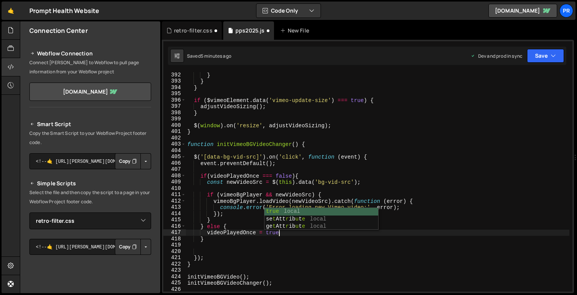
click at [231, 247] on div "} } } if ( $vimeoElement . data ( 'vimeo-update-size' ) === true ) { adjustVide…" at bounding box center [378, 188] width 384 height 232
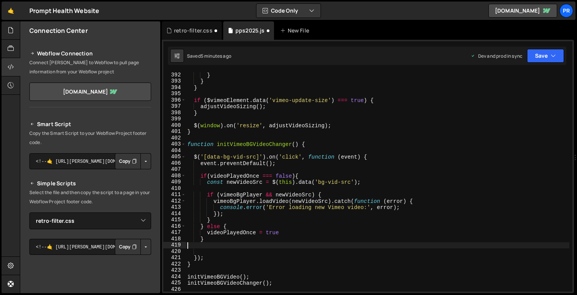
scroll to position [0, 0]
click at [288, 233] on div "} } } if ( $vimeoElement . data ( 'vimeo-update-size' ) === true ) { adjustVide…" at bounding box center [378, 188] width 384 height 232
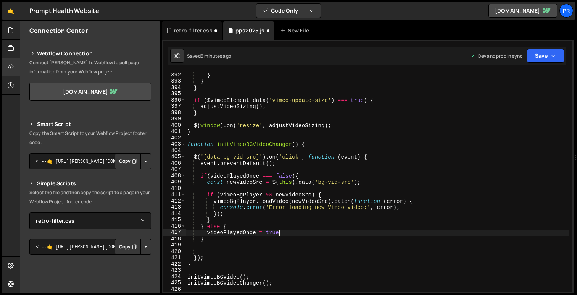
scroll to position [0, 6]
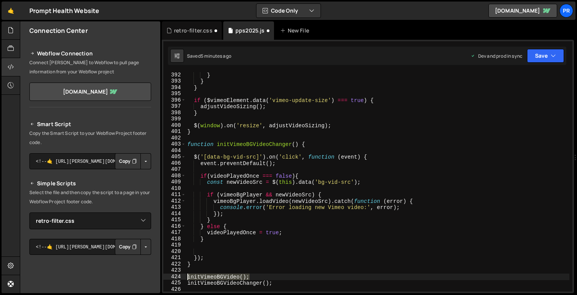
drag, startPoint x: 261, startPoint y: 274, endPoint x: 185, endPoint y: 277, distance: 76.0
click at [185, 277] on div "videoPlayedOnce = true; 392 393 394 395 396 397 398 399 400 401 402 403 404 405…" at bounding box center [367, 182] width 409 height 220
type textarea "initVimeoBGVideo();"
click at [333, 176] on div "} } } if ( $vimeoElement . data ( 'vimeo-update-size' ) === true ) { adjustVide…" at bounding box center [378, 188] width 384 height 232
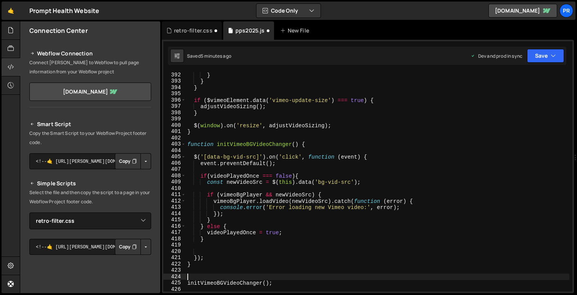
type textarea "if(videoPlayedOnce === false){"
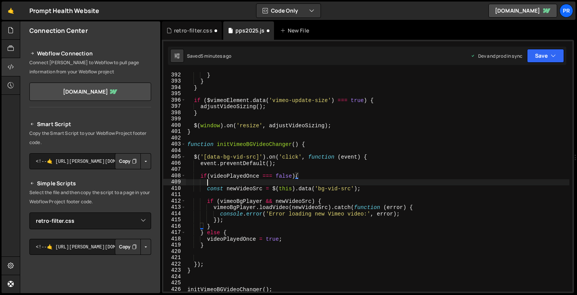
scroll to position [0, 1]
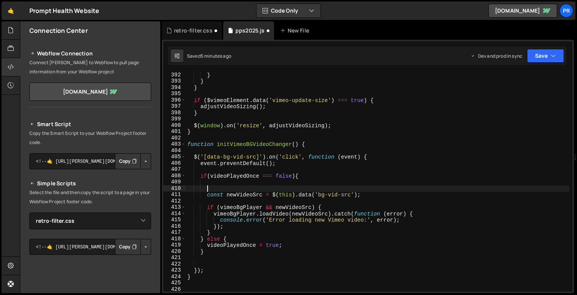
paste textarea "initVimeoBGVideo();"
type textarea "initVimeoBGVideo();"
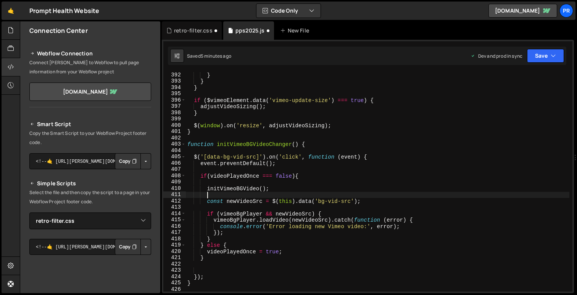
click at [339, 167] on div "} } } if ( $vimeoElement . data ( 'vimeo-update-size' ) === true ) { adjustVide…" at bounding box center [378, 188] width 384 height 232
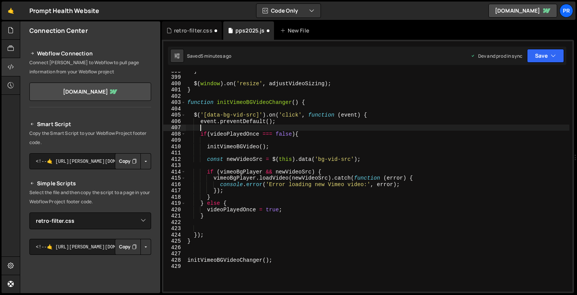
scroll to position [2509, 0]
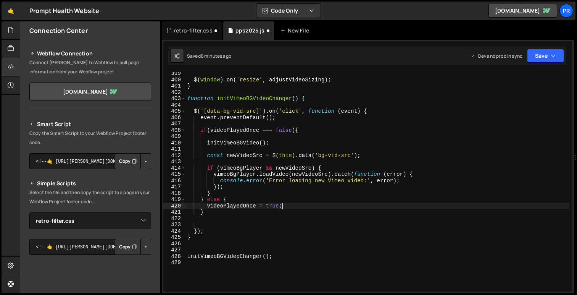
click at [301, 206] on div "$ ( window ) . on ( 'resize' , adjustVideoSizing ) ; } function initVimeoBGVide…" at bounding box center [378, 186] width 384 height 232
type textarea "videoPlayedOnce = true;"
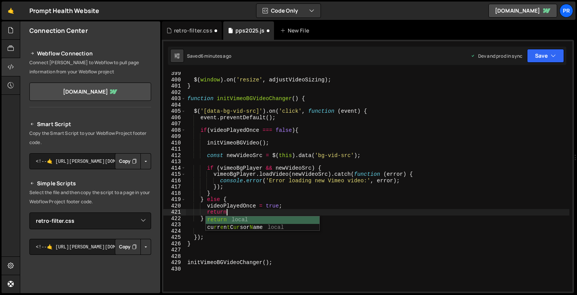
scroll to position [0, 2]
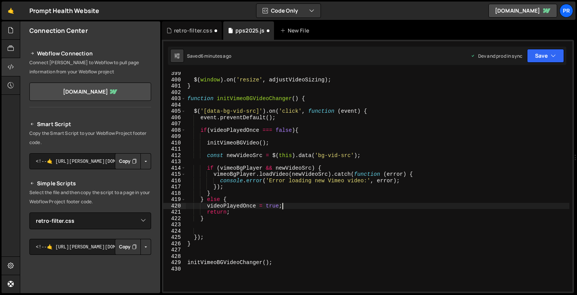
click at [310, 205] on div "$ ( window ) . on ( 'resize' , adjustVideoSizing ) ; } function initVimeoBGVide…" at bounding box center [378, 186] width 384 height 232
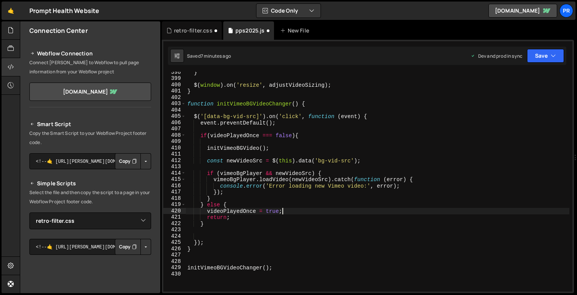
scroll to position [2596, 0]
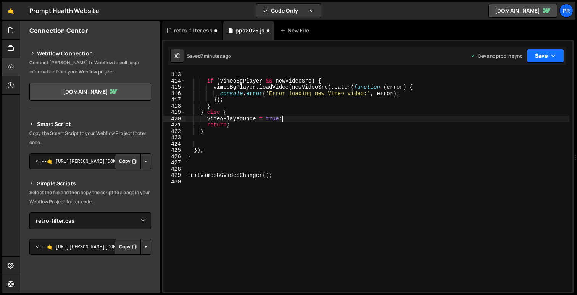
click at [548, 53] on button "Save" at bounding box center [545, 56] width 37 height 14
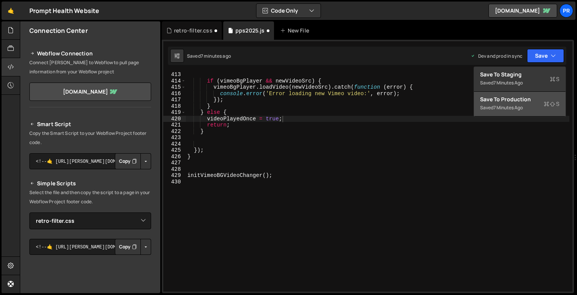
click at [528, 98] on div "Save to Production S" at bounding box center [519, 99] width 79 height 8
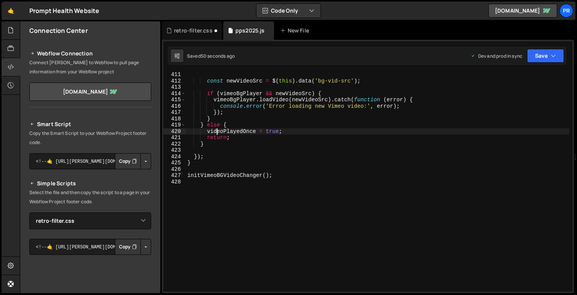
click at [218, 130] on div "const newVideoSrc = $ ( this ) . data ( 'bg-vid-src' ) ; if ( vimeoBgPlayer && …" at bounding box center [378, 187] width 384 height 232
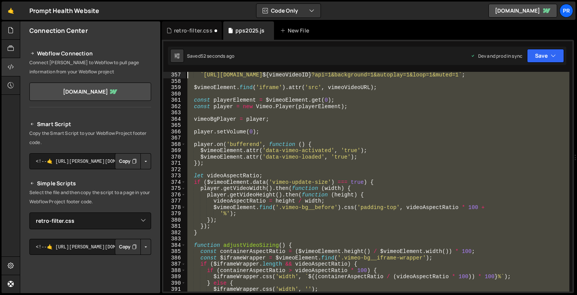
scroll to position [2148, 0]
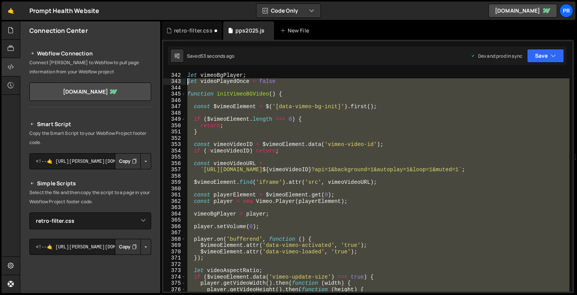
drag, startPoint x: 280, startPoint y: 177, endPoint x: 186, endPoint y: 78, distance: 136.4
click at [186, 78] on div "videoPlayedOnce = true; 342 343 344 345 346 347 348 349 350 351 352 353 354 355…" at bounding box center [367, 182] width 409 height 220
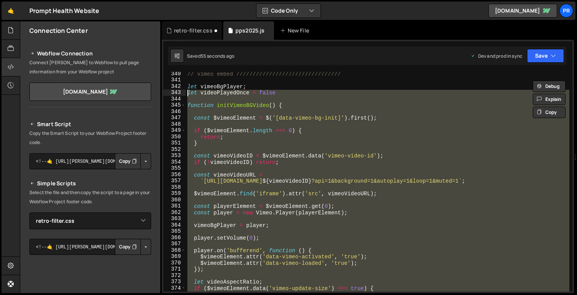
scroll to position [2123, 0]
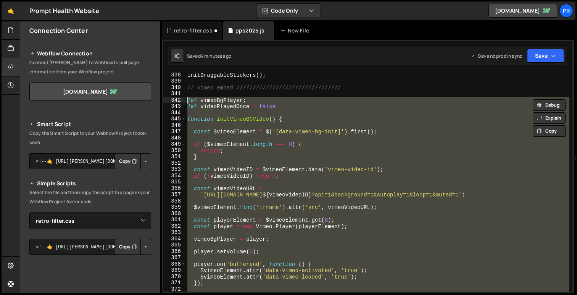
paste textarea "});"
type textarea "});"
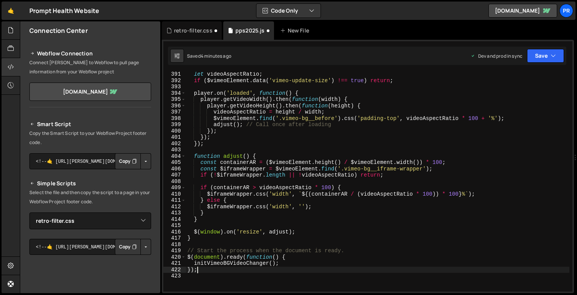
scroll to position [2488, 0]
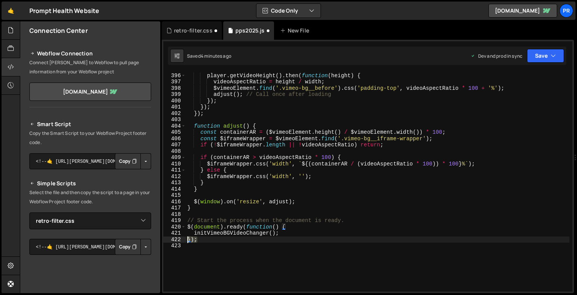
drag, startPoint x: 204, startPoint y: 241, endPoint x: 184, endPoint y: 241, distance: 19.5
click at [184, 241] on div "}); 395 396 397 398 399 400 401 402 403 404 405 406 407 408 409 410 411 412 413…" at bounding box center [367, 182] width 409 height 220
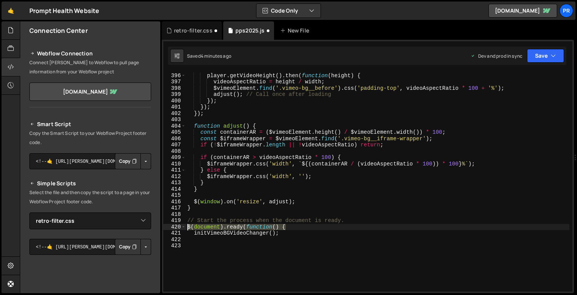
drag, startPoint x: 294, startPoint y: 227, endPoint x: 177, endPoint y: 223, distance: 117.3
click at [177, 223] on div "395 396 397 398 399 400 401 402 403 404 405 406 407 408 409 410 411 412 413 414…" at bounding box center [367, 182] width 409 height 220
type textarea "// Start the process when the document is ready. $(document).ready(function() {"
click at [210, 227] on div "player . getVideoWidth ( ) . then ( function ( width ) { player . getVideoHeigh…" at bounding box center [378, 182] width 384 height 232
click at [537, 63] on div "Saved 4 minutes ago Dev and prod in sync Upgrade to Edit Save Save to Staging S…" at bounding box center [367, 56] width 399 height 18
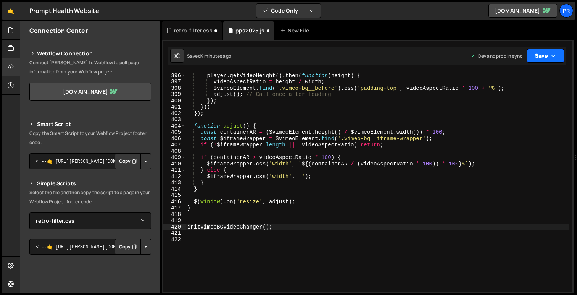
click at [540, 60] on button "Save" at bounding box center [545, 56] width 37 height 14
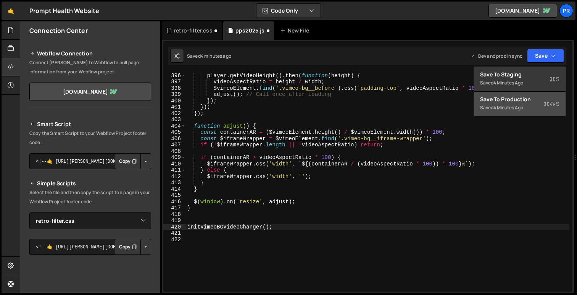
click at [518, 102] on div "Save to Production S" at bounding box center [519, 99] width 79 height 8
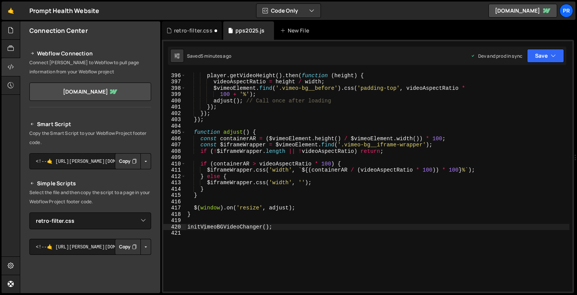
click at [228, 108] on div "player . getVideoWidth ( ) . then ( function ( width ) { player . getVideoHeigh…" at bounding box center [378, 182] width 384 height 232
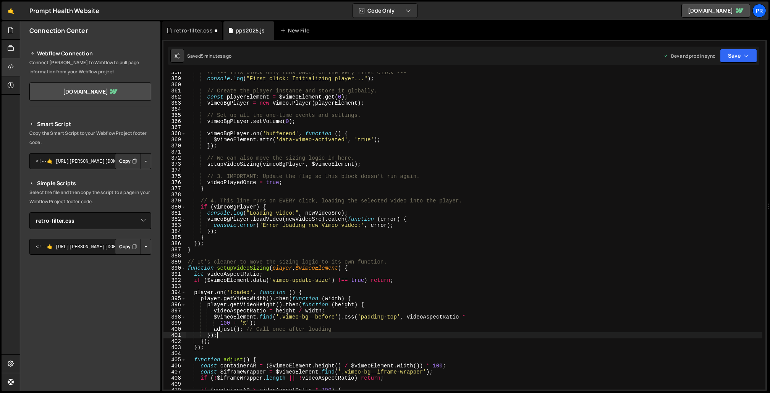
scroll to position [2170, 0]
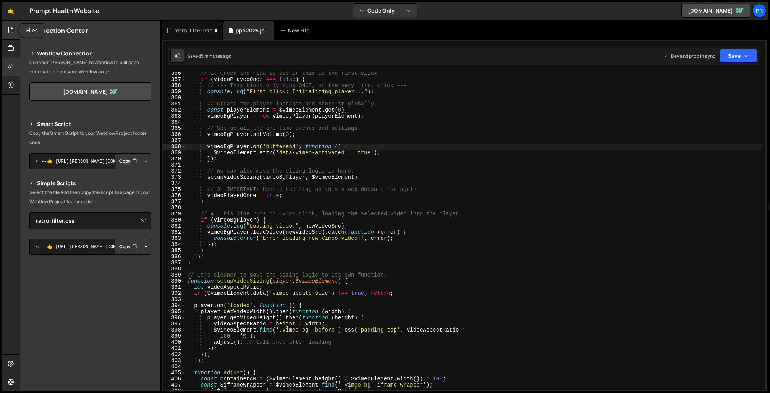
click at [13, 31] on icon at bounding box center [11, 30] width 6 height 8
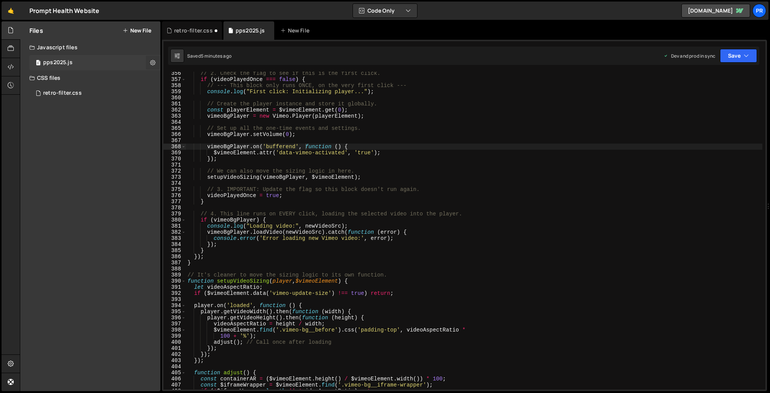
click at [153, 62] on icon at bounding box center [152, 62] width 5 height 7
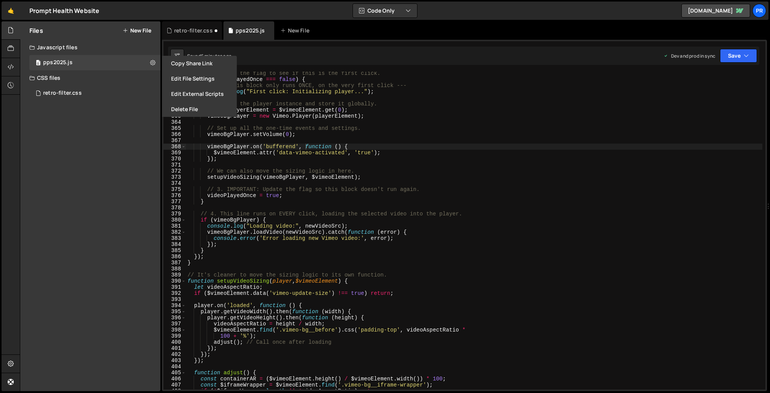
click at [279, 104] on div "// 2. Check the flag to see if this is the first click. if ( videoPlayedOnce ==…" at bounding box center [474, 235] width 576 height 330
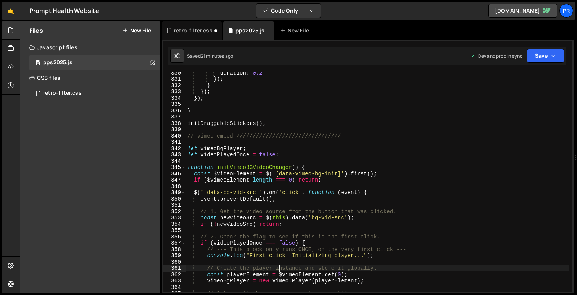
scroll to position [2079, 0]
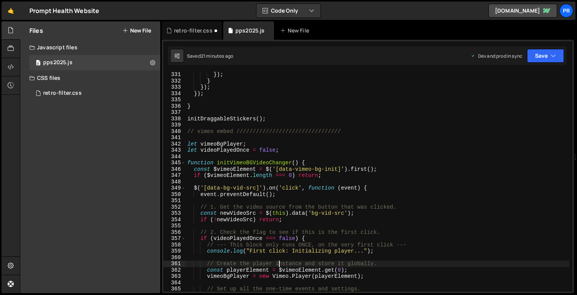
click at [270, 150] on div "}) ; } }) ; }) ; } initDraggableStickers ( ) ; // vimeo embed /////////////////…" at bounding box center [378, 187] width 384 height 232
type textarea "let videoPlayedOnce = false;"
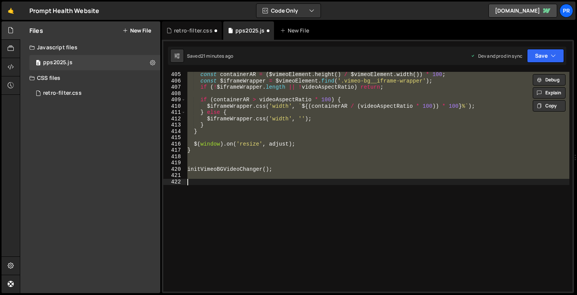
scroll to position [2546, 0]
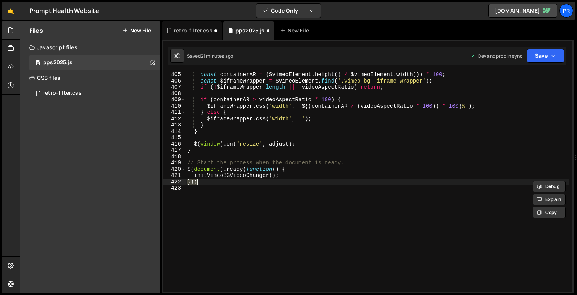
type textarea "initVimeoBGVideoChanger();"
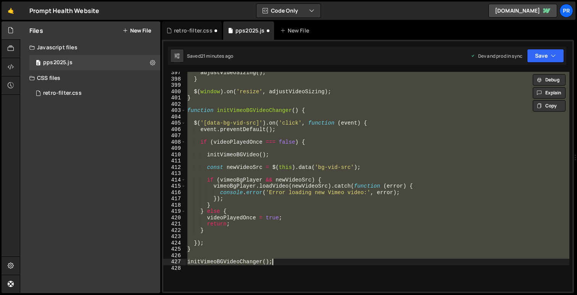
scroll to position [2497, 0]
click at [388, 149] on div "adjustVideoSizing ( ) ; } $ ( window ) . on ( 'resize' , adjustVideoSizing ) ; …" at bounding box center [378, 182] width 384 height 220
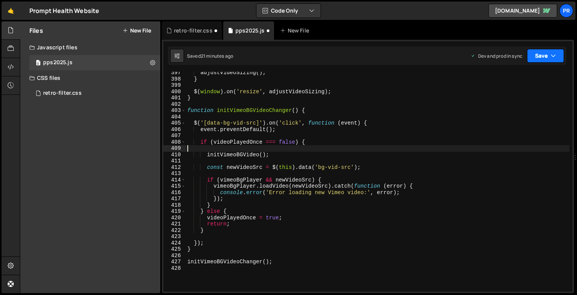
click at [543, 55] on button "Save" at bounding box center [545, 56] width 37 height 14
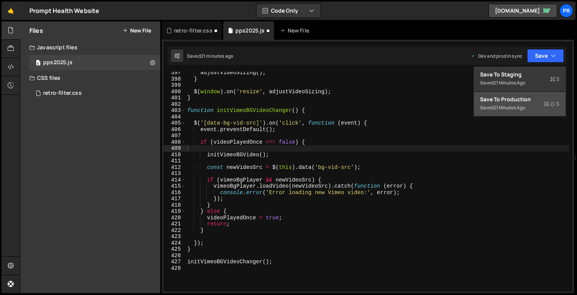
click at [527, 109] on div "Saved 21 minutes ago" at bounding box center [519, 107] width 79 height 9
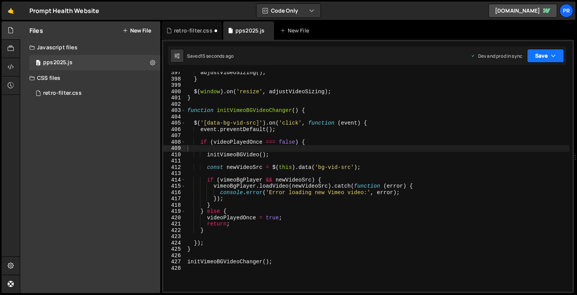
click at [558, 57] on button "Save" at bounding box center [545, 56] width 37 height 14
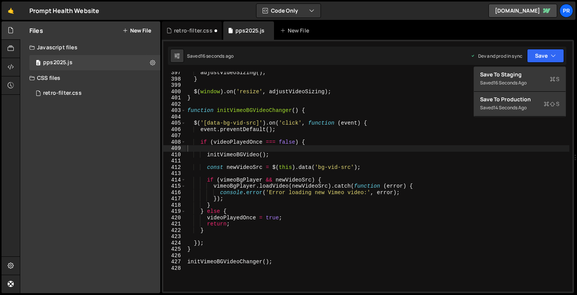
click at [362, 134] on div "adjustVideoSizing ( ) ; } $ ( window ) . on ( 'resize' , adjustVideoSizing ) ; …" at bounding box center [378, 185] width 384 height 232
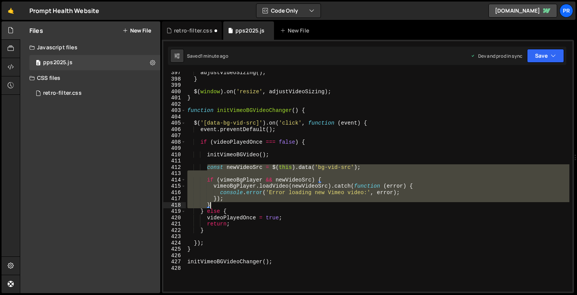
drag, startPoint x: 208, startPoint y: 166, endPoint x: 234, endPoint y: 204, distance: 45.7
click at [234, 204] on div "adjustVideoSizing ( ) ; } $ ( window ) . on ( 'resize' , adjustVideoSizing ) ; …" at bounding box center [378, 185] width 384 height 232
type textarea "}); }"
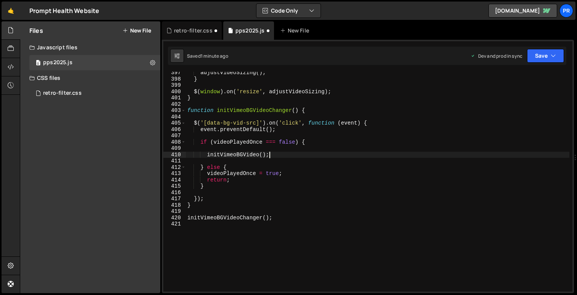
click at [285, 155] on div "adjustVideoSizing ( ) ; } $ ( window ) . on ( 'resize' , adjustVideoSizing ) ; …" at bounding box center [378, 185] width 384 height 232
type textarea "initVimeoBGVideo();"
paste textarea "}"
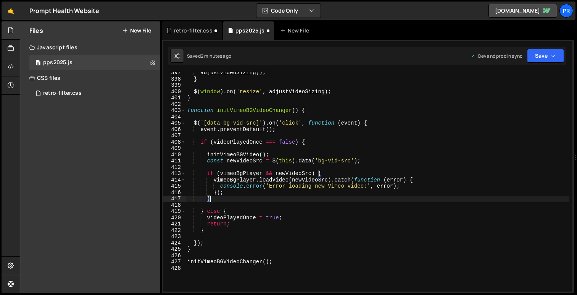
click at [314, 111] on div "adjustVideoSizing ( ) ; } $ ( window ) . on ( 'resize' , adjustVideoSizing ) ; …" at bounding box center [378, 185] width 384 height 232
type textarea "function initVimeoBGVideoChanger() {"
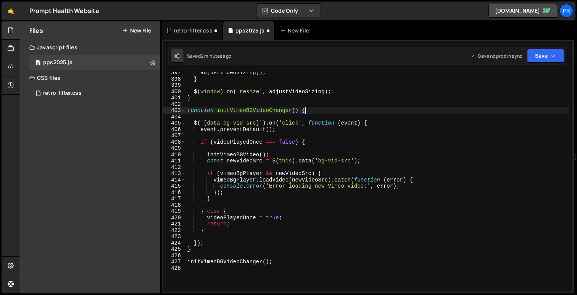
scroll to position [0, 0]
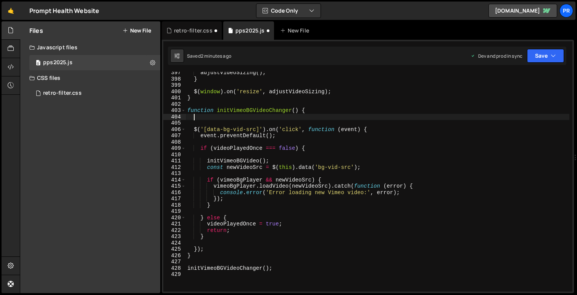
paste textarea "}"
type textarea "}"
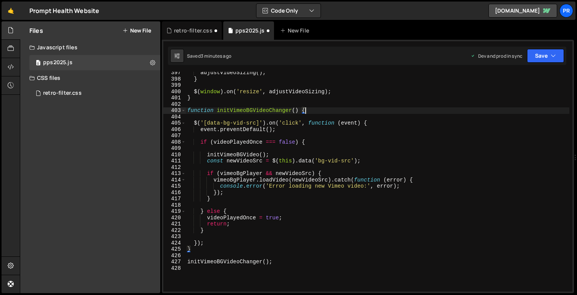
click at [236, 152] on div "adjustVideoSizing ( ) ; } $ ( window ) . on ( 'resize' , adjustVideoSizing ) ; …" at bounding box center [378, 185] width 384 height 232
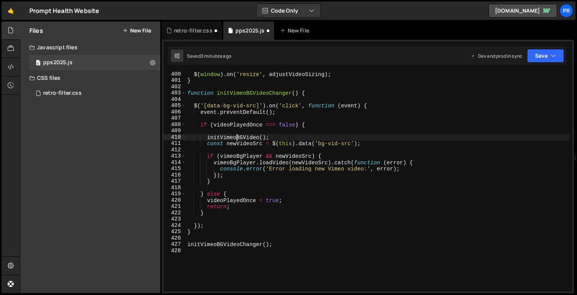
scroll to position [2523, 0]
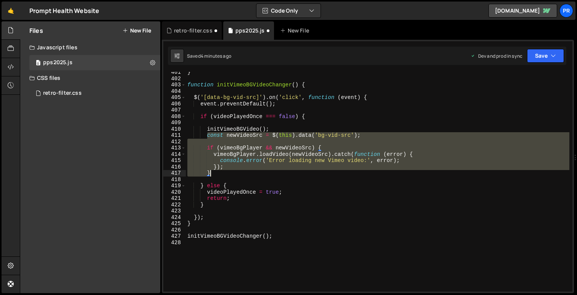
drag, startPoint x: 207, startPoint y: 136, endPoint x: 232, endPoint y: 173, distance: 44.1
click at [232, 173] on div "} function initVimeoBGVideoChanger ( ) { $ ( '[data-bg-vid-src]' ) . on ( 'clic…" at bounding box center [378, 185] width 384 height 232
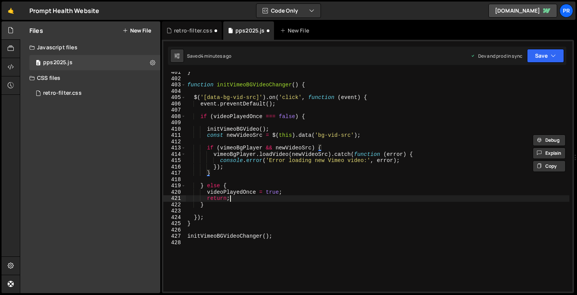
click at [237, 201] on div "} function initVimeoBGVideoChanger ( ) { $ ( '[data-bg-vid-src]' ) . on ( 'clic…" at bounding box center [378, 185] width 384 height 232
click at [286, 191] on div "} function initVimeoBGVideoChanger ( ) { $ ( '[data-bg-vid-src]' ) . on ( 'clic…" at bounding box center [378, 185] width 384 height 232
type textarea "videoPlayedOnce = true;"
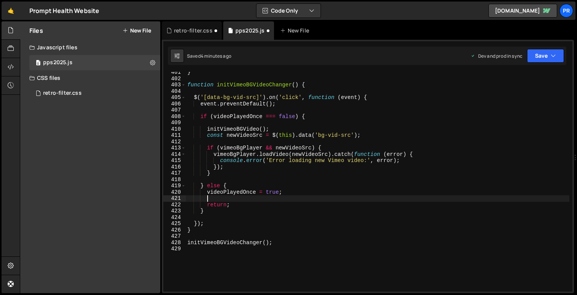
paste textarea "}"
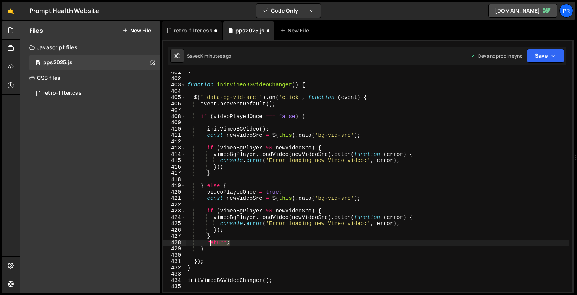
drag, startPoint x: 234, startPoint y: 241, endPoint x: 208, endPoint y: 242, distance: 26.0
click at [208, 242] on div "} function initVimeoBGVideoChanger ( ) { $ ( '[data-bg-vid-src]' ) . on ( 'clic…" at bounding box center [378, 185] width 384 height 232
type textarea "return;"
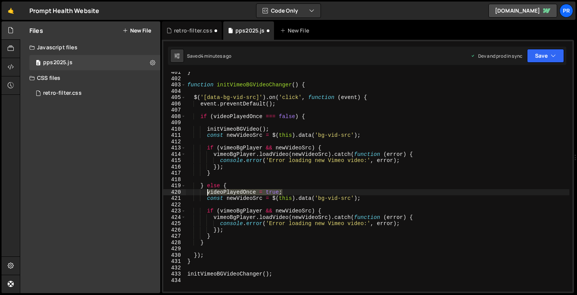
drag, startPoint x: 284, startPoint y: 192, endPoint x: 207, endPoint y: 193, distance: 77.1
click at [207, 193] on div "} function initVimeoBGVideoChanger ( ) { $ ( '[data-bg-vid-src]' ) . on ( 'clic…" at bounding box center [378, 185] width 384 height 232
type textarea "videoPlayedOnce = true;"
click at [214, 174] on div "} function initVimeoBGVideoChanger ( ) { $ ( '[data-bg-vid-src]' ) . on ( 'clic…" at bounding box center [378, 185] width 384 height 232
type textarea "}"
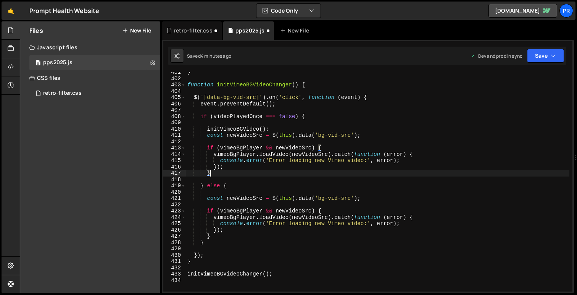
scroll to position [0, 1]
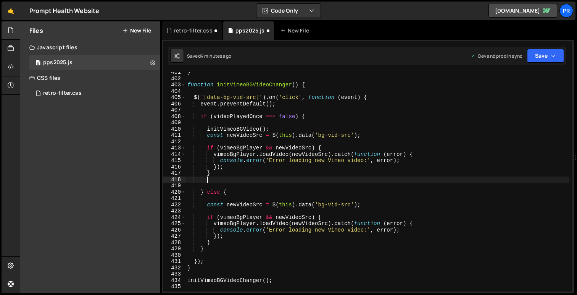
paste textarea "videoPlayedOnce = true;"
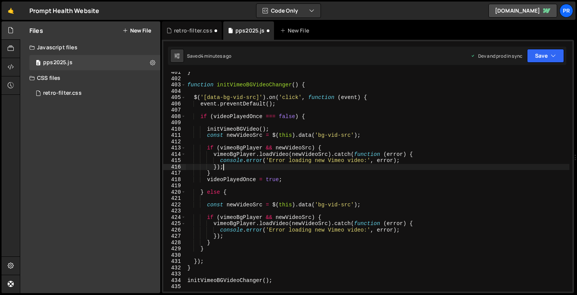
click at [262, 166] on div "} function initVimeoBGVideoChanger ( ) { $ ( '[data-bg-vid-src]' ) . on ( 'clic…" at bounding box center [378, 185] width 384 height 232
click at [241, 173] on div "} function initVimeoBGVideoChanger ( ) { $ ( '[data-bg-vid-src]' ) . on ( 'clic…" at bounding box center [378, 185] width 384 height 232
type textarea "}"
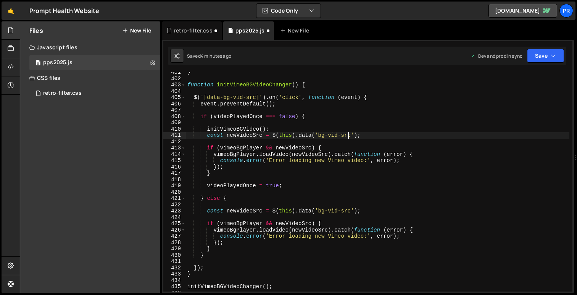
click at [349, 132] on div "} function initVimeoBGVideoChanger ( ) { $ ( '[data-bg-vid-src]' ) . on ( 'clic…" at bounding box center [378, 185] width 384 height 232
type textarea "const newVideoSrc = $(this).data('bg-vid-src');"
click at [558, 57] on button "Save" at bounding box center [545, 56] width 37 height 14
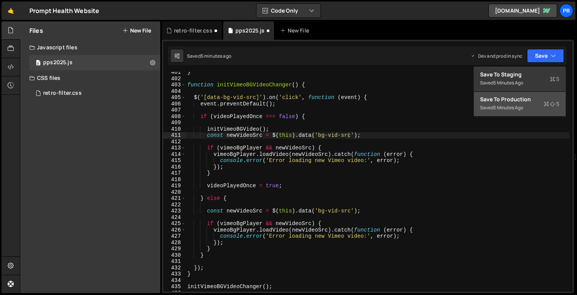
click at [528, 92] on button "Save to Production S Saved 5 minutes ago" at bounding box center [520, 104] width 92 height 25
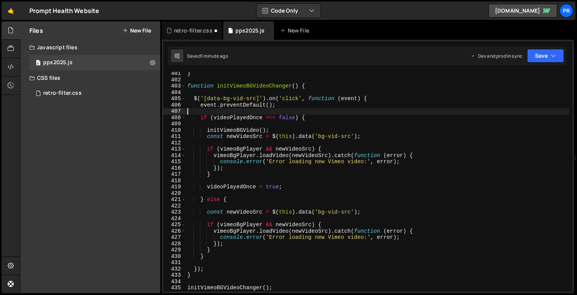
scroll to position [0, 0]
click at [349, 111] on div "} function initVimeoBGVideoChanger ( ) { $ ( '[data-bg-vid-src]' ) . on ( 'clic…" at bounding box center [378, 186] width 384 height 232
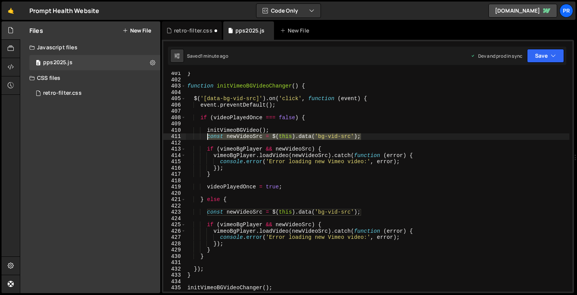
drag, startPoint x: 372, startPoint y: 137, endPoint x: 207, endPoint y: 138, distance: 165.3
click at [207, 138] on div "} function initVimeoBGVideoChanger ( ) { $ ( '[data-bg-vid-src]' ) . on ( 'clic…" at bounding box center [378, 186] width 384 height 232
type textarea "const newVideoSrc = $(this).data('bg-vid-src');"
click at [283, 106] on div "} function initVimeoBGVideoChanger ( ) { $ ( '[data-bg-vid-src]' ) . on ( 'clic…" at bounding box center [378, 186] width 384 height 232
type textarea "event.preventDefault();"
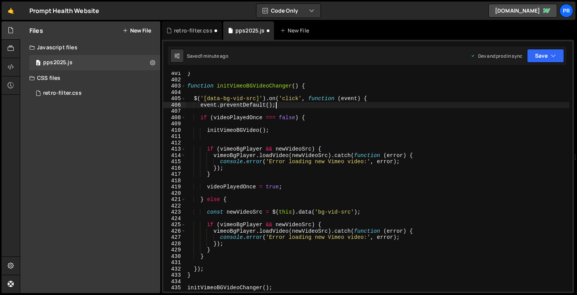
scroll to position [0, 0]
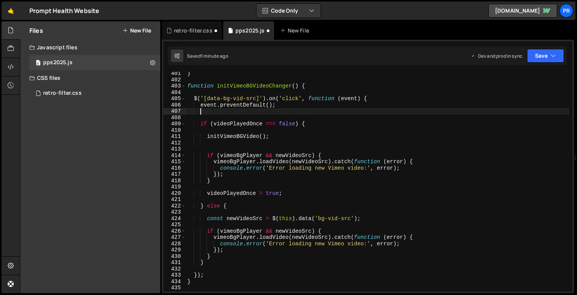
paste textarea "const newVideoSrc = $(this).data('bg-vid-src');"
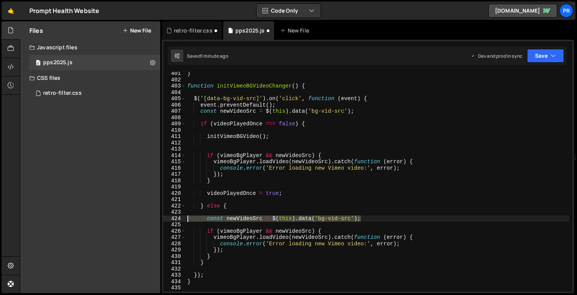
drag, startPoint x: 365, startPoint y: 217, endPoint x: 176, endPoint y: 216, distance: 188.2
click at [176, 216] on div "const newVideoSrc = $(this).data('bg-vid-src'); 401 402 403 404 405 406 407 408…" at bounding box center [367, 182] width 409 height 220
type textarea "const newVideoSrc = $(this).data('bg-vid-src');"
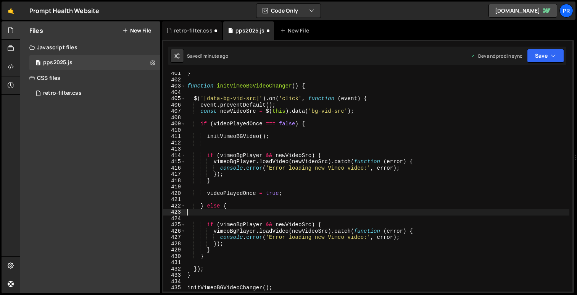
click at [284, 105] on div "} function initVimeoBGVideoChanger ( ) { $ ( '[data-bg-vid-src]' ) . on ( 'clic…" at bounding box center [378, 186] width 384 height 232
type textarea "event.preventDefault();"
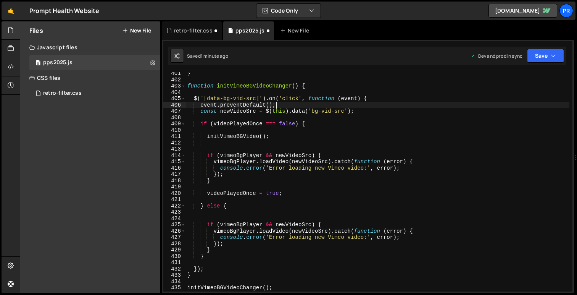
scroll to position [0, 0]
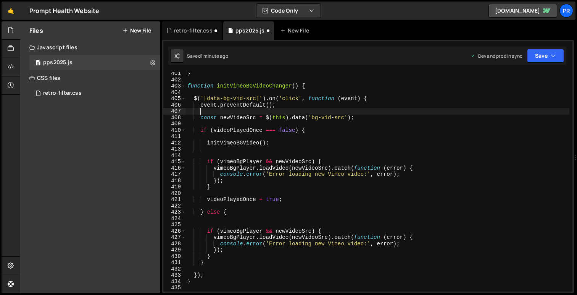
click at [220, 220] on div "} function initVimeoBGVideoChanger ( ) { $ ( '[data-bg-vid-src]' ) . on ( 'clic…" at bounding box center [378, 186] width 384 height 232
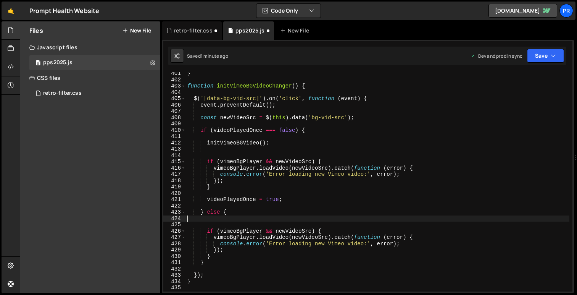
scroll to position [0, 0]
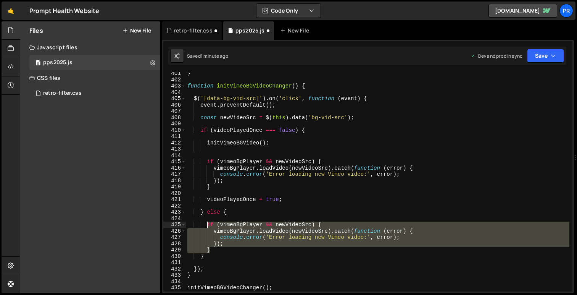
drag, startPoint x: 226, startPoint y: 248, endPoint x: 207, endPoint y: 226, distance: 28.7
click at [207, 226] on div "} function initVimeoBGVideoChanger ( ) { $ ( '[data-bg-vid-src]' ) . on ( 'clic…" at bounding box center [378, 186] width 384 height 232
type textarea "if (vimeoBgPlayer && newVideoSrc) { vimeoBgPlayer.loadVideo(newVideoSrc).catch(…"
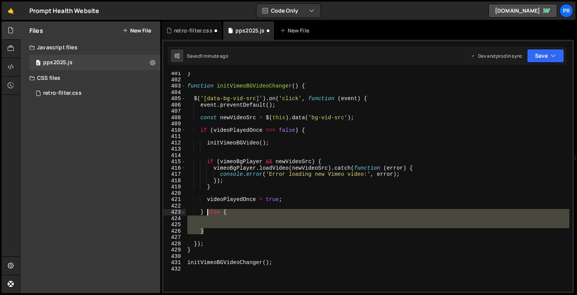
drag, startPoint x: 211, startPoint y: 230, endPoint x: 205, endPoint y: 211, distance: 20.2
click at [205, 211] on div "} function initVimeoBGVideoChanger ( ) { $ ( '[data-bg-vid-src]' ) . on ( 'clic…" at bounding box center [378, 186] width 384 height 232
type textarea "}"
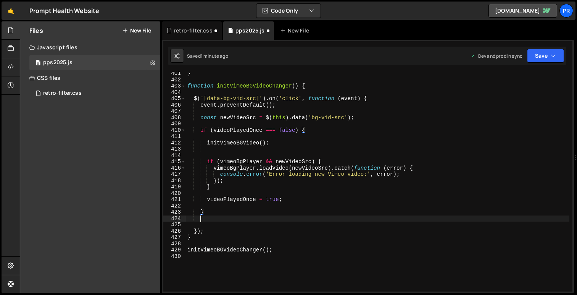
scroll to position [0, 0]
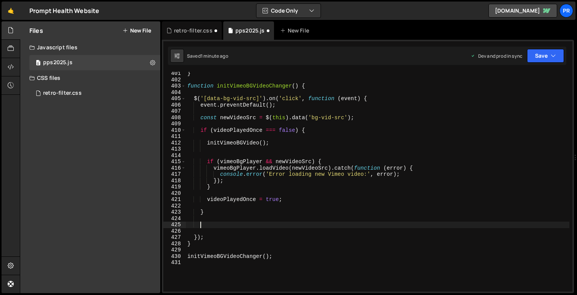
paste textarea "}"
type textarea "}"
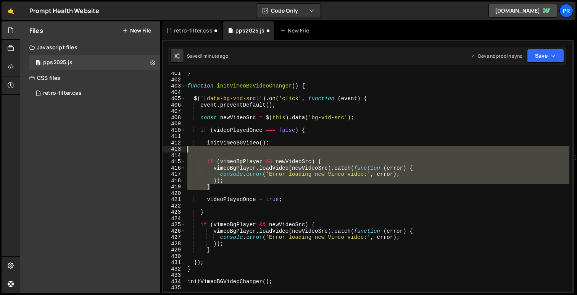
drag, startPoint x: 224, startPoint y: 184, endPoint x: 172, endPoint y: 150, distance: 62.3
click at [172, 150] on div "} 401 402 403 404 405 406 407 408 409 410 411 412 413 414 415 416 417 418 419 4…" at bounding box center [367, 182] width 409 height 220
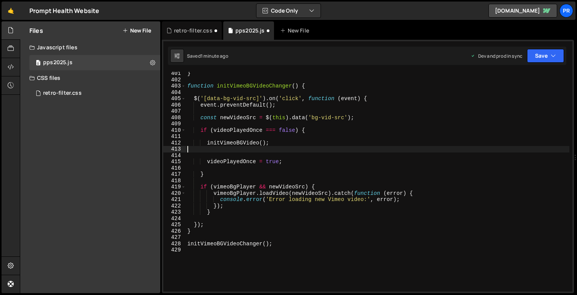
scroll to position [0, 0]
type textarea "initVimeoBGVideo();"
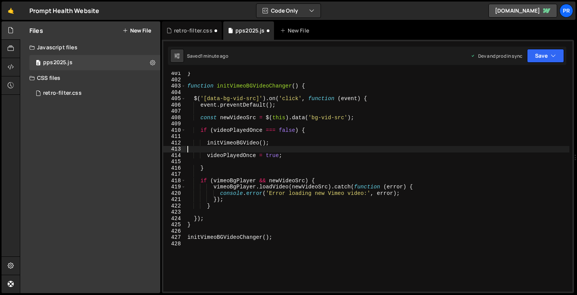
click at [187, 150] on div "} function initVimeoBGVideoChanger ( ) { $ ( '[data-bg-vid-src]' ) . on ( 'clic…" at bounding box center [378, 186] width 384 height 232
type textarea "initVimeoBGVideo();"
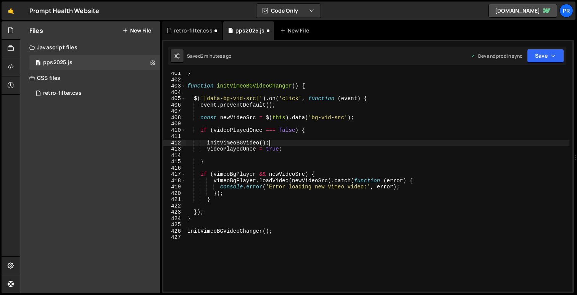
click at [194, 157] on div "} function initVimeoBGVideoChanger ( ) { $ ( '[data-bg-vid-src]' ) . on ( 'clic…" at bounding box center [378, 186] width 384 height 232
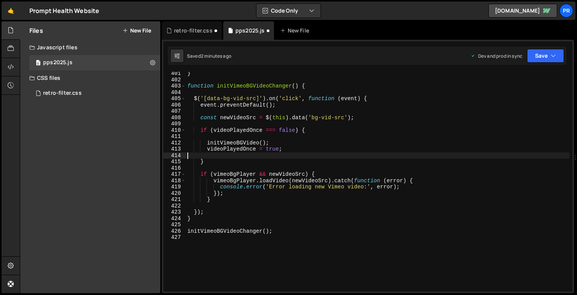
type textarea "videoPlayedOnce = true;"
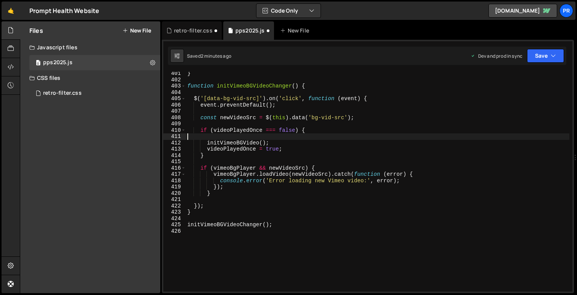
click at [195, 138] on div "} function initVimeoBGVideoChanger ( ) { $ ( '[data-bg-vid-src]' ) . on ( 'clic…" at bounding box center [378, 186] width 384 height 232
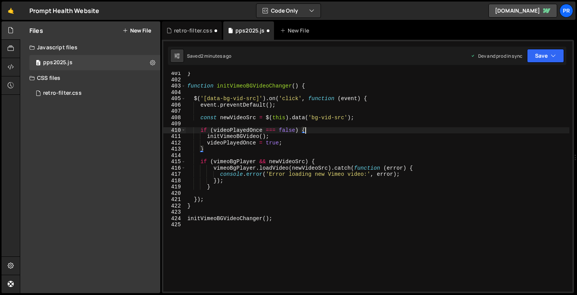
click at [216, 150] on div "} function initVimeoBGVideoChanger ( ) { $ ( '[data-bg-vid-src]' ) . on ( 'clic…" at bounding box center [378, 186] width 384 height 232
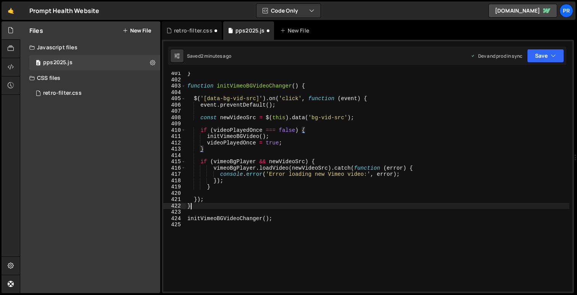
click at [242, 205] on div "} function initVimeoBGVideoChanger ( ) { $ ( '[data-bg-vid-src]' ) . on ( 'clic…" at bounding box center [378, 186] width 384 height 232
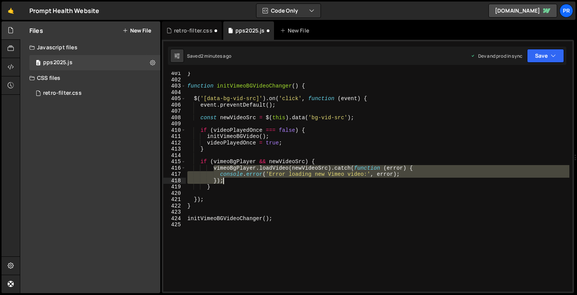
drag, startPoint x: 214, startPoint y: 169, endPoint x: 231, endPoint y: 179, distance: 20.6
click at [231, 179] on div "} function initVimeoBGVideoChanger ( ) { $ ( '[data-bg-vid-src]' ) . on ( 'clic…" at bounding box center [378, 186] width 384 height 232
click at [237, 188] on div "} function initVimeoBGVideoChanger ( ) { $ ( '[data-bg-vid-src]' ) . on ( 'clic…" at bounding box center [378, 186] width 384 height 232
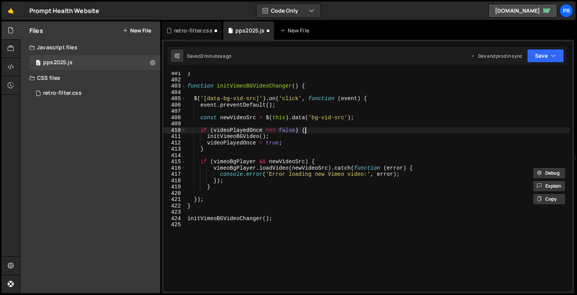
click at [360, 133] on div "} function initVimeoBGVideoChanger ( ) { $ ( '[data-bg-vid-src]' ) . on ( 'clic…" at bounding box center [378, 186] width 384 height 232
click at [551, 55] on icon "button" at bounding box center [553, 56] width 5 height 8
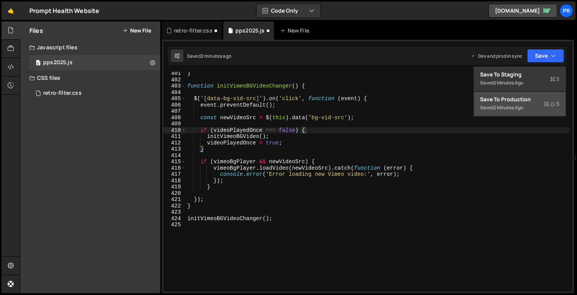
click at [527, 103] on div "Saved 2 minutes ago" at bounding box center [519, 107] width 79 height 9
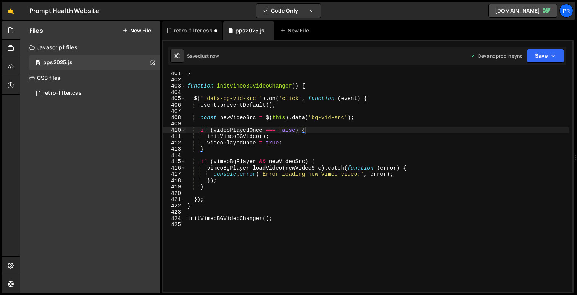
type textarea "event.preventDefault();"
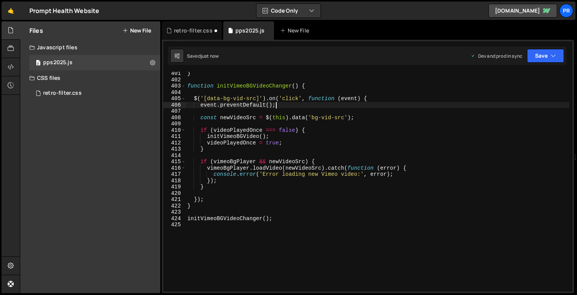
click at [313, 103] on div "} function initVimeoBGVideoChanger ( ) { $ ( '[data-bg-vid-src]' ) . on ( 'clic…" at bounding box center [378, 186] width 384 height 232
click at [190, 30] on div "retro-filter.css" at bounding box center [193, 31] width 39 height 8
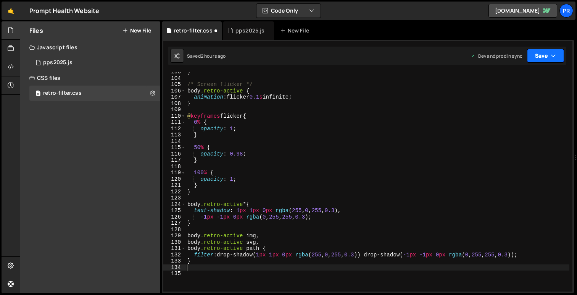
click at [551, 59] on icon "button" at bounding box center [553, 56] width 5 height 8
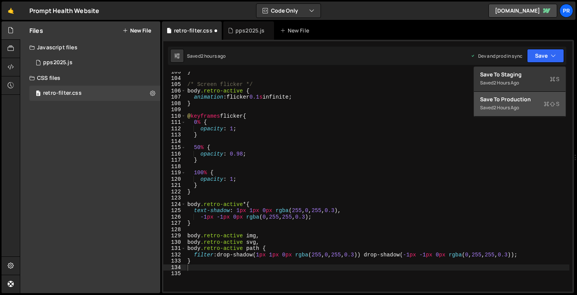
click at [518, 107] on div "2 hours ago" at bounding box center [507, 107] width 26 height 6
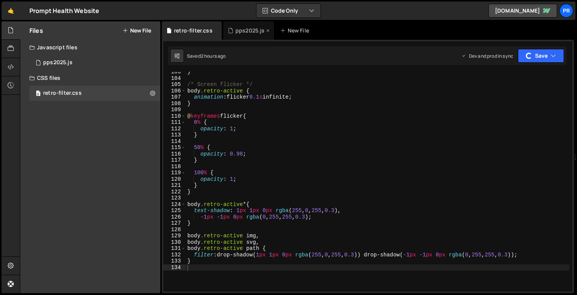
click at [242, 29] on div "pps2025.js" at bounding box center [250, 31] width 29 height 8
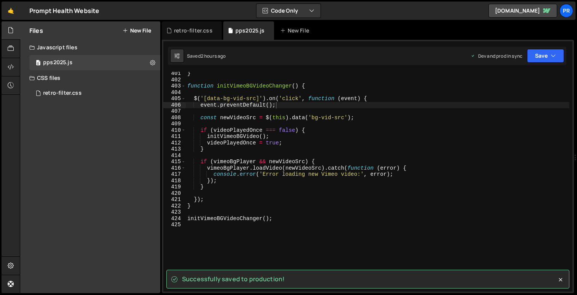
scroll to position [8200, 0]
click at [282, 102] on div "} function initVimeoBGVideoChanger ( ) { $ ( '[data-bg-vid-src]' ) . on ( 'clic…" at bounding box center [378, 186] width 384 height 232
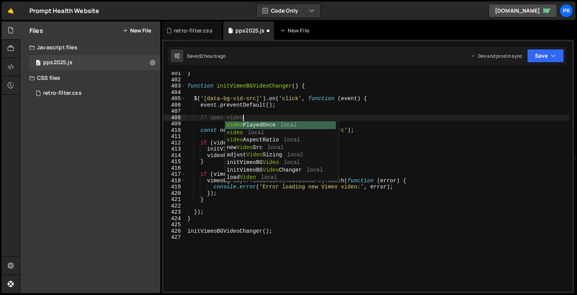
scroll to position [0, 3]
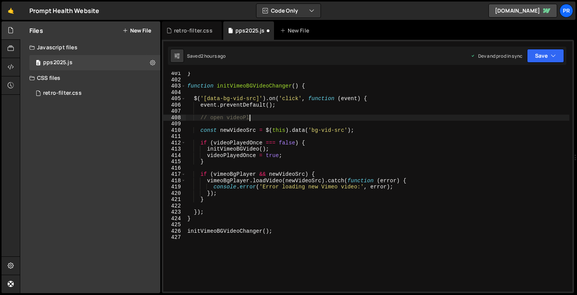
type textarea "// open video"
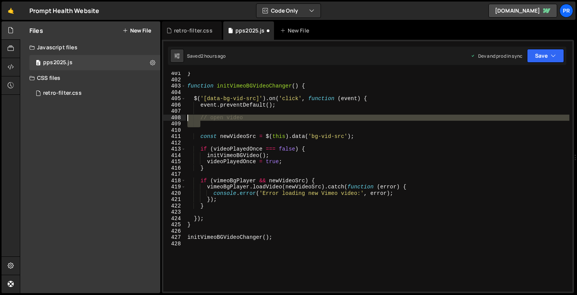
drag, startPoint x: 205, startPoint y: 124, endPoint x: 168, endPoint y: 118, distance: 38.0
click at [168, 118] on div "401 402 403 404 405 406 407 408 409 410 411 412 413 414 415 416 417 418 419 420…" at bounding box center [367, 182] width 409 height 220
type textarea "// open video"
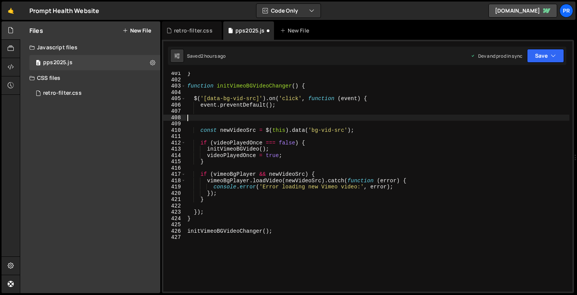
scroll to position [0, 0]
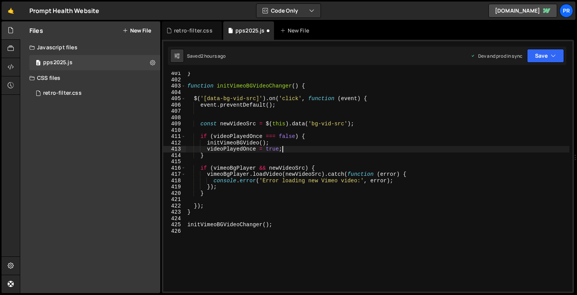
click at [289, 149] on div "} function initVimeoBGVideoChanger ( ) { $ ( '[data-bg-vid-src]' ) . on ( 'clic…" at bounding box center [378, 186] width 384 height 232
type textarea "videoPlayedOnce = true;"
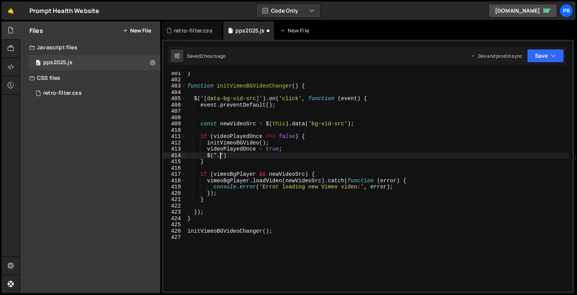
scroll to position [0, 2]
paste textarea "vimeo-bg"
click at [257, 155] on div "} function initVimeoBGVideoChanger ( ) { $ ( '[data-bg-vid-src]' ) . on ( 'clic…" at bounding box center [378, 186] width 384 height 232
click at [326, 155] on div "} function initVimeoBGVideoChanger ( ) { $ ( '[data-bg-vid-src]' ) . on ( 'clic…" at bounding box center [378, 186] width 384 height 232
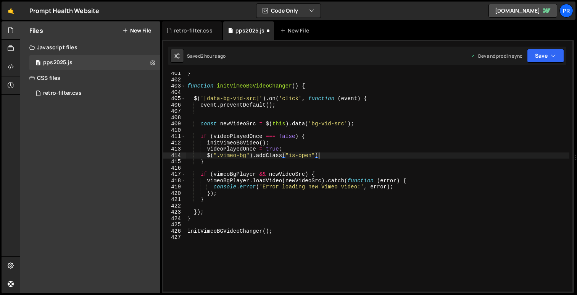
scroll to position [0, 9]
click at [538, 56] on button "Save" at bounding box center [545, 56] width 37 height 14
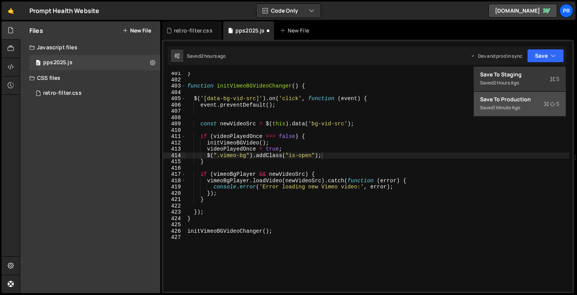
click at [513, 108] on div "1 minute ago" at bounding box center [507, 107] width 27 height 6
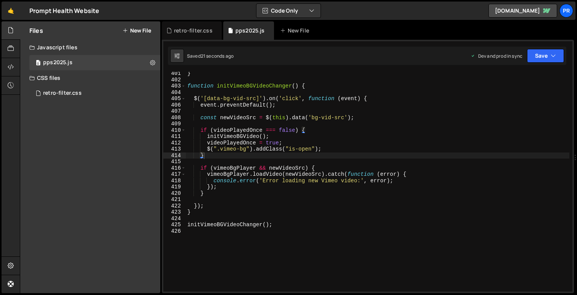
type textarea "});"
click at [225, 207] on div "} function initVimeoBGVideoChanger ( ) { $ ( '[data-bg-vid-src]' ) . on ( 'clic…" at bounding box center [378, 186] width 384 height 232
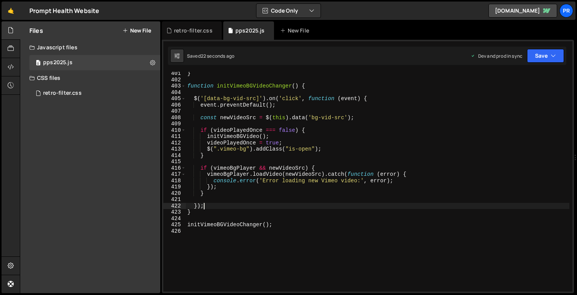
scroll to position [0, 0]
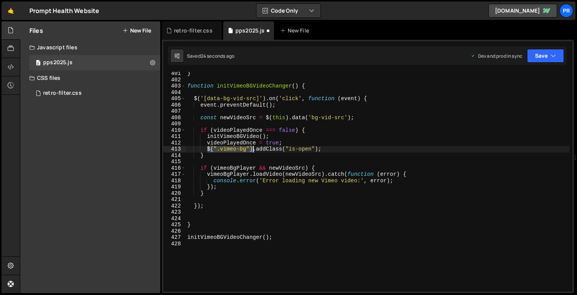
drag, startPoint x: 207, startPoint y: 150, endPoint x: 252, endPoint y: 149, distance: 45.1
click at [252, 149] on div "} function initVimeoBGVideoChanger ( ) { $ ( '[data-bg-vid-src]' ) . on ( 'clic…" at bounding box center [378, 186] width 384 height 232
type textarea "$(".vimeo-bg").addClass("is-open");"
click at [209, 214] on div "} function initVimeoBGVideoChanger ( ) { $ ( '[data-bg-vid-src]' ) . on ( 'clic…" at bounding box center [378, 186] width 384 height 232
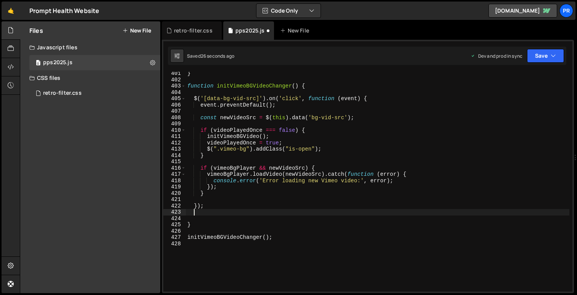
click at [208, 216] on div "} function initVimeoBGVideoChanger ( ) { $ ( '[data-bg-vid-src]' ) . on ( 'clic…" at bounding box center [378, 186] width 384 height 232
paste textarea "$(".vimeo-bg")"
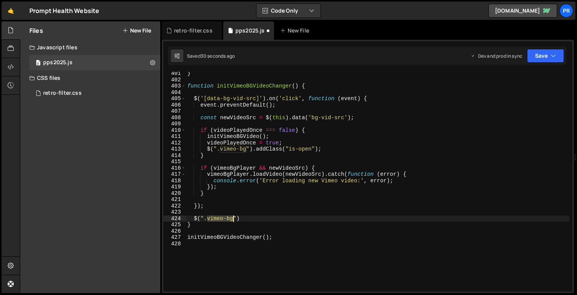
drag, startPoint x: 208, startPoint y: 218, endPoint x: 232, endPoint y: 218, distance: 24.1
click at [232, 218] on div "} function initVimeoBGVideoChanger ( ) { $ ( '[data-bg-vid-src]' ) . on ( 'clic…" at bounding box center [378, 186] width 384 height 232
click at [288, 220] on div "} function initVimeoBGVideoChanger ( ) { $ ( '[data-bg-vid-src]' ) . on ( 'clic…" at bounding box center [378, 186] width 384 height 232
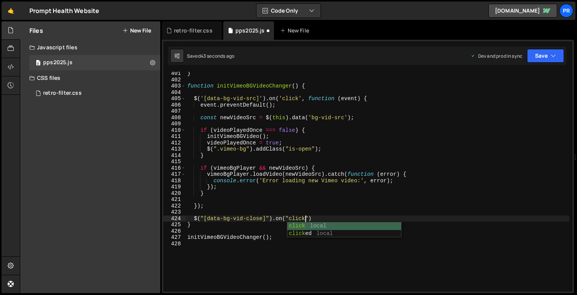
scroll to position [0, 8]
type textarea "$("[data-bg-vid-close]").on("click", function(){)"
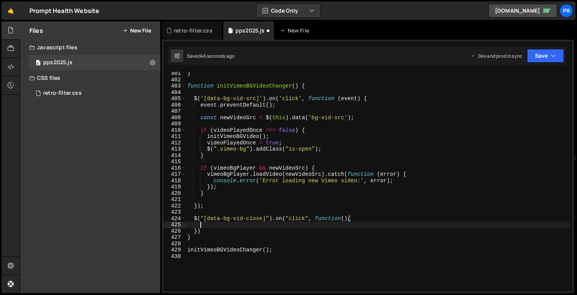
scroll to position [0, 0]
click at [230, 129] on div "} function initVimeoBGVideoChanger ( ) { $ ( '[data-bg-vid-src]' ) . on ( 'clic…" at bounding box center [378, 186] width 384 height 232
type textarea "if (videoPlayedOnce === false) {"
click at [230, 129] on div "} function initVimeoBGVideoChanger ( ) { $ ( '[data-bg-vid-src]' ) . on ( 'clic…" at bounding box center [378, 186] width 384 height 232
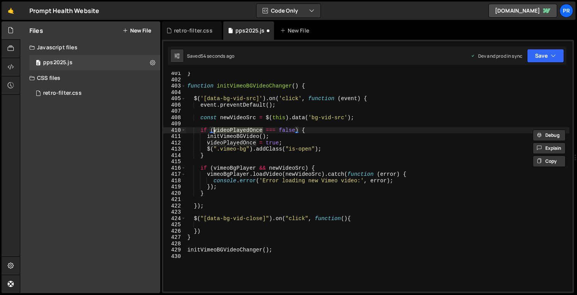
click at [217, 225] on div "} function initVimeoBGVideoChanger ( ) { $ ( '[data-bg-vid-src]' ) . on ( 'clic…" at bounding box center [378, 186] width 384 height 232
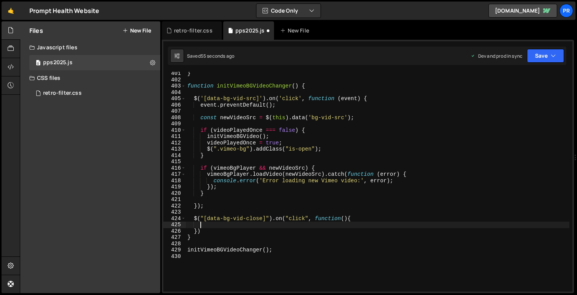
paste textarea "videoPlayedOnce"
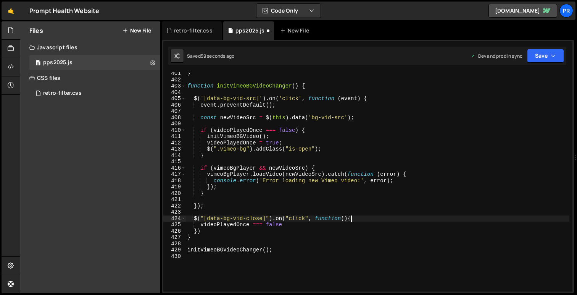
click at [362, 219] on div "} function initVimeoBGVideoChanger ( ) { $ ( '[data-bg-vid-src]' ) . on ( 'clic…" at bounding box center [378, 186] width 384 height 232
type textarea "$("[data-bg-vid-close]").on("click", function(){"
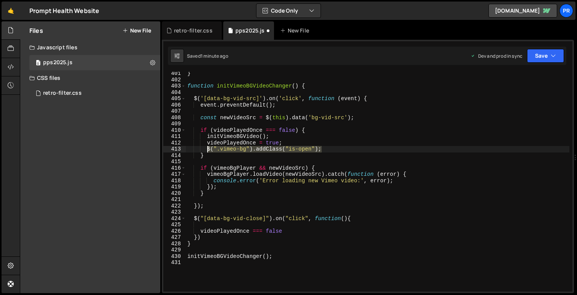
drag, startPoint x: 324, startPoint y: 149, endPoint x: 207, endPoint y: 148, distance: 116.8
click at [207, 148] on div "} function initVimeoBGVideoChanger ( ) { $ ( '[data-bg-vid-src]' ) . on ( 'clic…" at bounding box center [378, 186] width 384 height 232
type textarea "$(".vimeo-bg").addClass("is-open");"
click at [213, 224] on div "} function initVimeoBGVideoChanger ( ) { $ ( '[data-bg-vid-src]' ) . on ( 'clic…" at bounding box center [378, 186] width 384 height 232
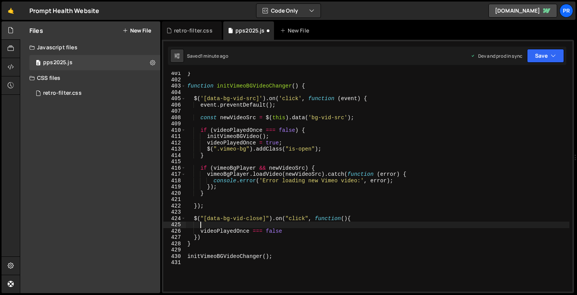
paste textarea "$(".vimeo-bg").addClass("is-open");"
drag, startPoint x: 250, startPoint y: 225, endPoint x: 258, endPoint y: 225, distance: 8.8
click at [258, 225] on div "} function initVimeoBGVideoChanger ( ) { $ ( '[data-bg-vid-src]' ) . on ( 'clic…" at bounding box center [378, 186] width 384 height 232
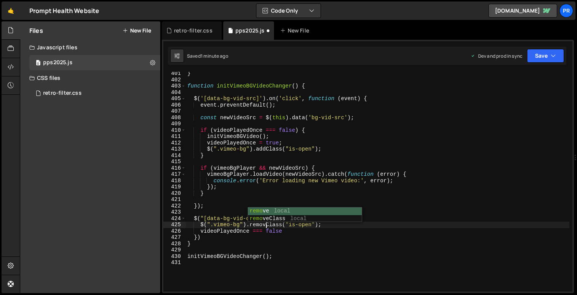
scroll to position [0, 5]
click at [310, 231] on div "} function initVimeoBGVideoChanger ( ) { $ ( '[data-bg-vid-src]' ) . on ( 'clic…" at bounding box center [378, 186] width 384 height 232
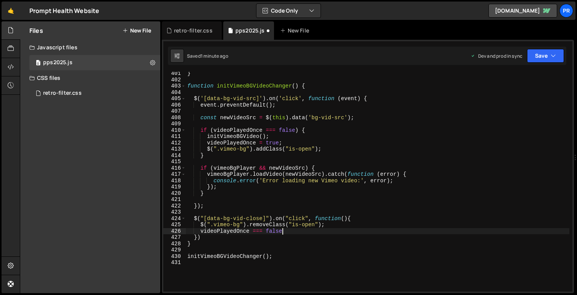
type textarea "videoPlayedOnce === false"
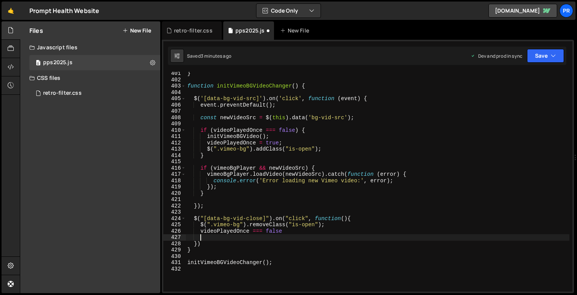
paste textarea ".destroy()"
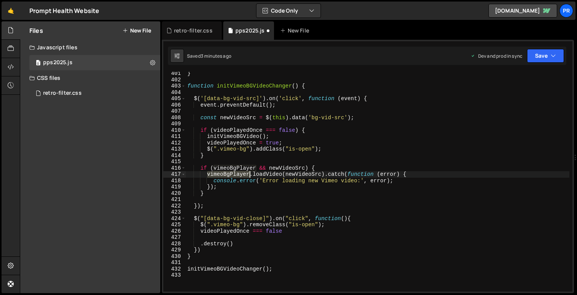
drag, startPoint x: 207, startPoint y: 173, endPoint x: 250, endPoint y: 173, distance: 42.8
click at [250, 173] on div "} function initVimeoBGVideoChanger ( ) { $ ( '[data-bg-vid-src]' ) . on ( 'clic…" at bounding box center [378, 186] width 384 height 232
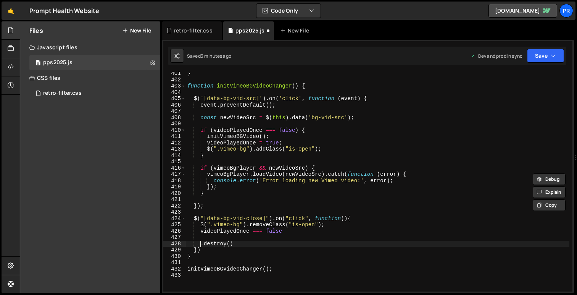
click at [201, 242] on div "} function initVimeoBGVideoChanger ( ) { $ ( '[data-bg-vid-src]' ) . on ( 'clic…" at bounding box center [378, 186] width 384 height 232
paste textarea "vimeoBgPlayer"
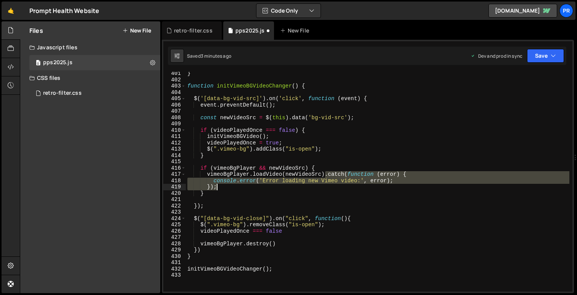
drag, startPoint x: 325, startPoint y: 174, endPoint x: 302, endPoint y: 185, distance: 25.6
click at [302, 185] on div "} function initVimeoBGVideoChanger ( ) { $ ( '[data-bg-vid-src]' ) . on ( 'clic…" at bounding box center [378, 186] width 384 height 232
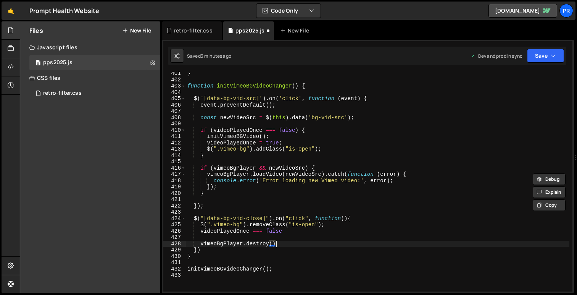
click at [289, 242] on div "} function initVimeoBGVideoChanger ( ) { $ ( '[data-bg-vid-src]' ) . on ( 'clic…" at bounding box center [378, 186] width 384 height 232
paste textarea "});"
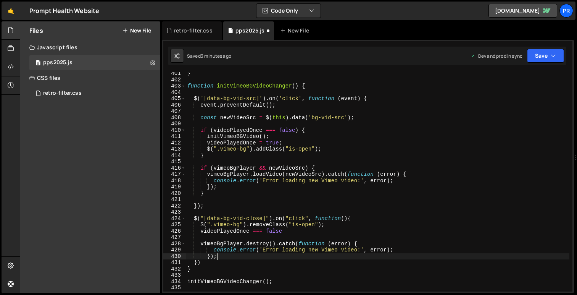
click at [293, 250] on div "} function initVimeoBGVideoChanger ( ) { $ ( '[data-bg-vid-src]' ) . on ( 'clic…" at bounding box center [378, 186] width 384 height 232
click at [324, 249] on div "} function initVimeoBGVideoChanger ( ) { $ ( '[data-bg-vid-src]' ) . on ( 'clic…" at bounding box center [378, 186] width 384 height 232
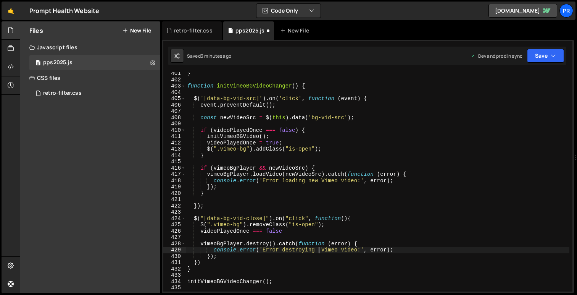
click at [365, 233] on div "} function initVimeoBGVideoChanger ( ) { $ ( '[data-bg-vid-src]' ) . on ( 'clic…" at bounding box center [378, 186] width 384 height 232
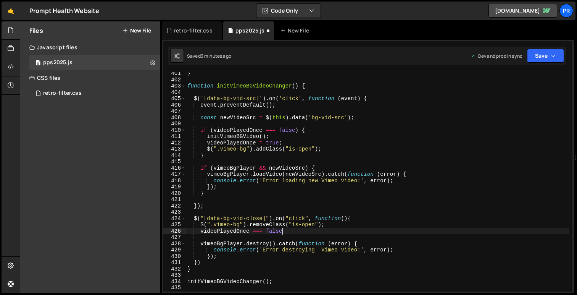
scroll to position [0, 6]
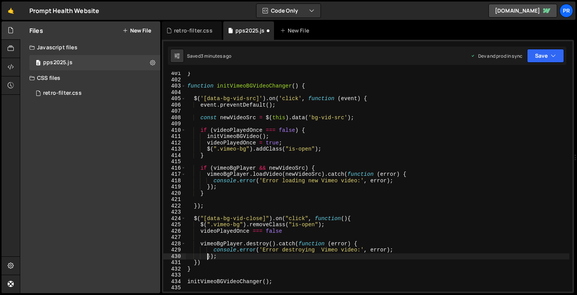
click at [207, 256] on div "} function initVimeoBGVideoChanger ( ) { $ ( '[data-bg-vid-src]' ) . on ( 'clic…" at bounding box center [378, 186] width 384 height 232
click at [213, 250] on div "} function initVimeoBGVideoChanger ( ) { $ ( '[data-bg-vid-src]' ) . on ( 'clic…" at bounding box center [378, 186] width 384 height 232
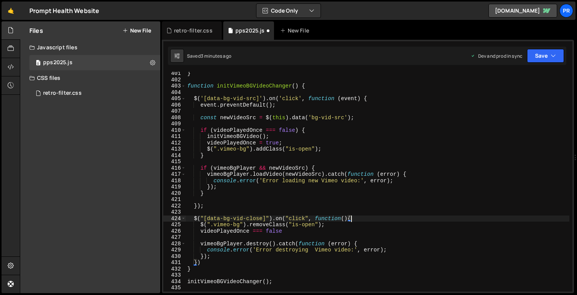
click at [367, 219] on div "} function initVimeoBGVideoChanger ( ) { $ ( '[data-bg-vid-src]' ) . on ( 'clic…" at bounding box center [378, 186] width 384 height 232
click at [554, 60] on button "Save" at bounding box center [545, 56] width 37 height 14
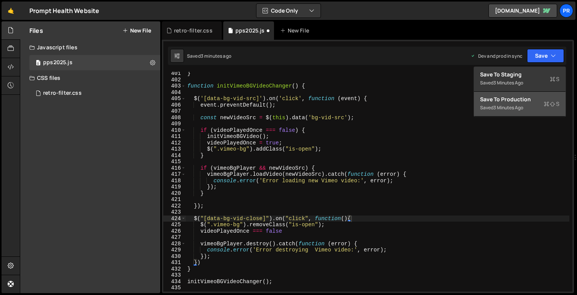
click at [527, 104] on div "Saved 3 minutes ago" at bounding box center [519, 107] width 79 height 9
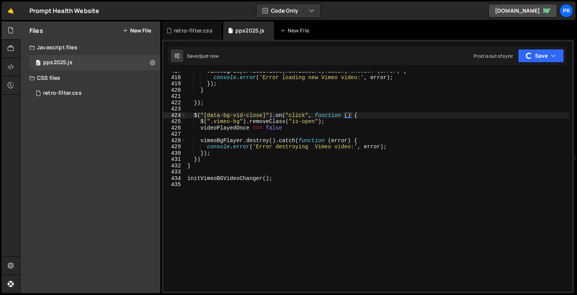
scroll to position [2600, 0]
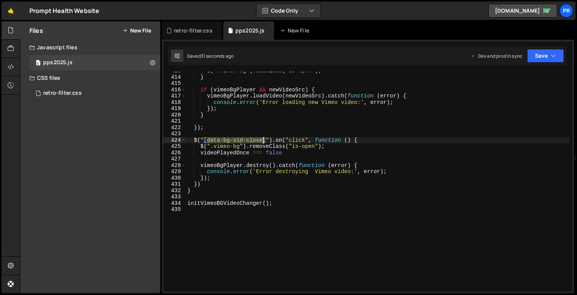
drag, startPoint x: 208, startPoint y: 139, endPoint x: 262, endPoint y: 139, distance: 53.8
click at [262, 139] on div "$ ( ".vimeo-bg" ) . addClass ( "is-open" ) ; } if ( vimeoBgPlayer && newVideoSr…" at bounding box center [378, 184] width 384 height 232
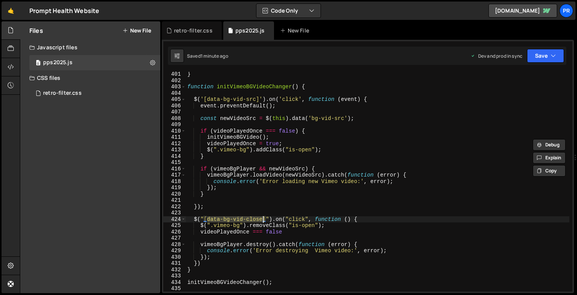
scroll to position [2520, 0]
click at [263, 233] on div "} function initVimeoBGVideoChanger ( ) { $ ( '[data-bg-vid-src]' ) . on ( 'clic…" at bounding box center [378, 187] width 384 height 232
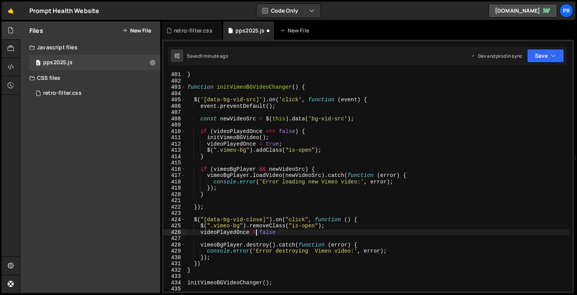
click at [315, 226] on div "} function initVimeoBGVideoChanger ( ) { $ ( '[data-bg-vid-src]' ) . on ( 'clic…" at bounding box center [378, 187] width 384 height 232
click at [539, 63] on div "Saved 1 minute ago Dev and prod in sync Upgrade to Edit Save Save to Staging S …" at bounding box center [367, 56] width 399 height 18
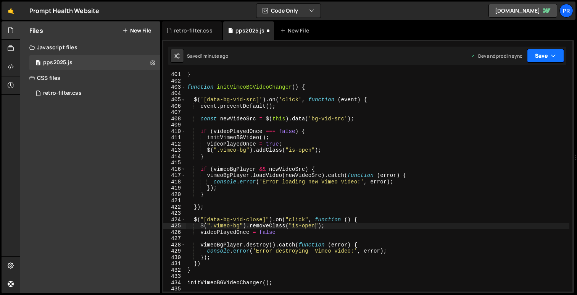
click at [539, 57] on button "Save" at bounding box center [545, 56] width 37 height 14
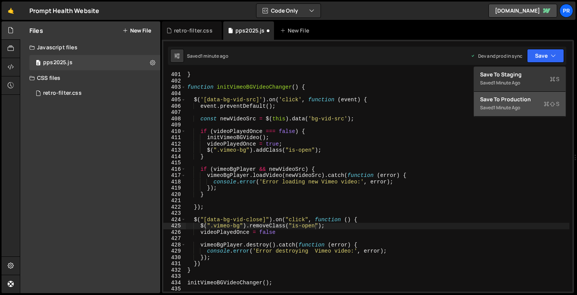
click at [527, 109] on div "Saved 1 minute ago" at bounding box center [519, 107] width 79 height 9
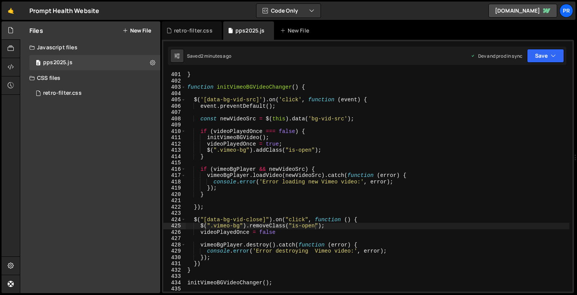
click at [255, 245] on div "} function initVimeoBGVideoChanger ( ) { $ ( '[data-bg-vid-src]' ) . on ( 'clic…" at bounding box center [378, 187] width 384 height 232
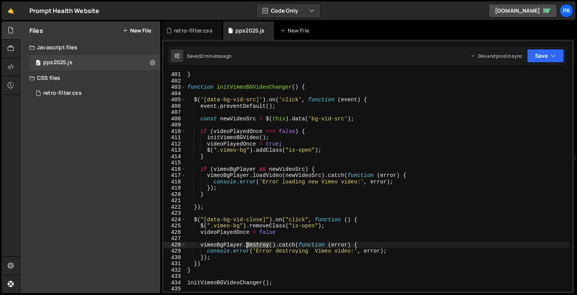
click at [255, 245] on div "} function initVimeoBGVideoChanger ( ) { $ ( '[data-bg-vid-src]' ) . on ( 'clic…" at bounding box center [378, 187] width 384 height 232
paste textarea "unload()"
click at [553, 60] on button "Save" at bounding box center [545, 56] width 37 height 14
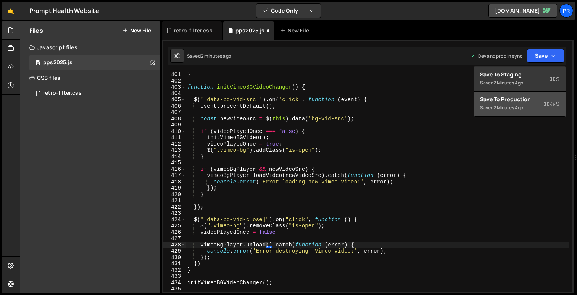
click at [524, 101] on div "Save to Production S" at bounding box center [519, 99] width 79 height 8
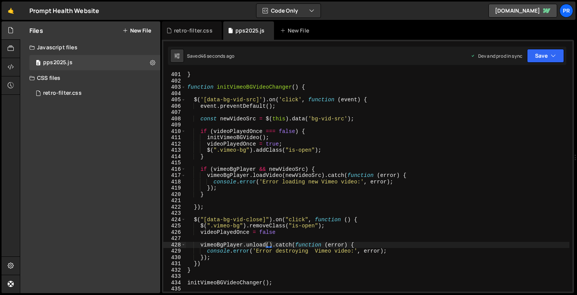
click at [347, 100] on div "} function initVimeoBGVideoChanger ( ) { $ ( '[data-bg-vid-src]' ) . on ( 'clic…" at bounding box center [378, 187] width 384 height 232
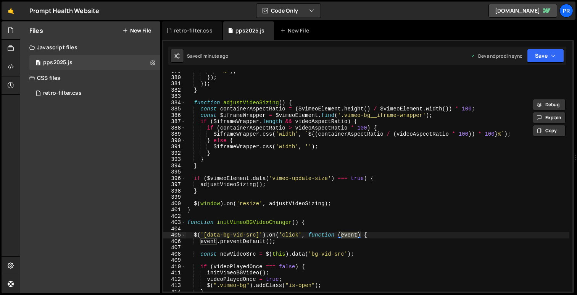
scroll to position [2385, 0]
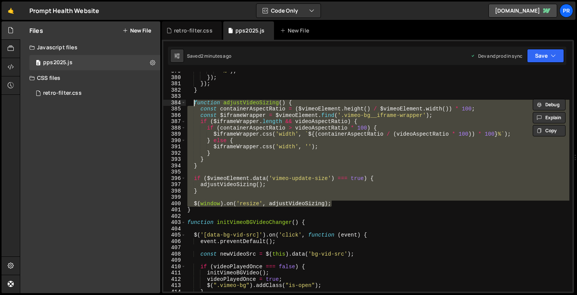
drag, startPoint x: 336, startPoint y: 204, endPoint x: 194, endPoint y: 102, distance: 174.6
click at [194, 102] on div "'%' ) ; }) ; }) ; } function adjustVideoSizing ( ) { const containerAspectRatio…" at bounding box center [378, 184] width 384 height 232
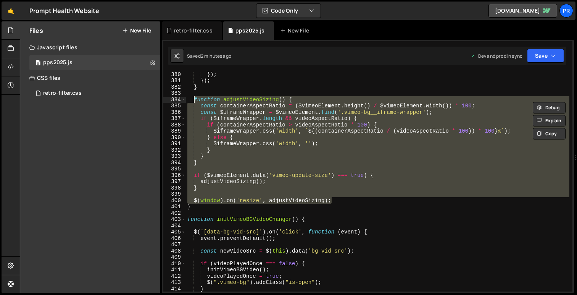
scroll to position [2390, 0]
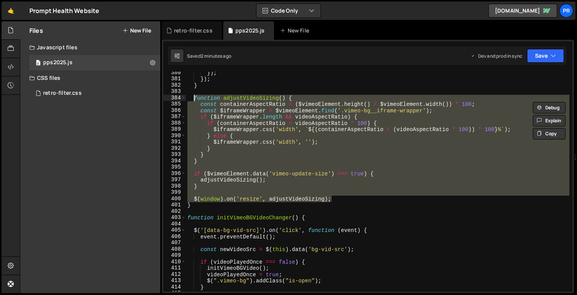
click at [253, 104] on div "}) ; }) ; } function adjustVideoSizing ( ) { const containerAspectRatio = ( $vi…" at bounding box center [378, 182] width 384 height 220
type textarea "const containerAspectRatio = ($vimeoElement.height() / $vimeoElement.width()) *…"
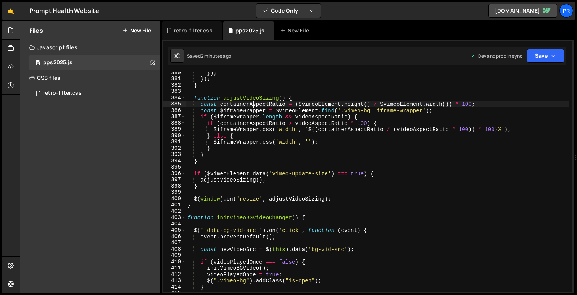
click at [253, 104] on div "}) ; }) ; } function adjustVideoSizing ( ) { const containerAspectRatio = ( $vi…" at bounding box center [378, 185] width 384 height 232
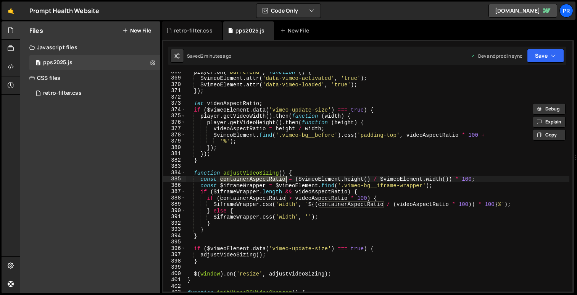
scroll to position [2291, 0]
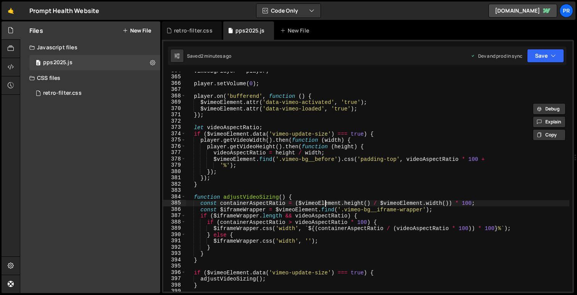
click at [324, 202] on div "vimeoBgPlayer = player ; player . setVolume ( 0 ) ; player . on ( 'bufferend' ,…" at bounding box center [378, 184] width 384 height 232
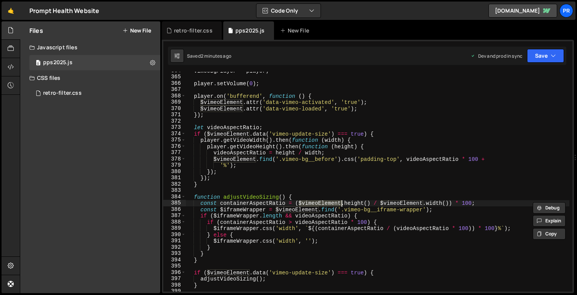
click at [355, 204] on div "vimeoBgPlayer = player ; player . setVolume ( 0 ) ; player . on ( 'bufferend' ,…" at bounding box center [378, 184] width 384 height 232
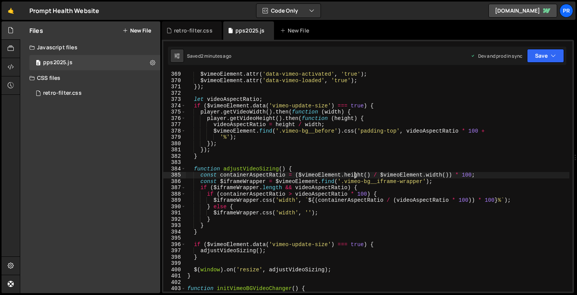
scroll to position [2319, 0]
click at [323, 175] on div "$vimeoElement . attr ( 'data-vimeo-activated' , 'true' ) ; $vimeoElement . attr…" at bounding box center [378, 187] width 384 height 232
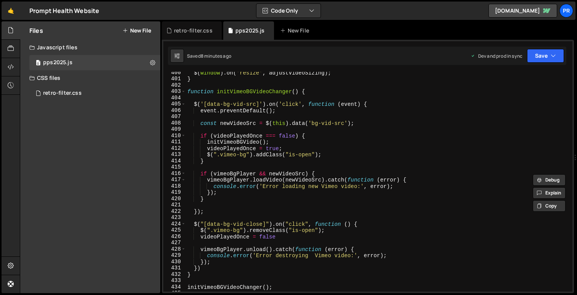
scroll to position [2523, 0]
